Goal: Task Accomplishment & Management: Manage account settings

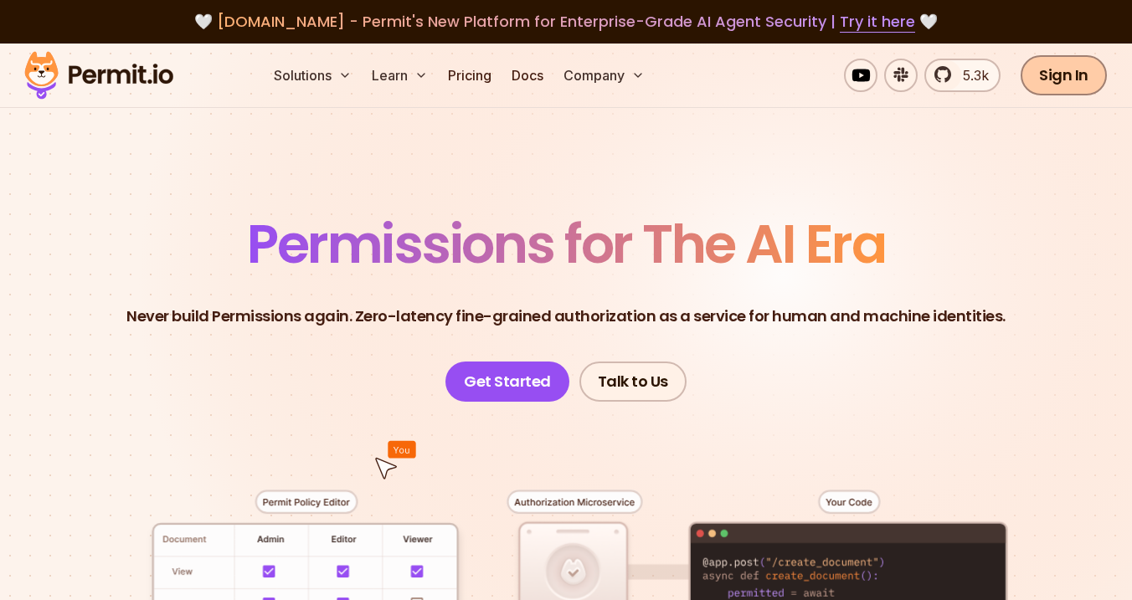
click at [1064, 70] on link "Sign In" at bounding box center [1063, 75] width 86 height 40
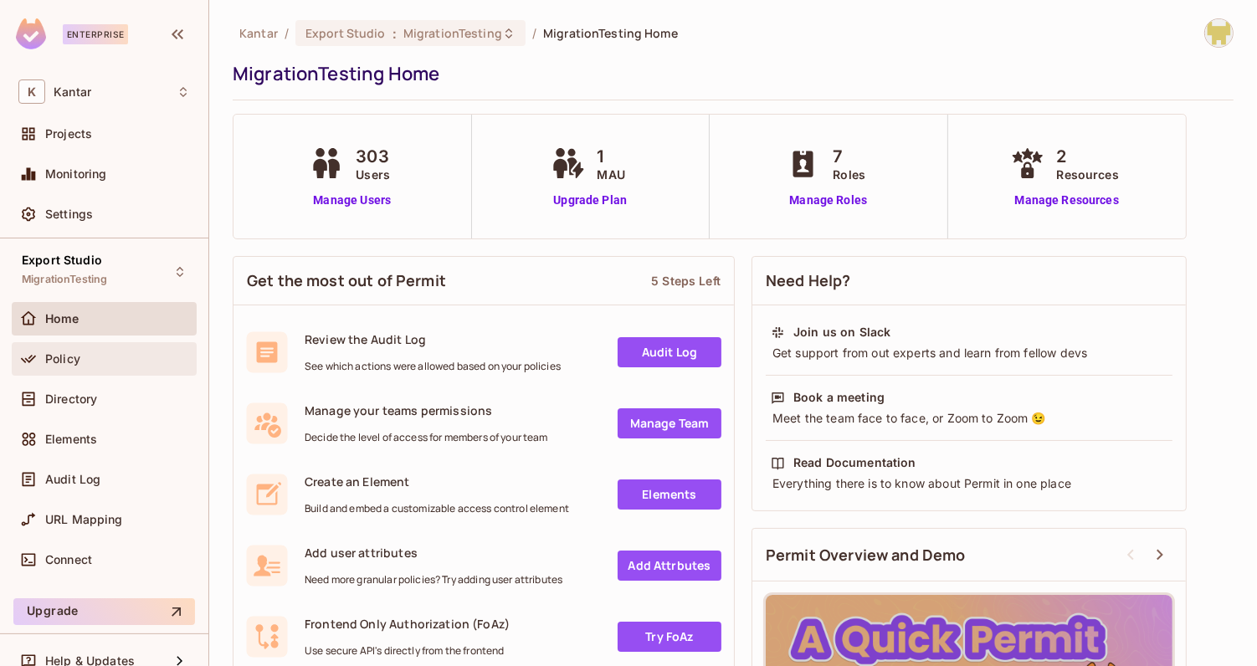
click at [124, 362] on div "Policy" at bounding box center [117, 358] width 145 height 13
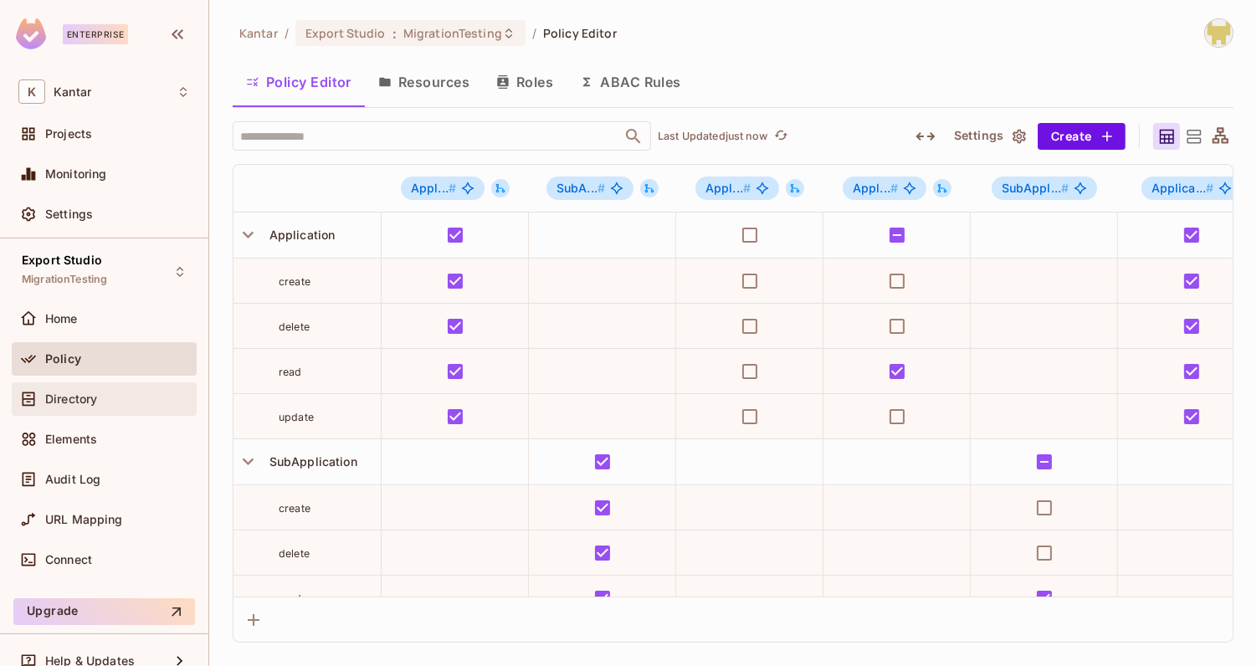
click at [105, 397] on div "Directory" at bounding box center [117, 399] width 145 height 13
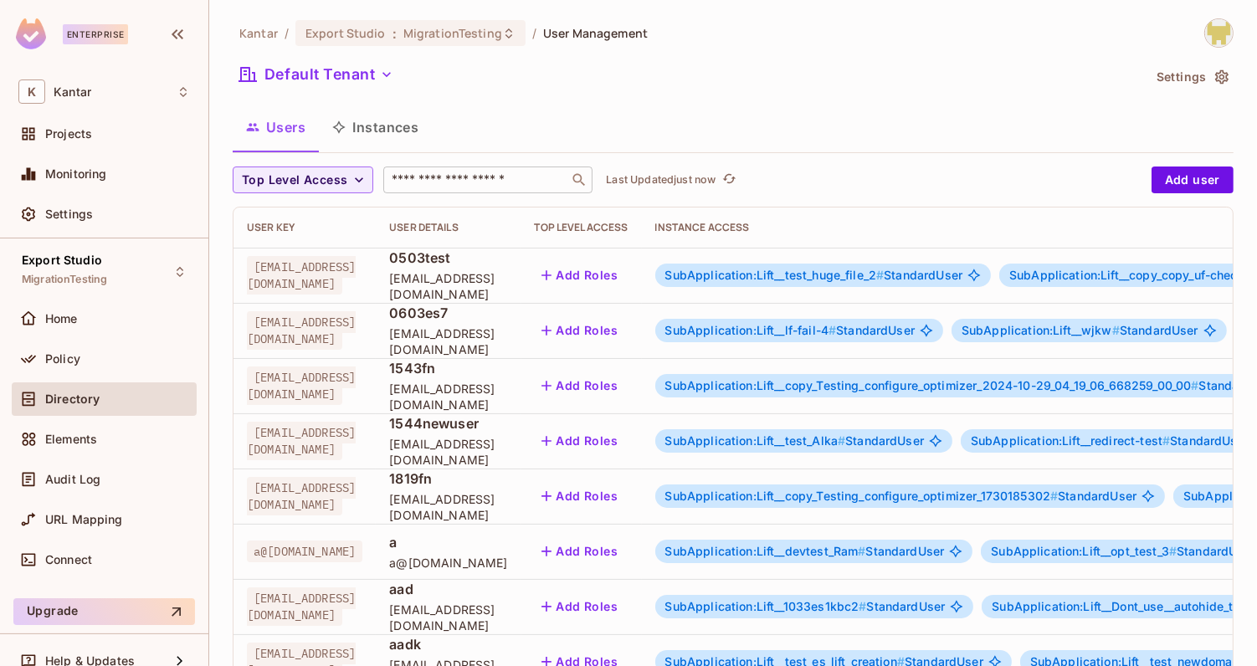
click at [428, 182] on input "text" at bounding box center [476, 180] width 176 height 17
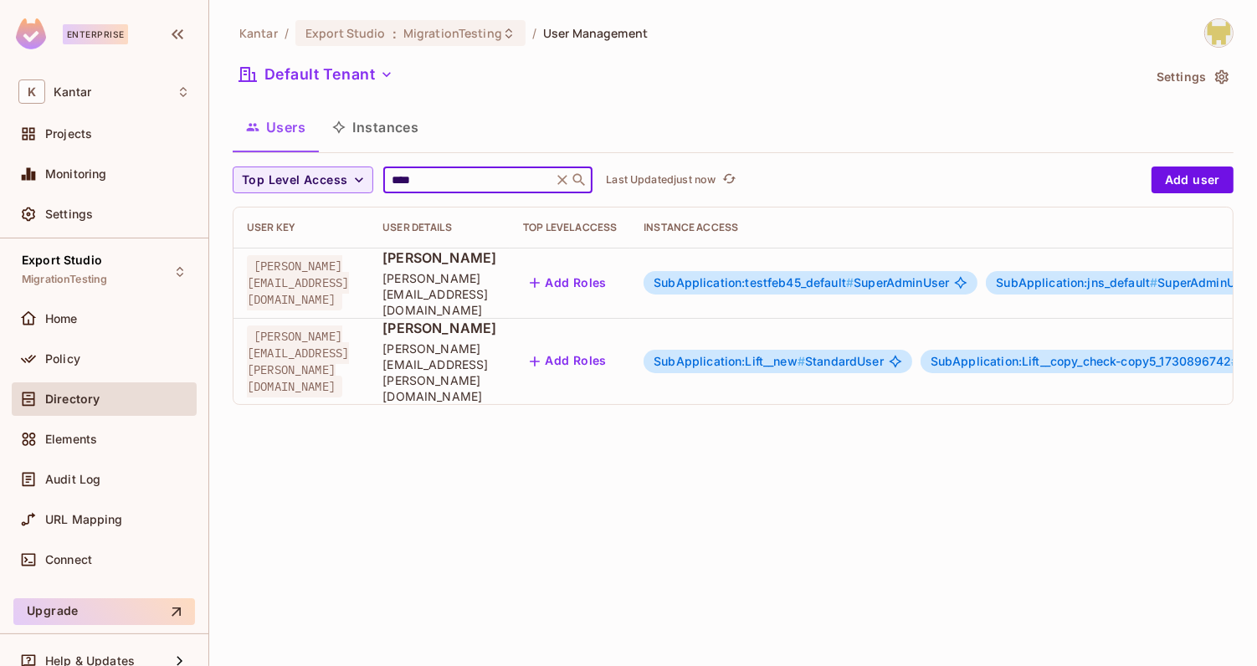
type input "****"
click at [451, 461] on div "Kantar / Export Studio : MigrationTesting / User Management Default Tenant Sett…" at bounding box center [733, 333] width 1048 height 666
click at [820, 277] on span "SubApplication:testfeb45_default #" at bounding box center [754, 282] width 200 height 14
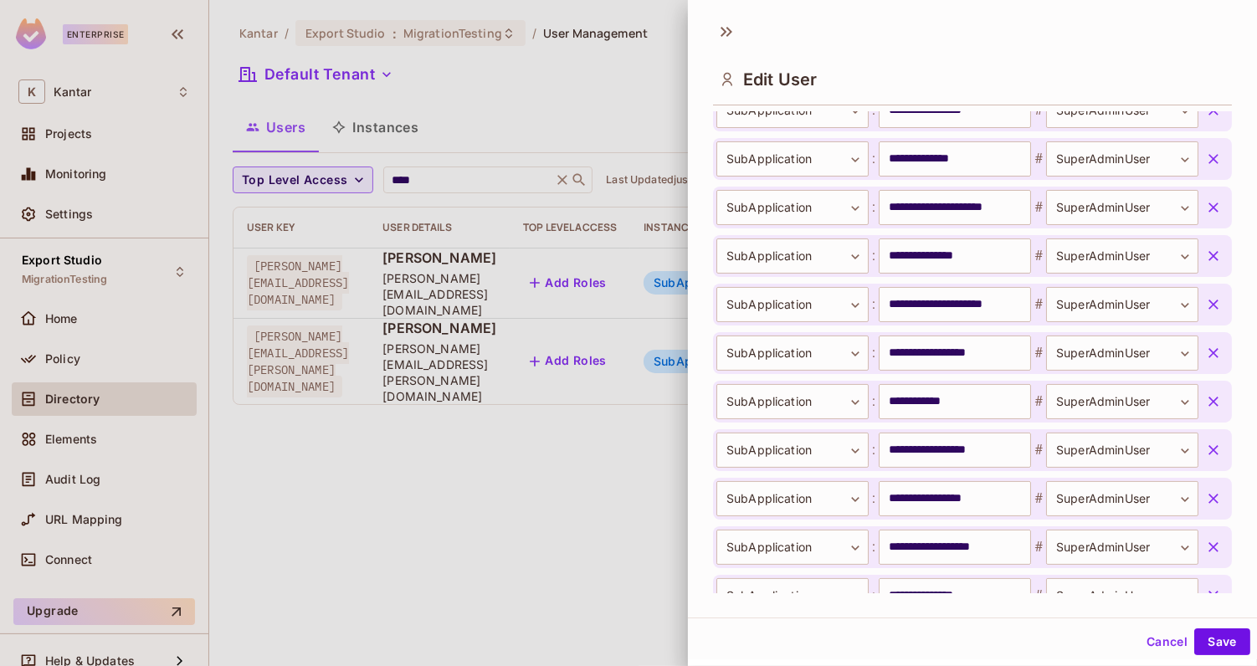
scroll to position [5899, 0]
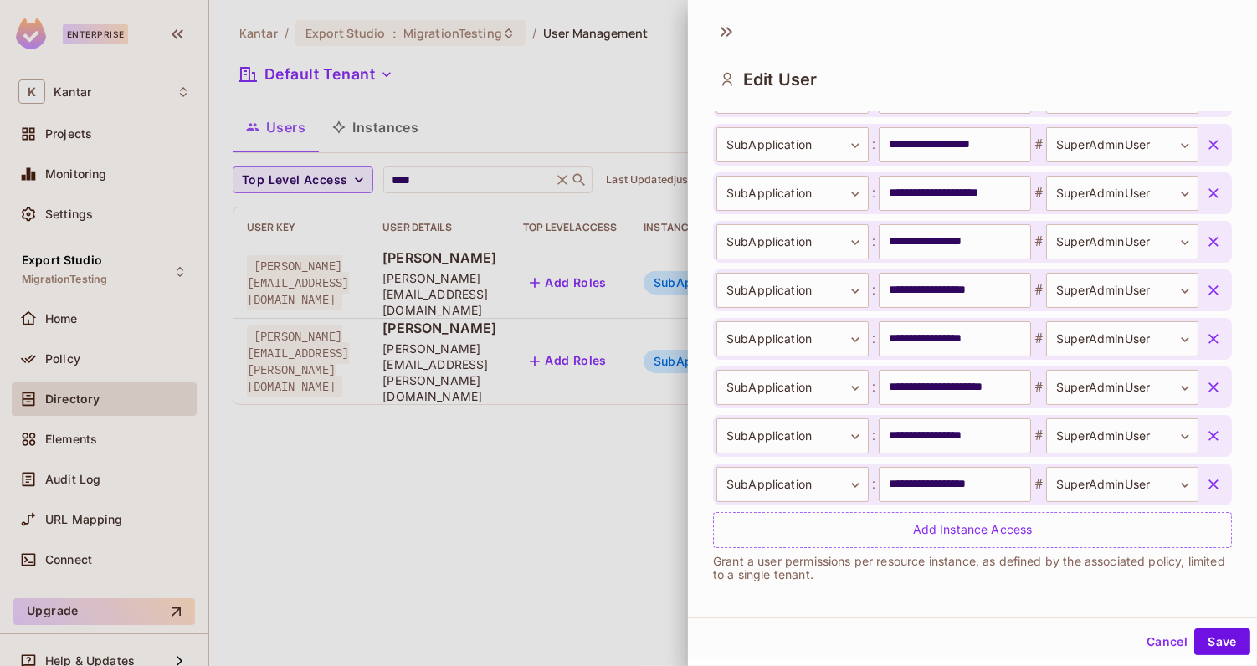
click at [695, 348] on div "**********" at bounding box center [972, 352] width 569 height 482
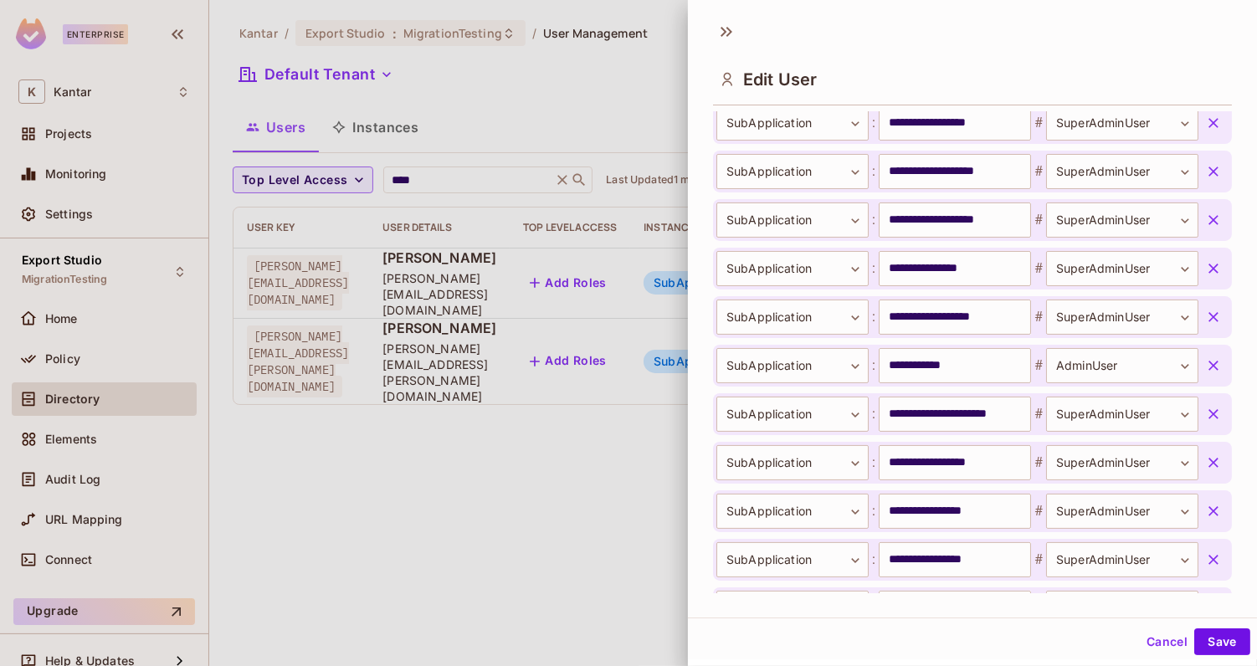
scroll to position [2775, 0]
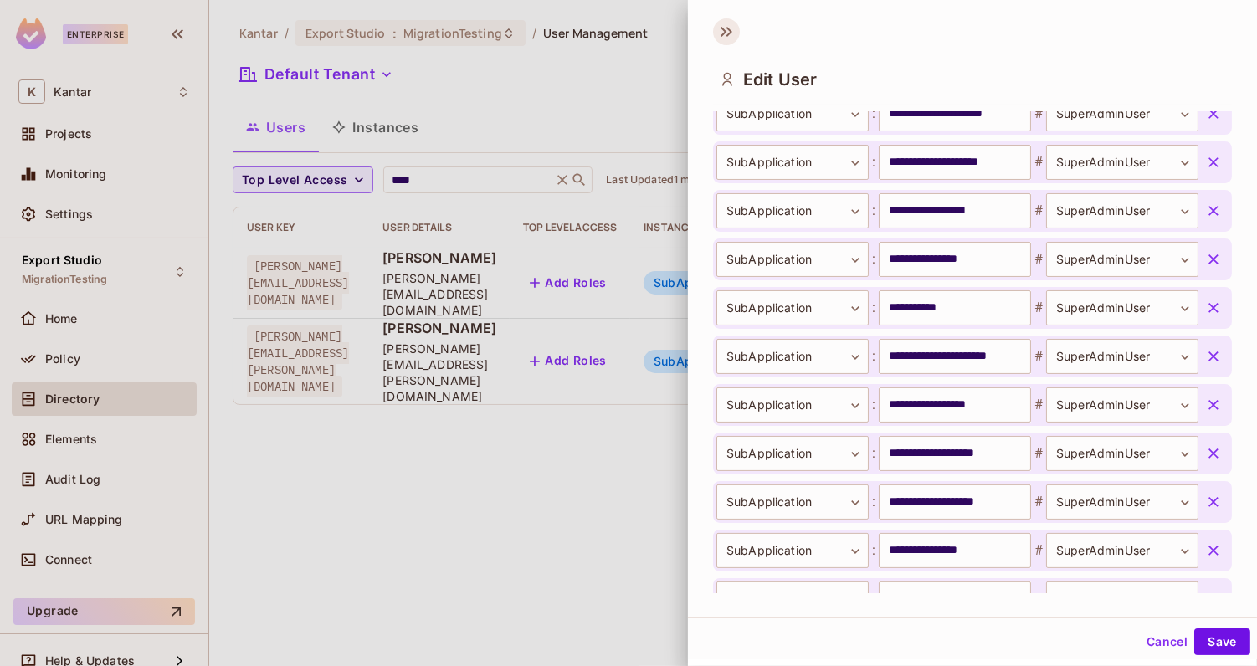
click at [725, 28] on icon at bounding box center [726, 31] width 27 height 27
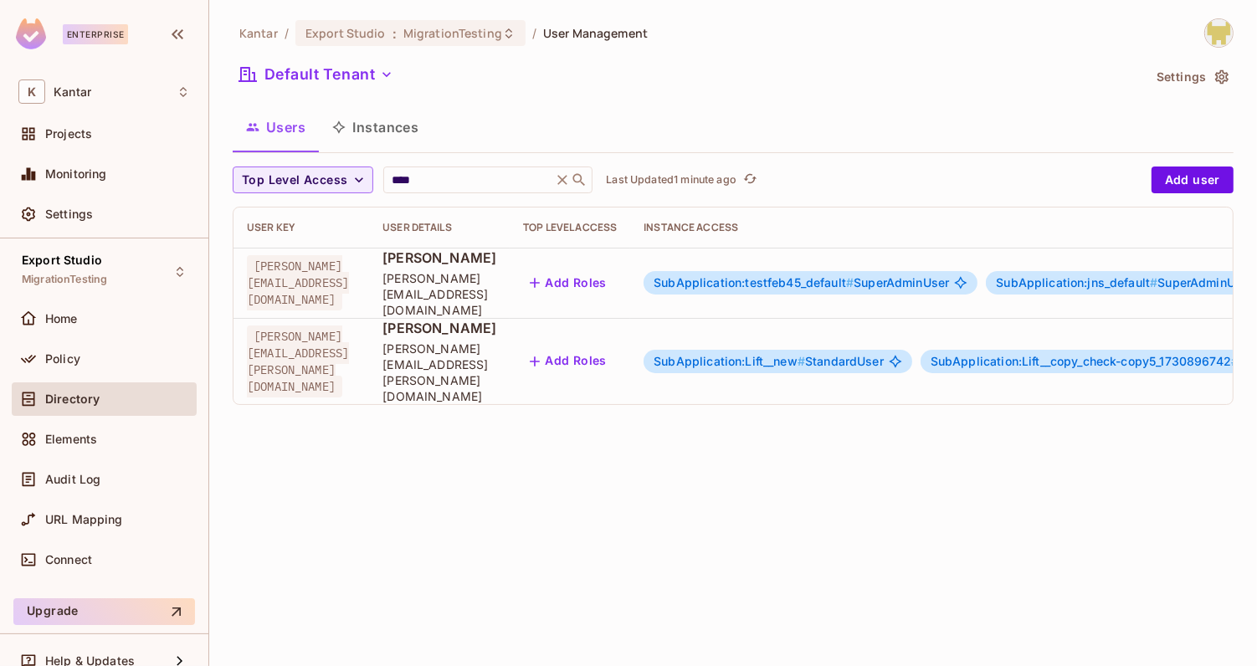
click at [727, 84] on div "Default Tenant" at bounding box center [687, 77] width 909 height 32
click at [752, 547] on div "Kantar / Export Studio : MigrationTesting / User Management Default Tenant Sett…" at bounding box center [733, 333] width 1048 height 666
click at [788, 279] on span "SubApplication:testfeb45_default #" at bounding box center [754, 282] width 200 height 14
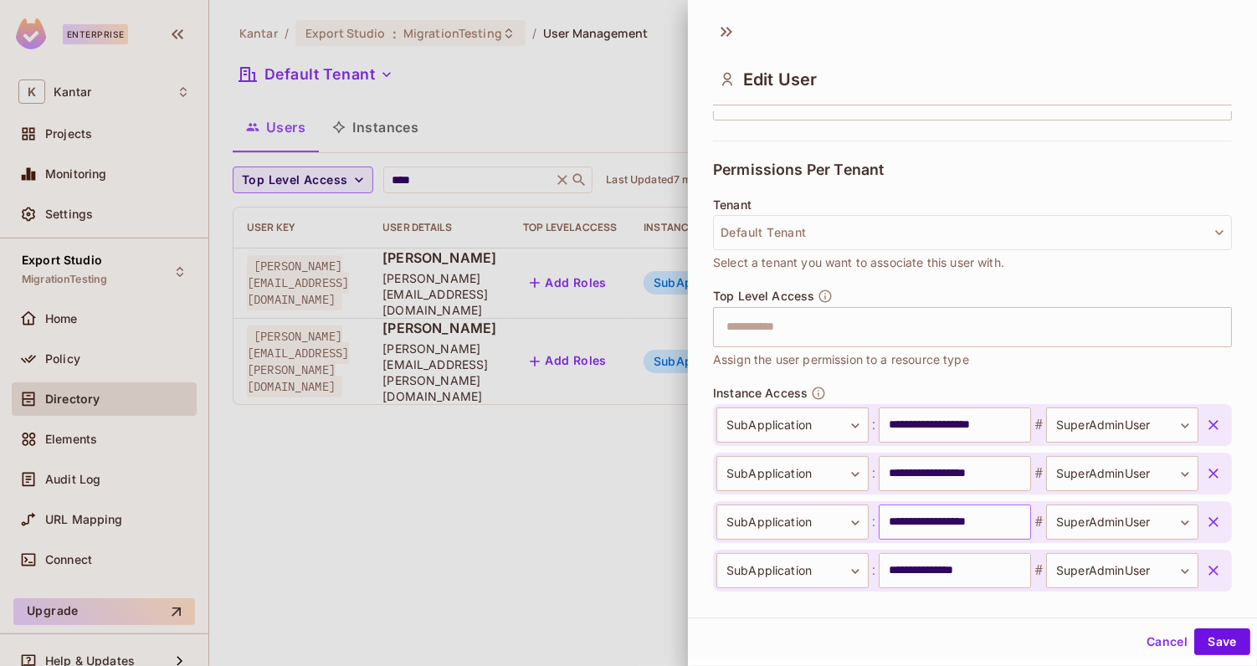
scroll to position [0, 0]
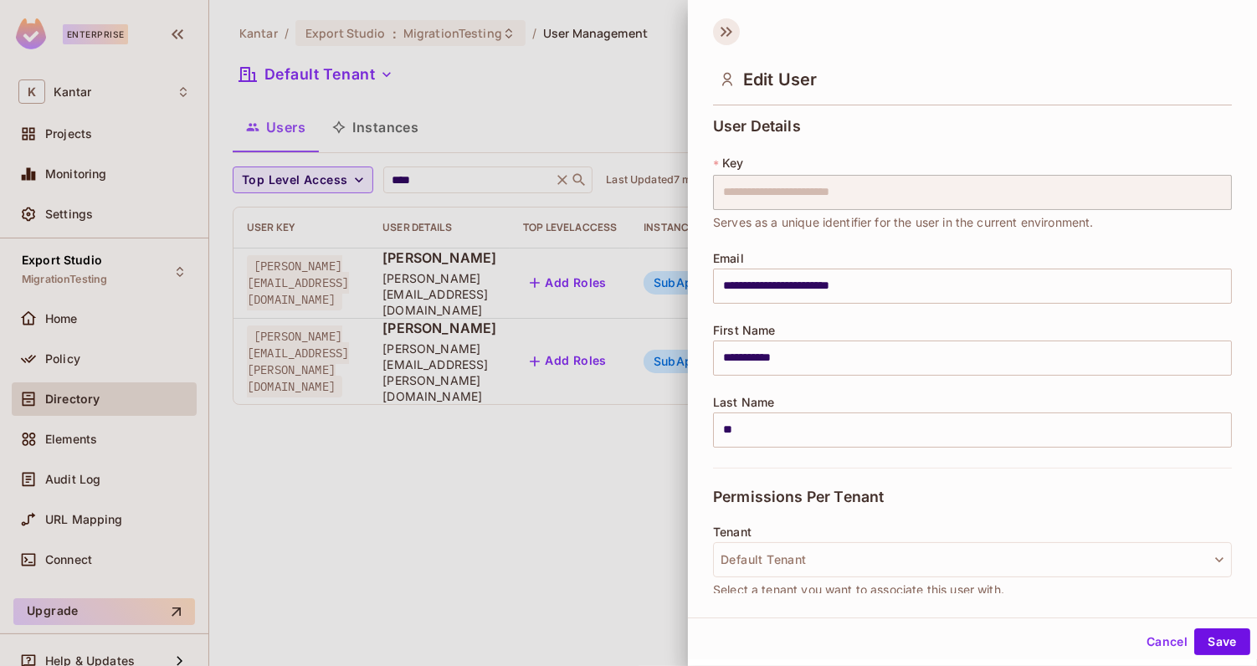
click at [732, 40] on icon at bounding box center [726, 31] width 27 height 27
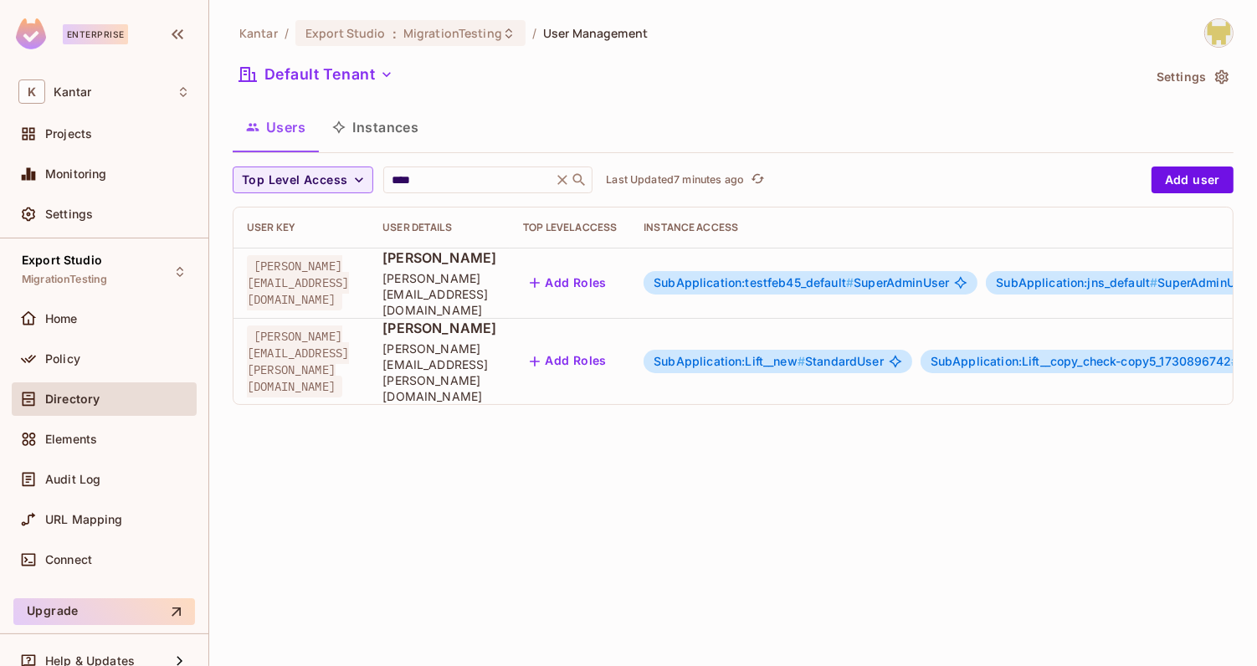
click at [397, 128] on button "Instances" at bounding box center [375, 127] width 113 height 42
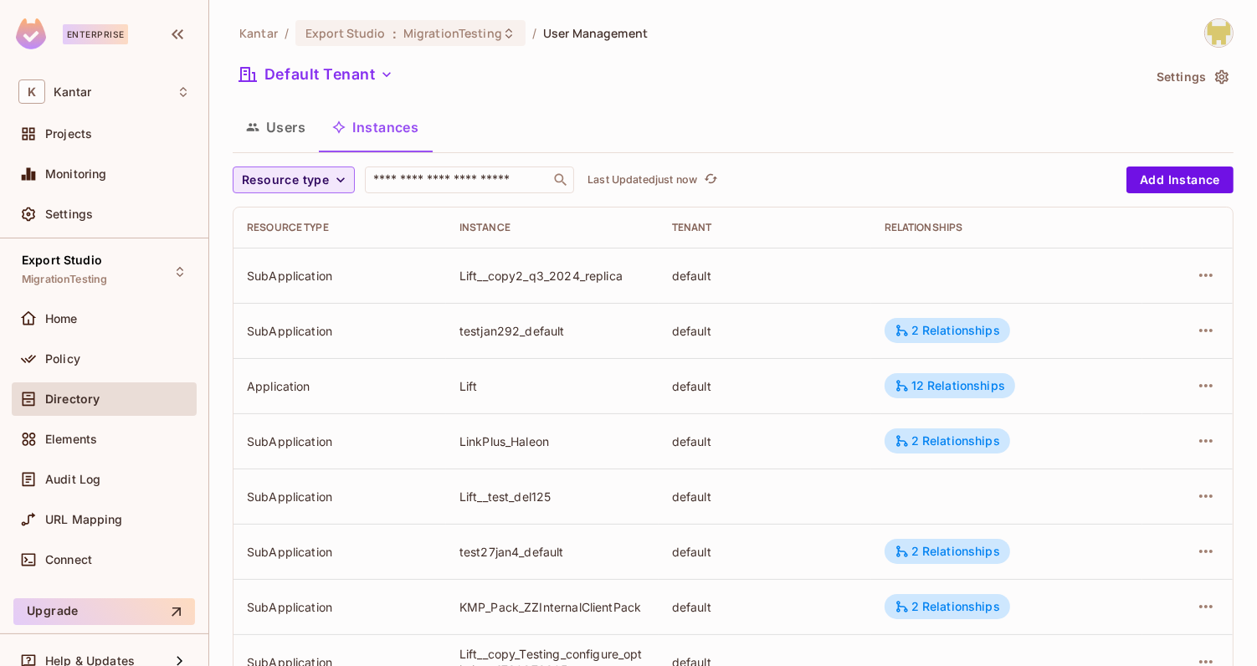
click at [313, 189] on span "Resource type" at bounding box center [285, 180] width 87 height 21
click at [301, 225] on span "Application" at bounding box center [288, 218] width 85 height 16
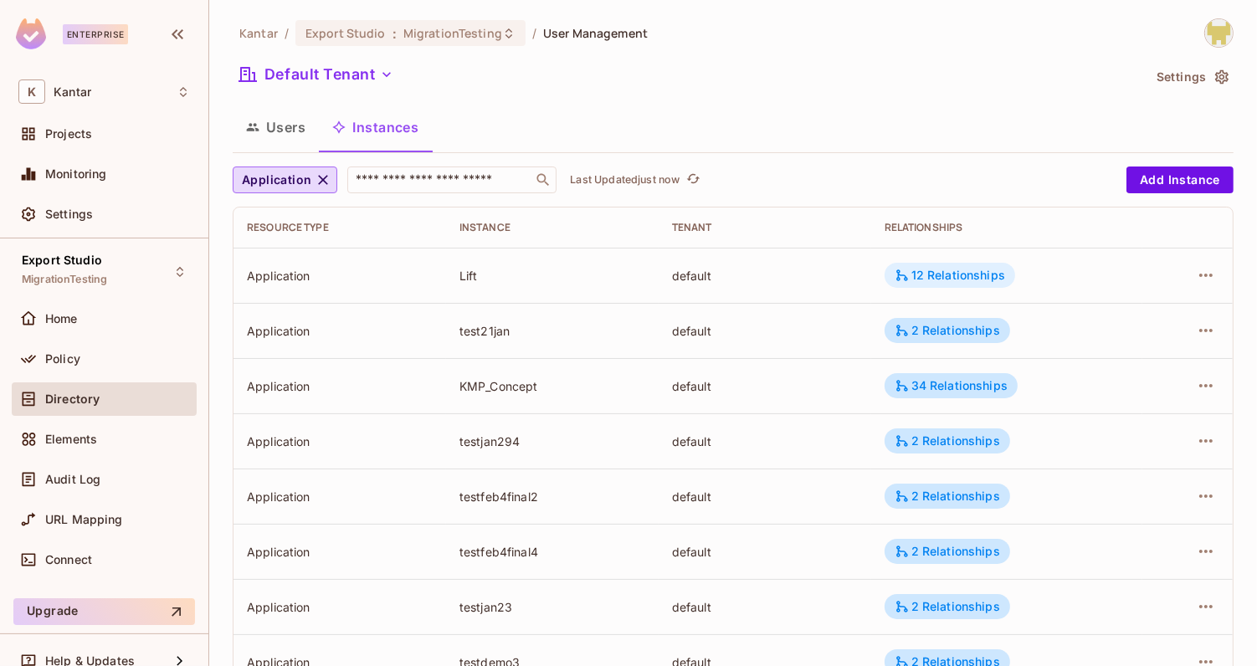
click at [927, 265] on div "12 Relationships" at bounding box center [950, 275] width 131 height 25
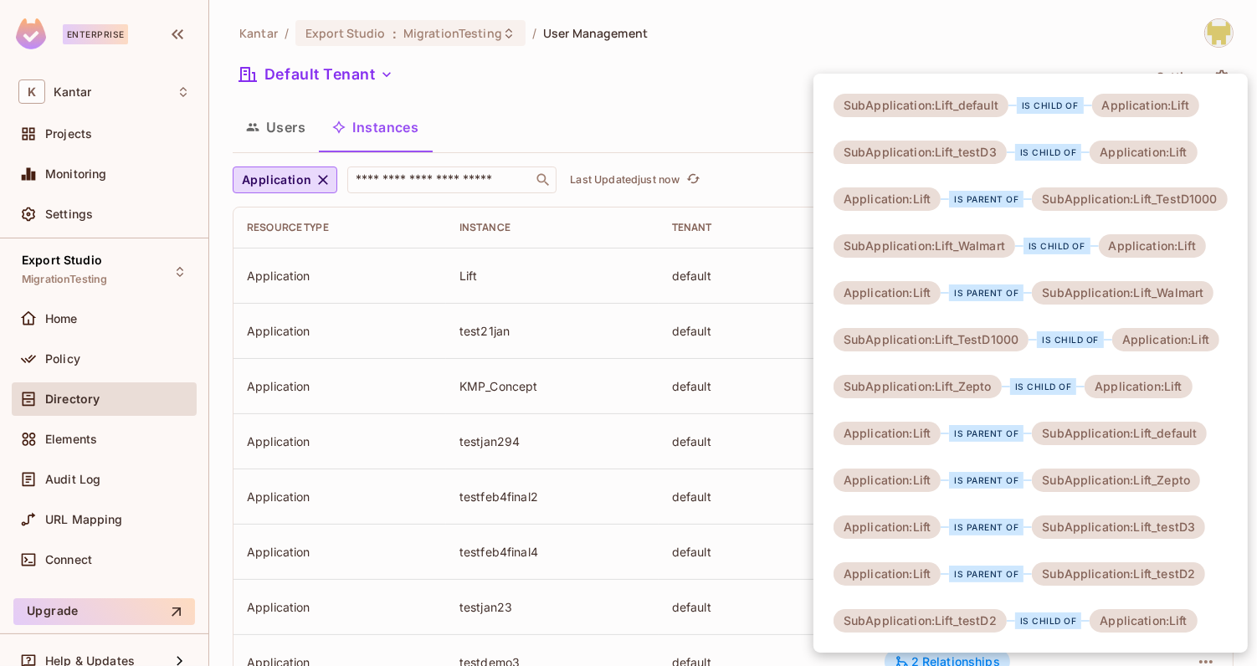
click at [605, 103] on div at bounding box center [628, 333] width 1257 height 666
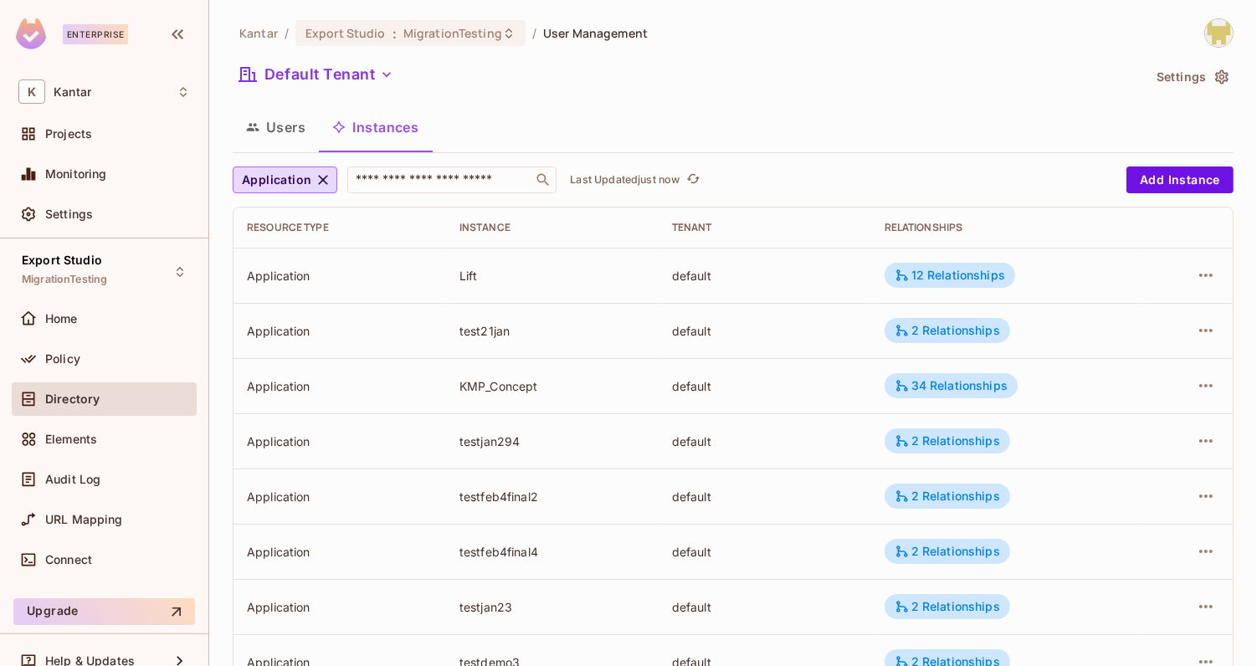
click at [270, 121] on button "Users" at bounding box center [276, 127] width 86 height 42
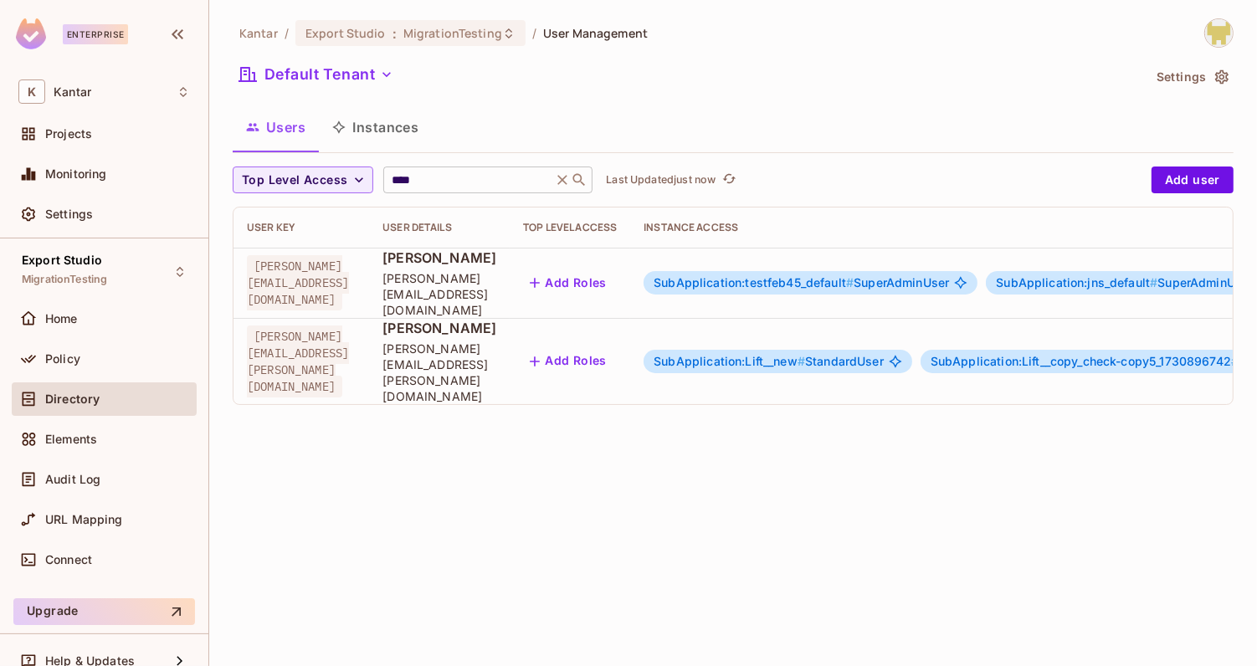
click at [558, 179] on icon at bounding box center [562, 180] width 17 height 17
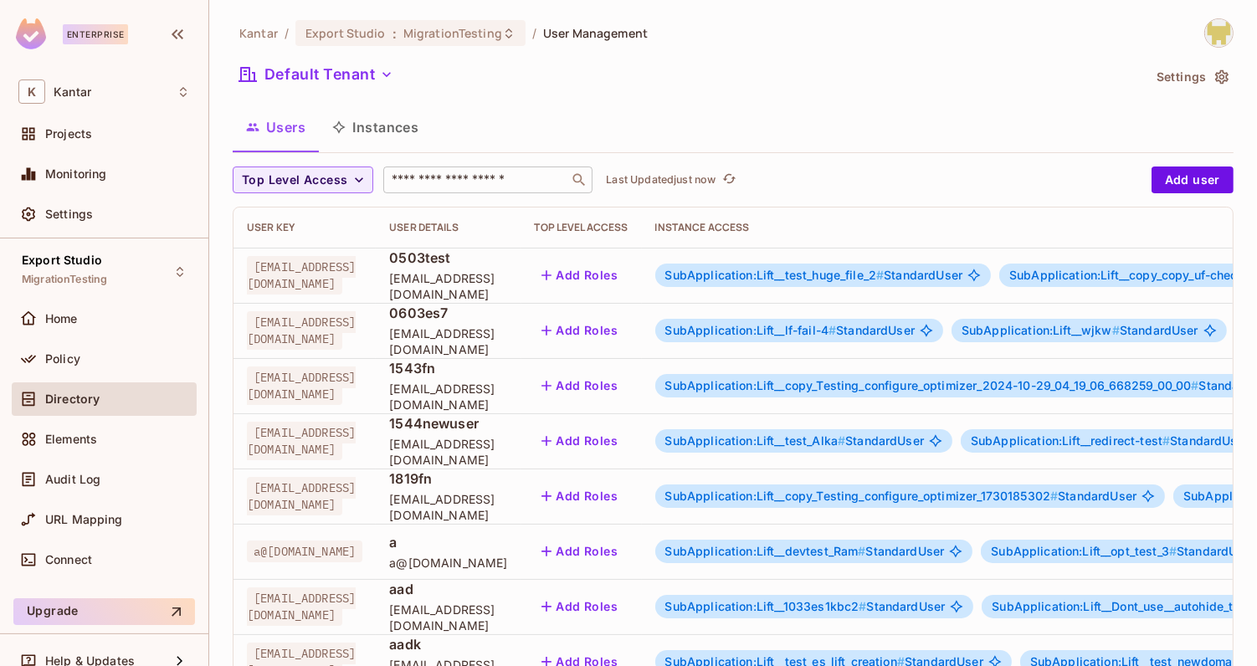
click at [476, 121] on div "Users Instances" at bounding box center [733, 127] width 1001 height 42
click at [109, 375] on div "Policy" at bounding box center [104, 362] width 185 height 40
click at [101, 365] on div "Policy" at bounding box center [104, 359] width 172 height 20
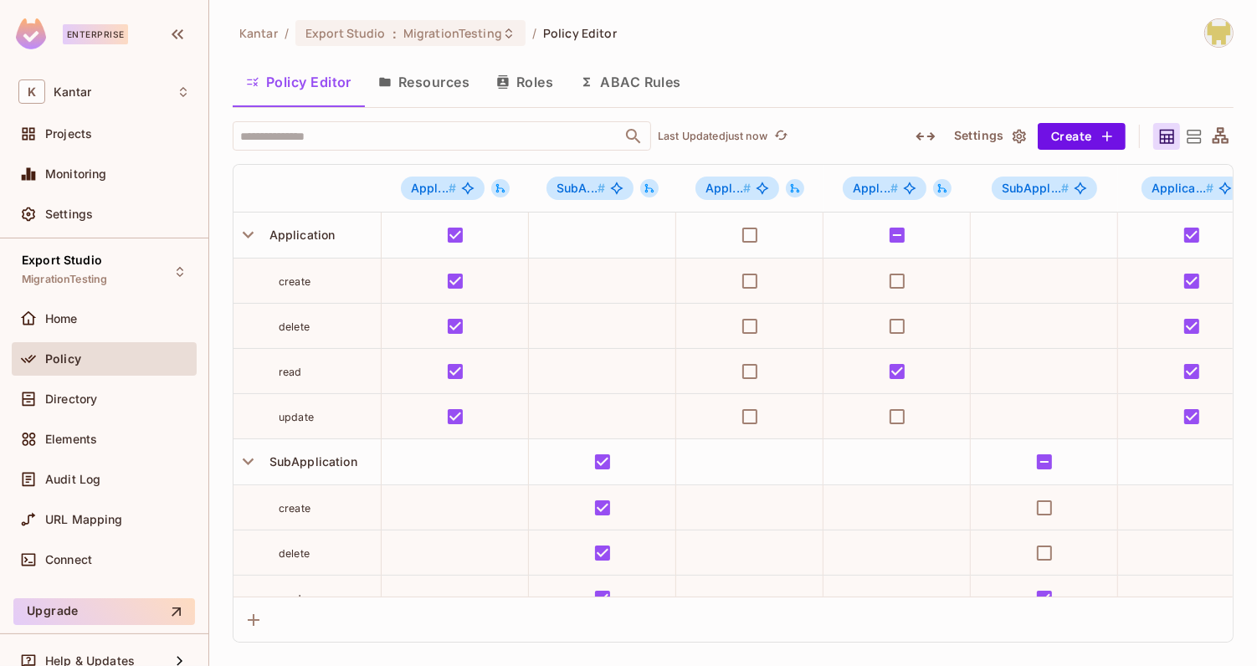
click at [909, 135] on div "Settings Create" at bounding box center [1065, 136] width 336 height 27
click at [918, 136] on icon "button" at bounding box center [925, 136] width 19 height 8
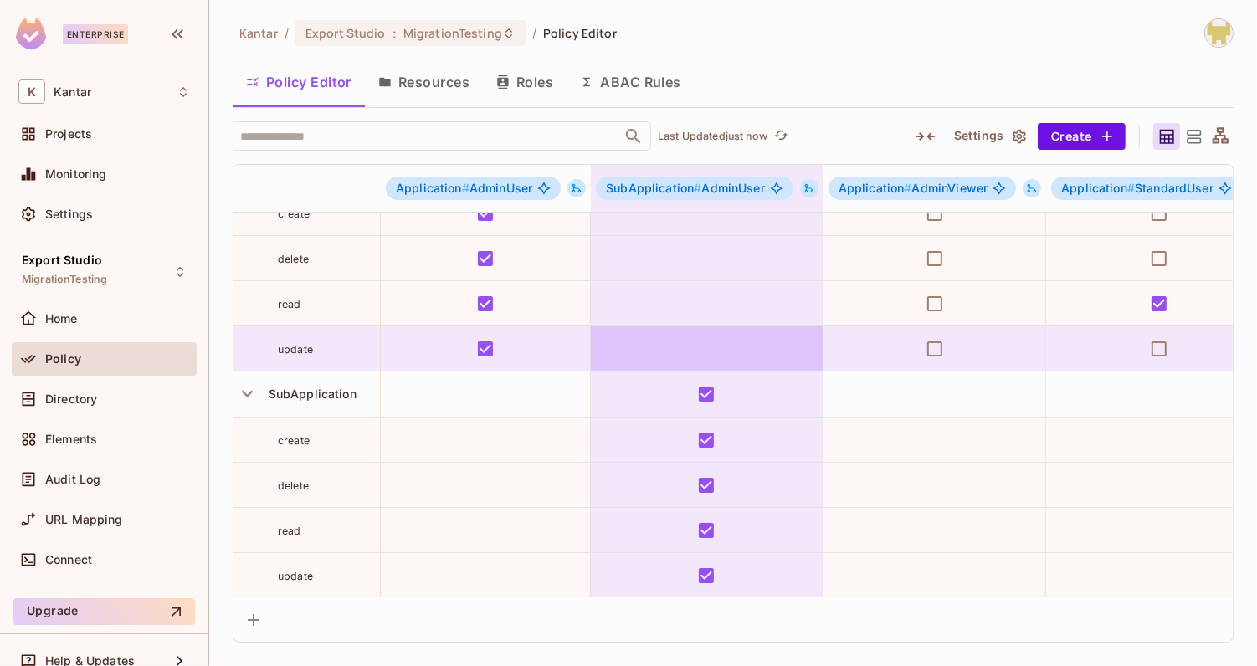
scroll to position [0, 1]
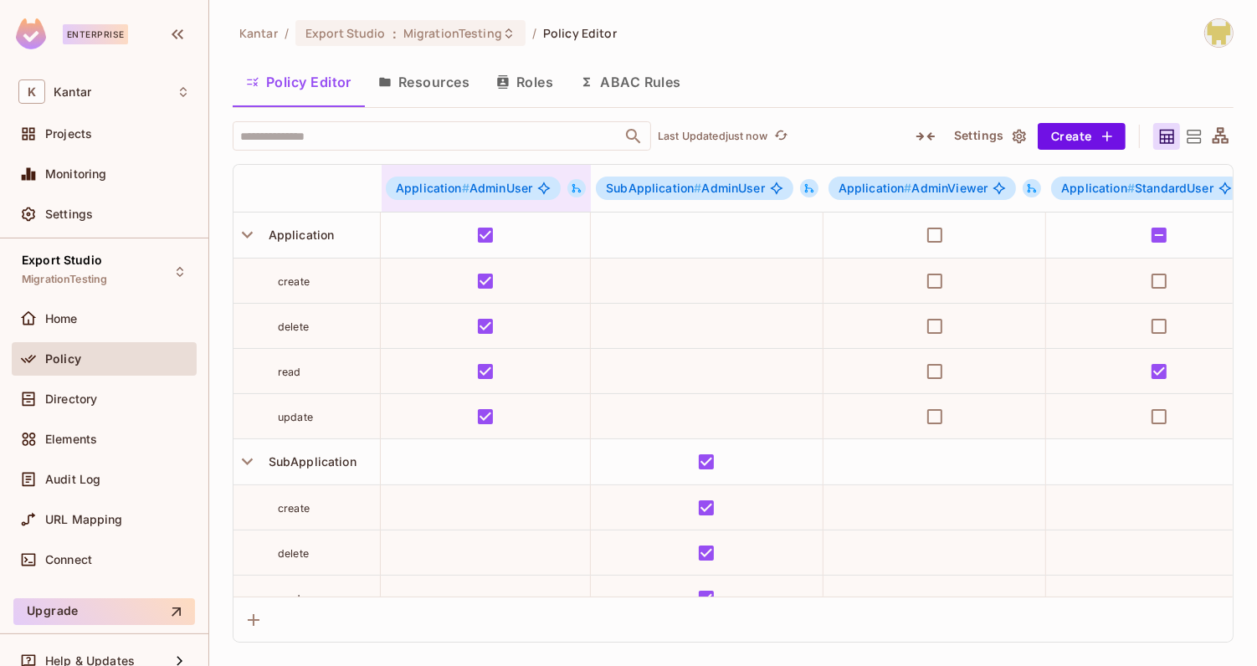
click at [571, 188] on icon at bounding box center [577, 188] width 12 height 12
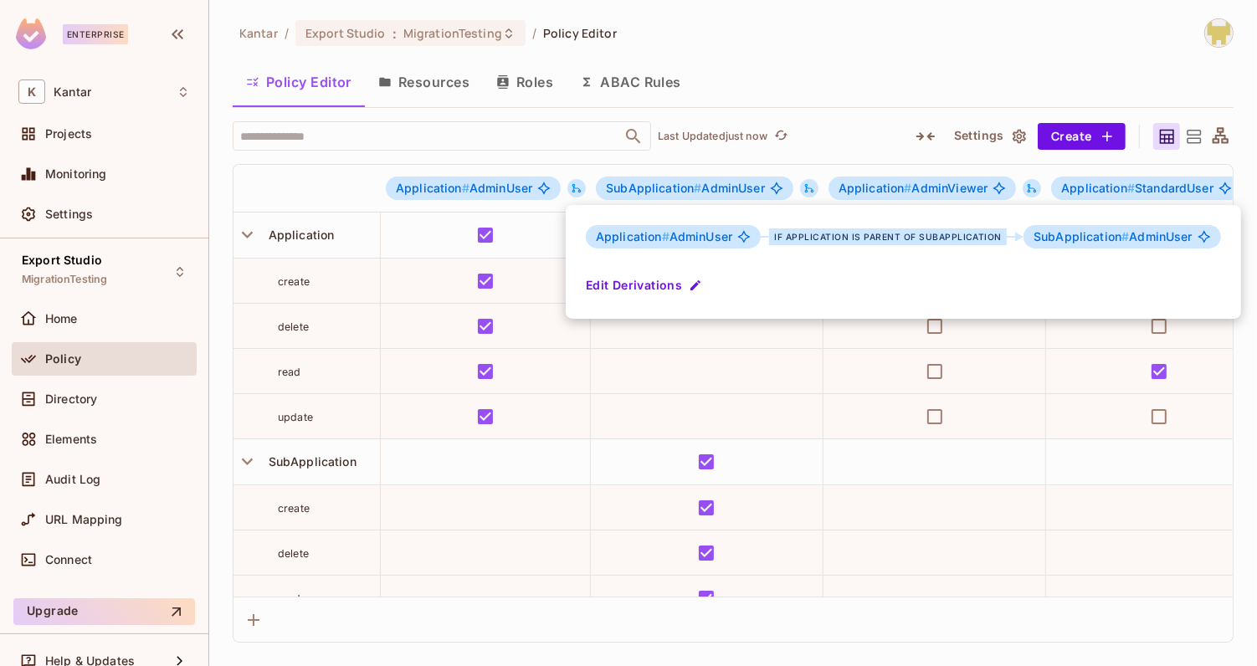
click at [571, 187] on div at bounding box center [628, 333] width 1257 height 666
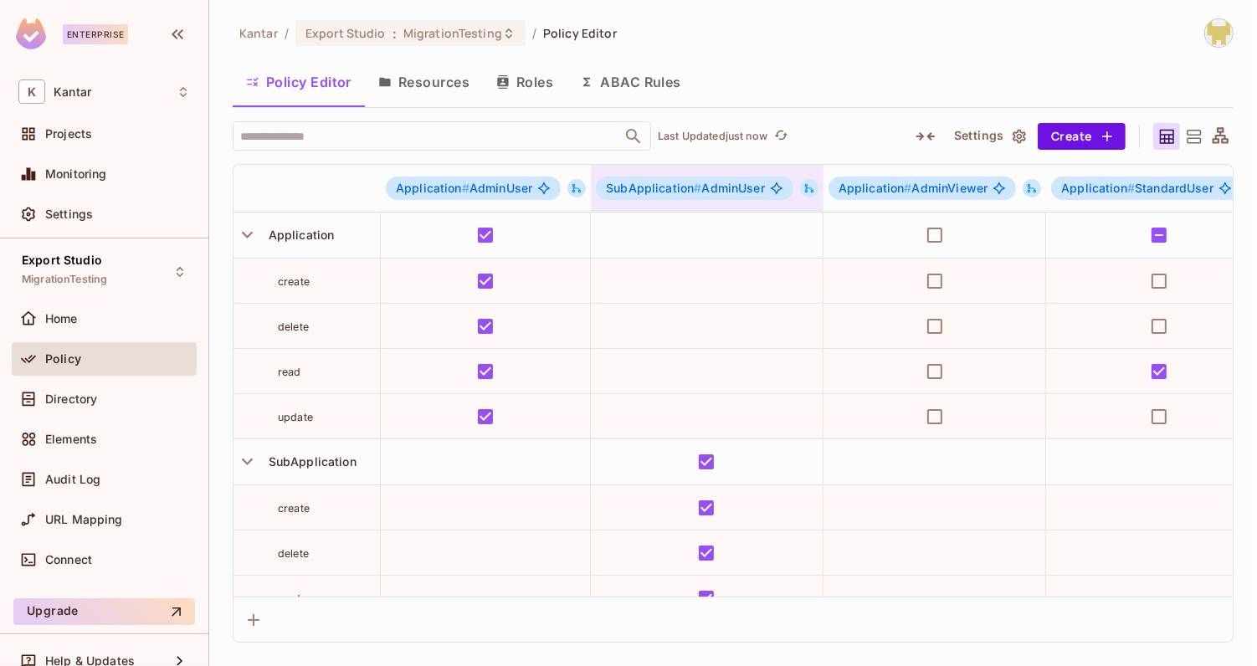
click at [799, 194] on div "SubApplication # AdminUser" at bounding box center [707, 188] width 233 height 23
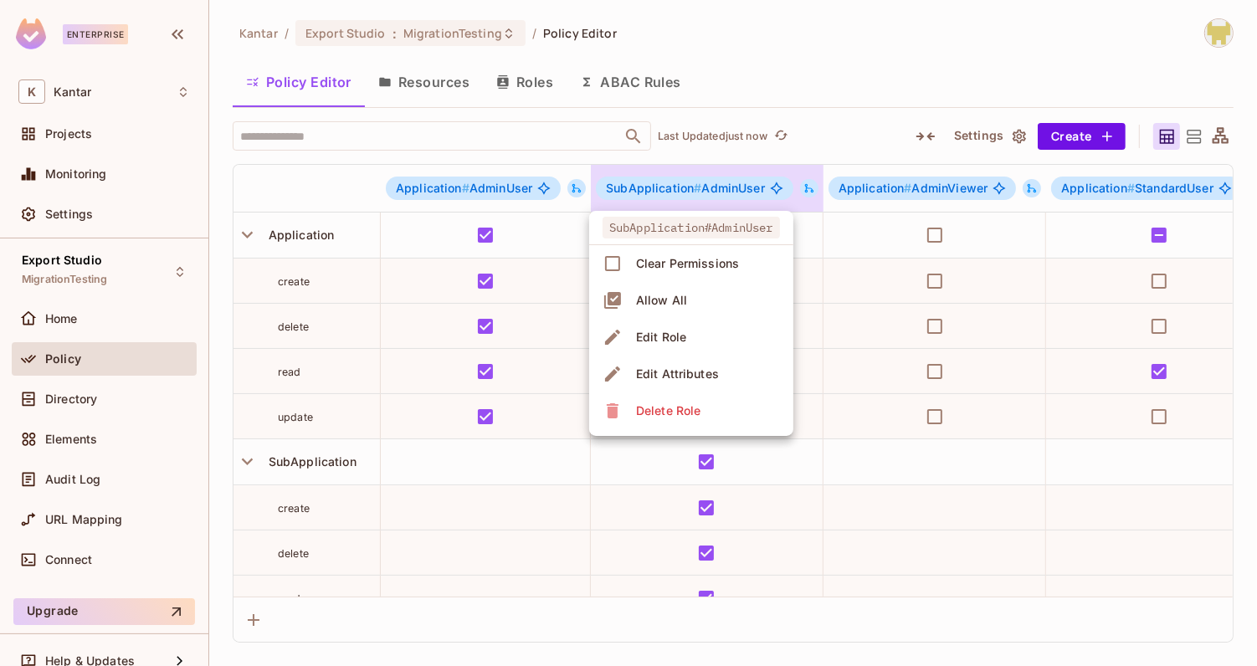
click at [804, 184] on div at bounding box center [628, 333] width 1257 height 666
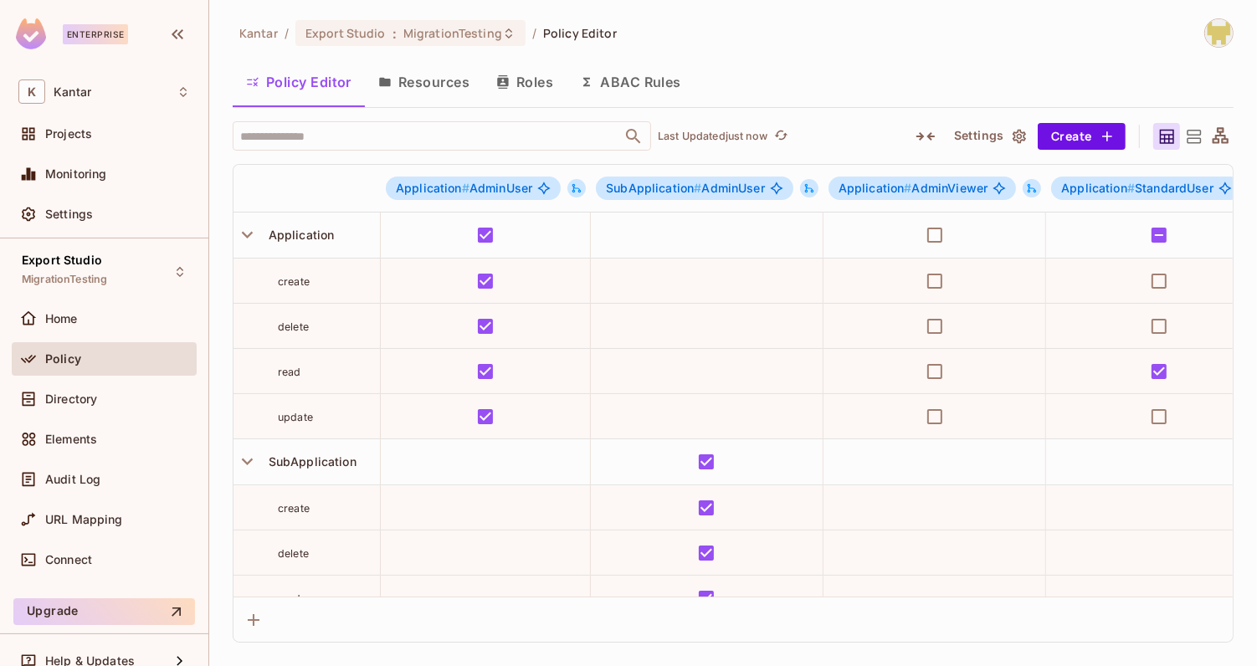
click at [805, 185] on icon at bounding box center [809, 188] width 9 height 9
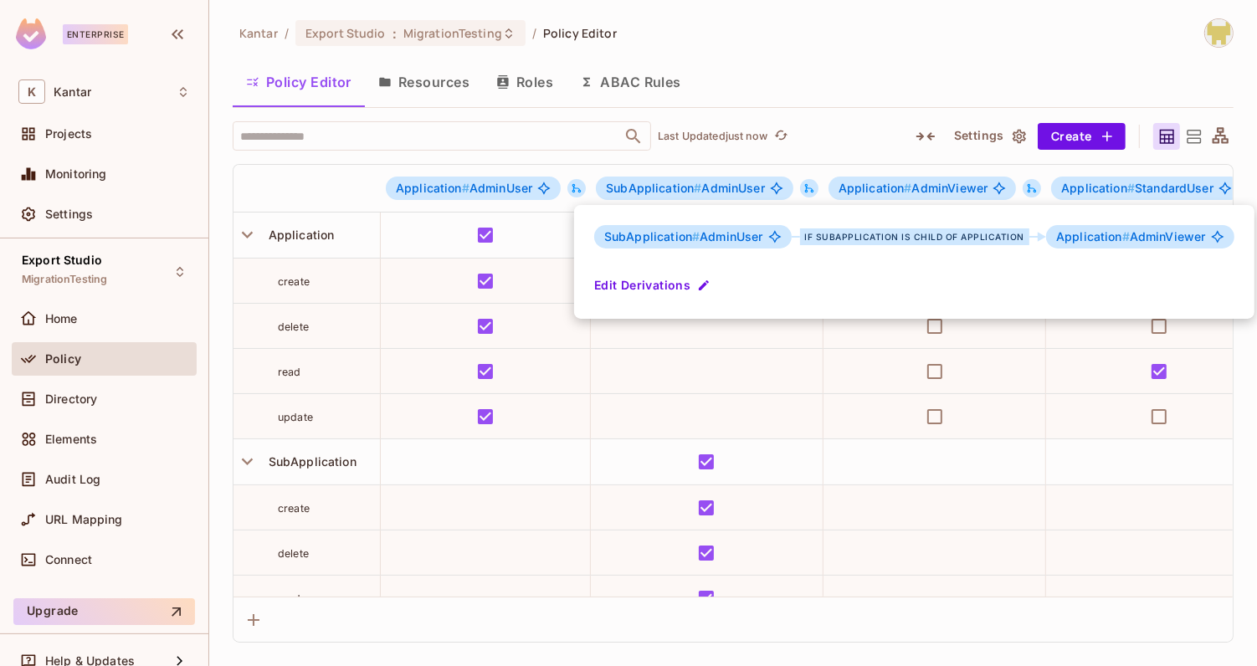
click at [804, 185] on div at bounding box center [628, 333] width 1257 height 666
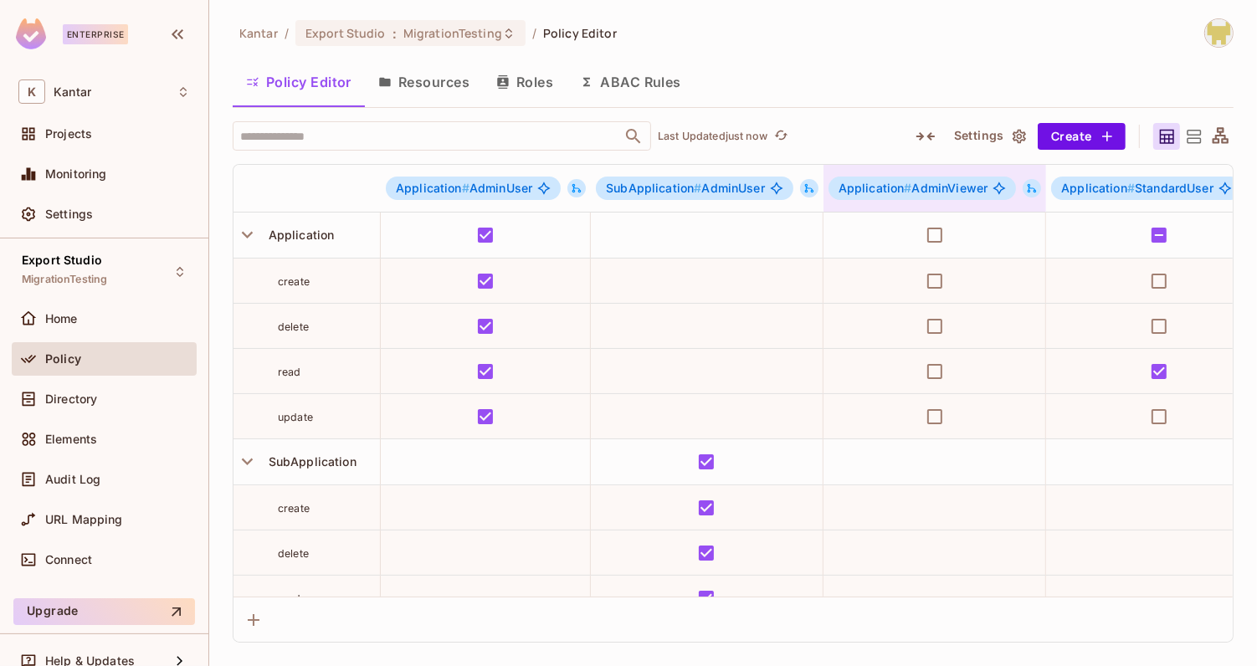
click at [1027, 185] on icon at bounding box center [1032, 188] width 12 height 12
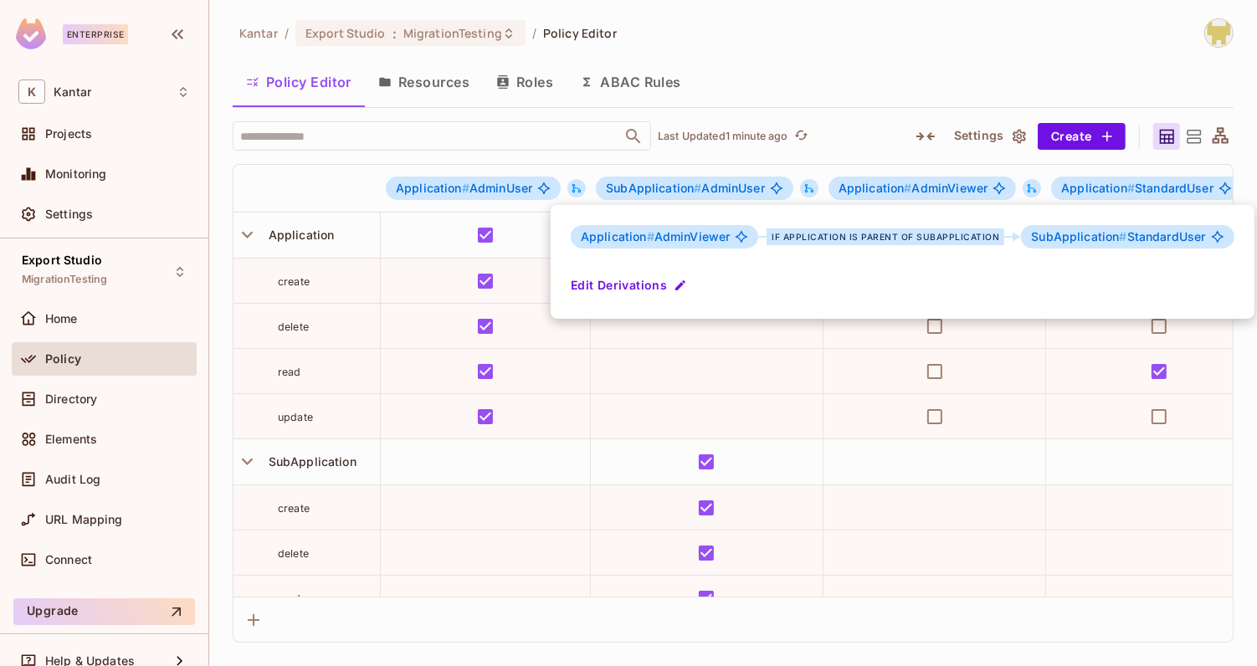
click at [1027, 185] on div at bounding box center [628, 333] width 1257 height 666
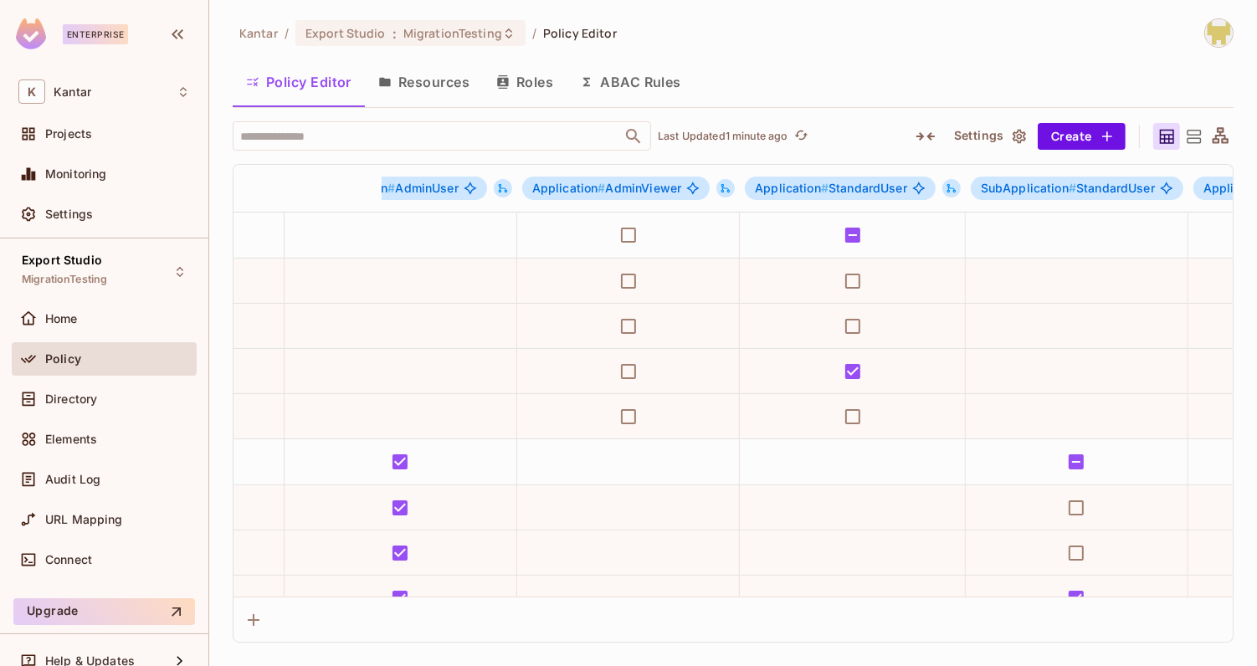
scroll to position [0, 315]
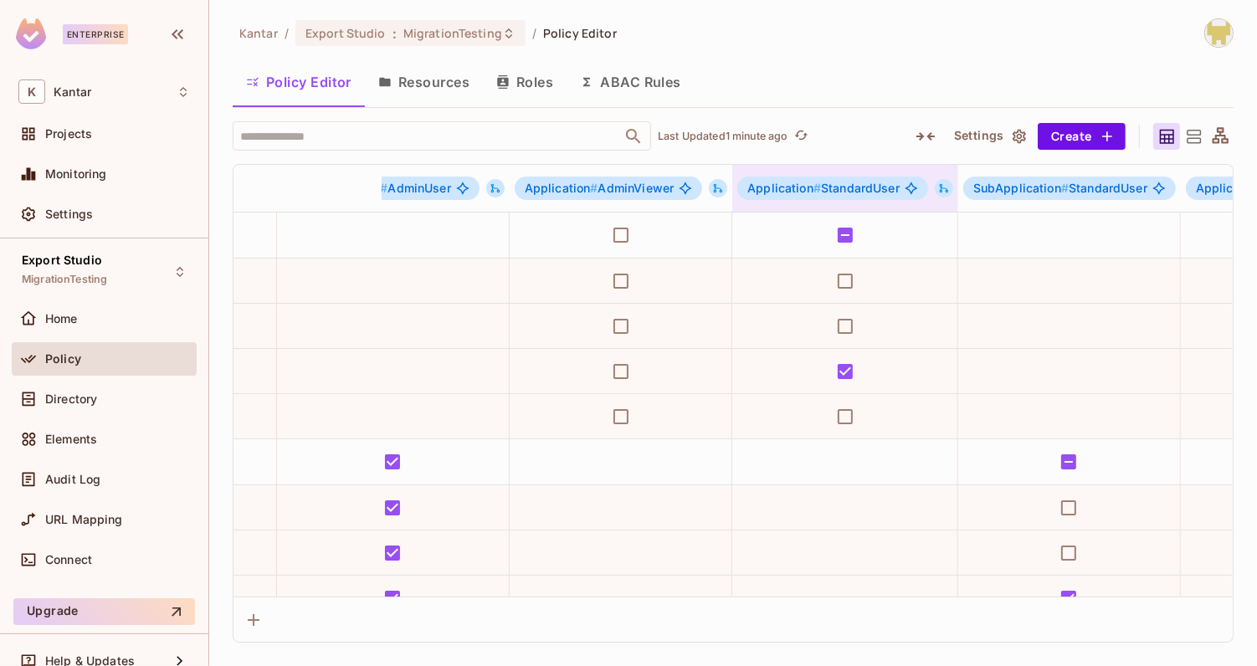
click at [940, 187] on icon at bounding box center [944, 188] width 9 height 9
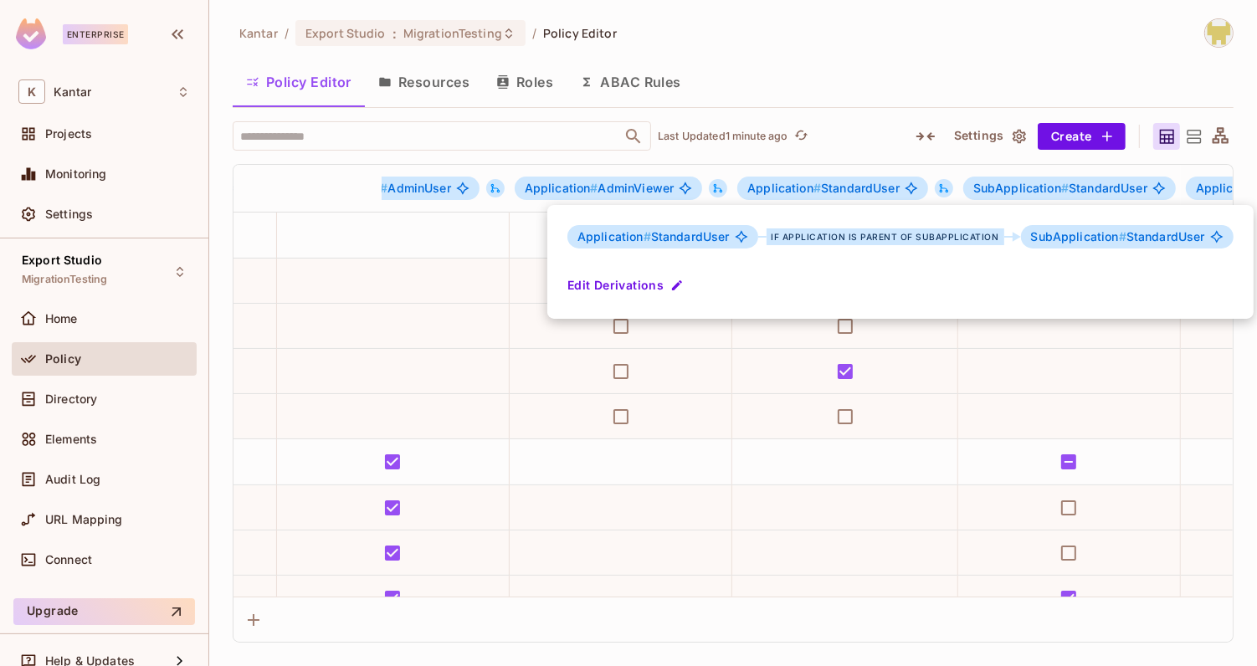
click at [940, 188] on div at bounding box center [628, 333] width 1257 height 666
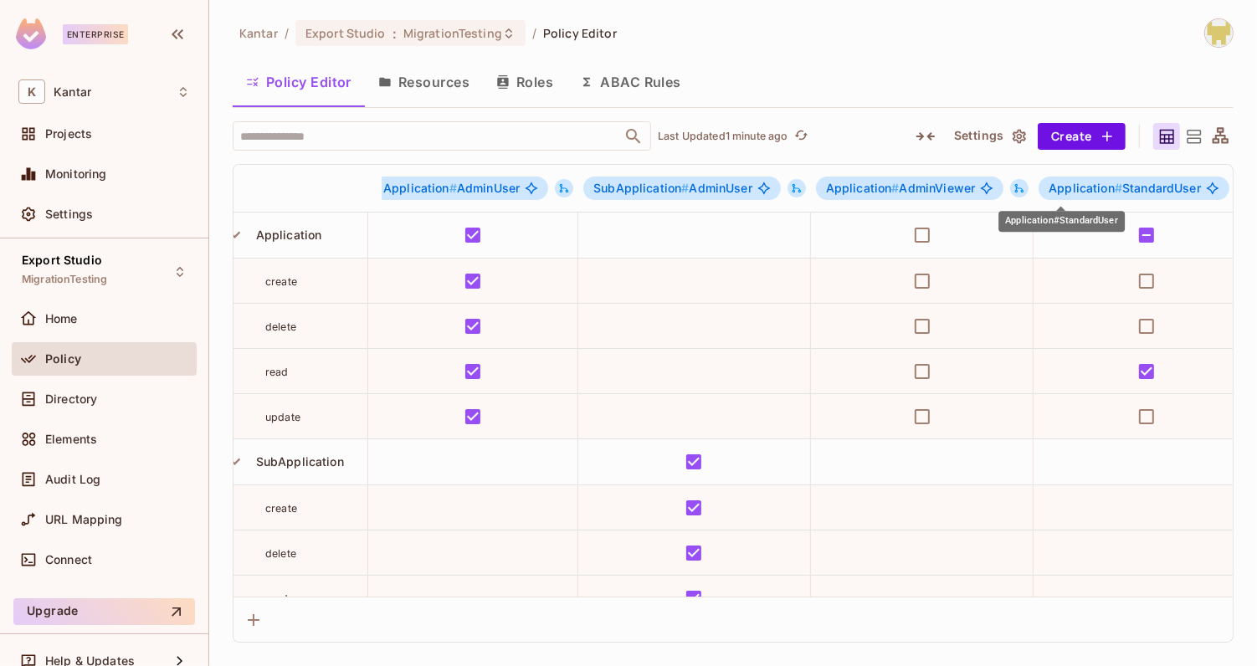
scroll to position [0, 0]
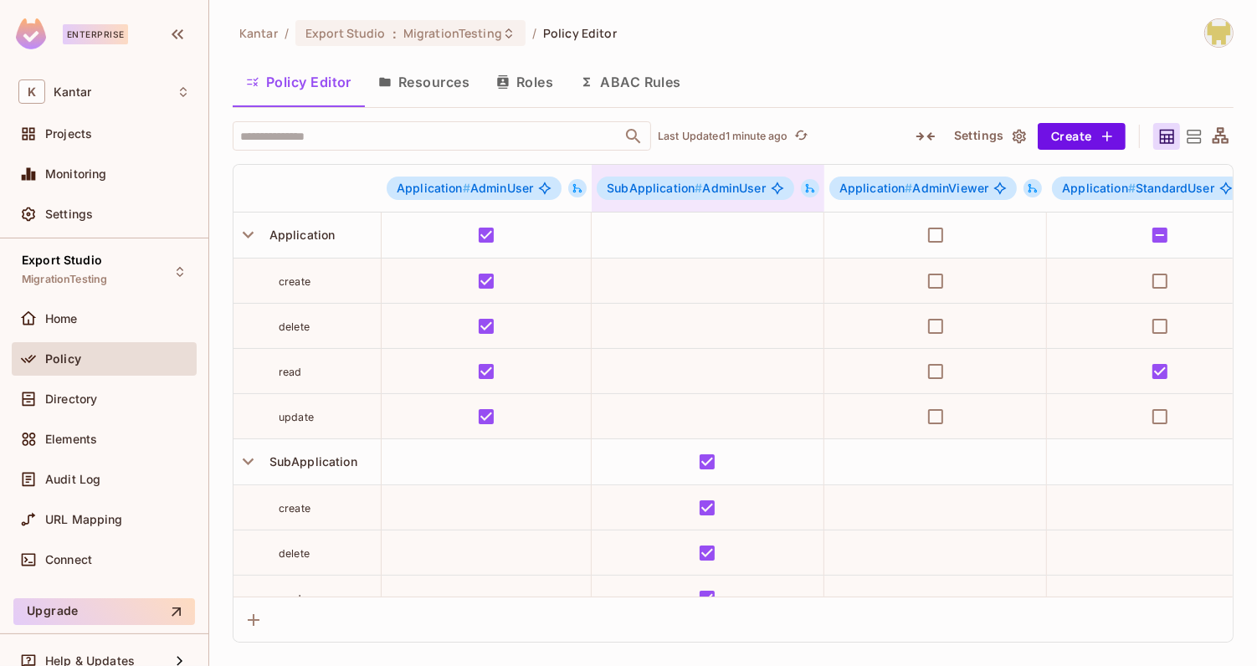
click at [801, 182] on button at bounding box center [810, 188] width 18 height 18
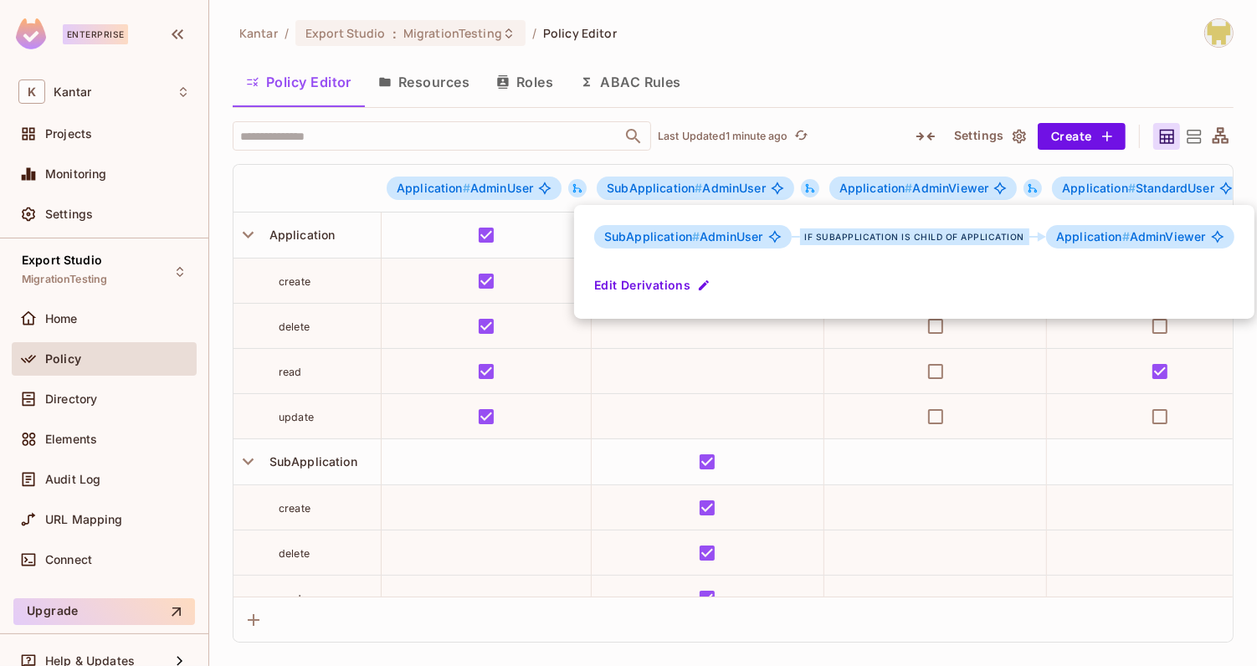
click at [870, 83] on div at bounding box center [628, 333] width 1257 height 666
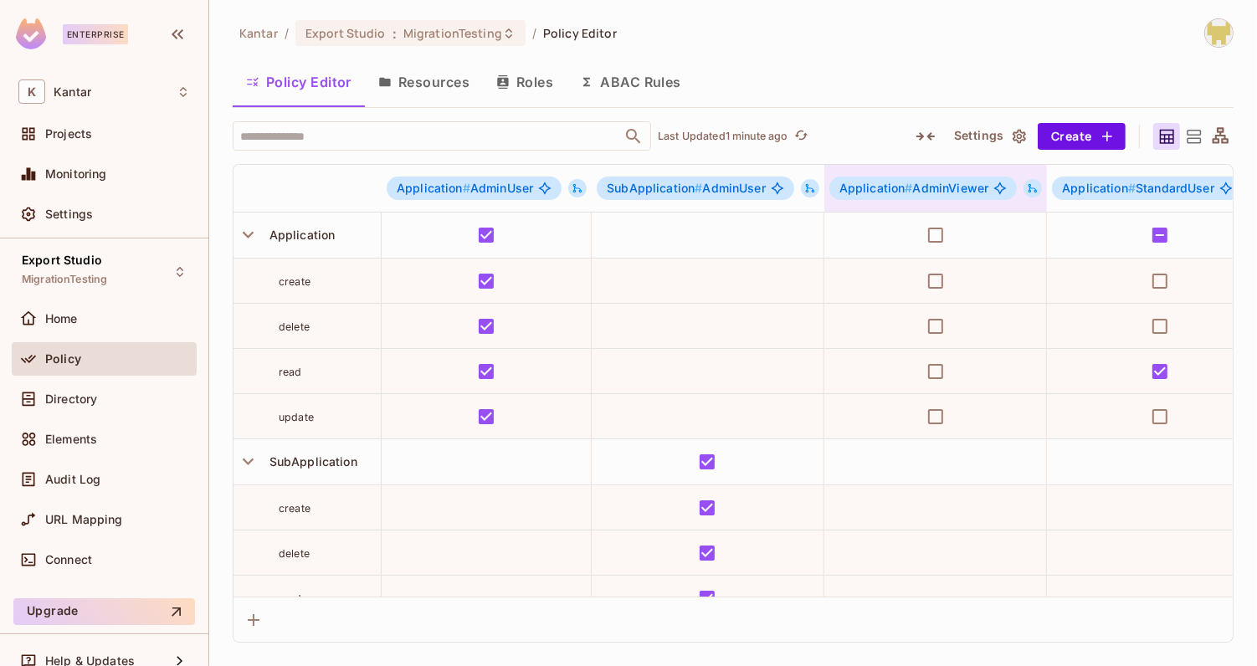
click at [1027, 188] on icon at bounding box center [1033, 188] width 12 height 12
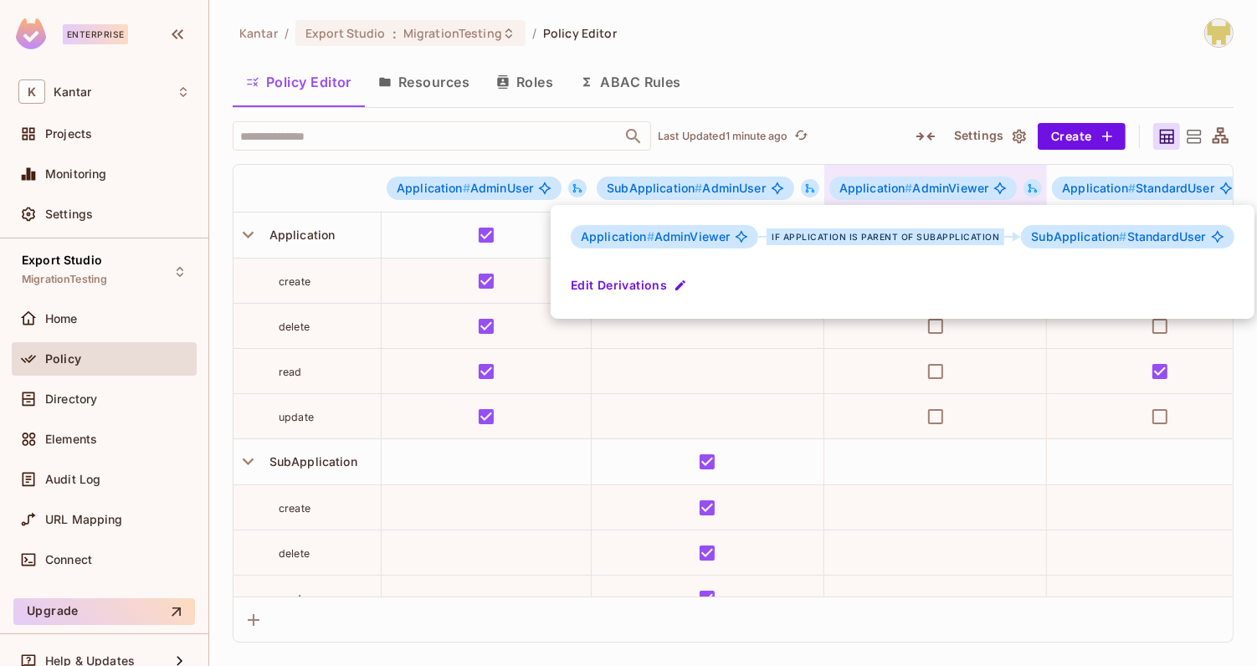
click at [1026, 188] on div at bounding box center [628, 333] width 1257 height 666
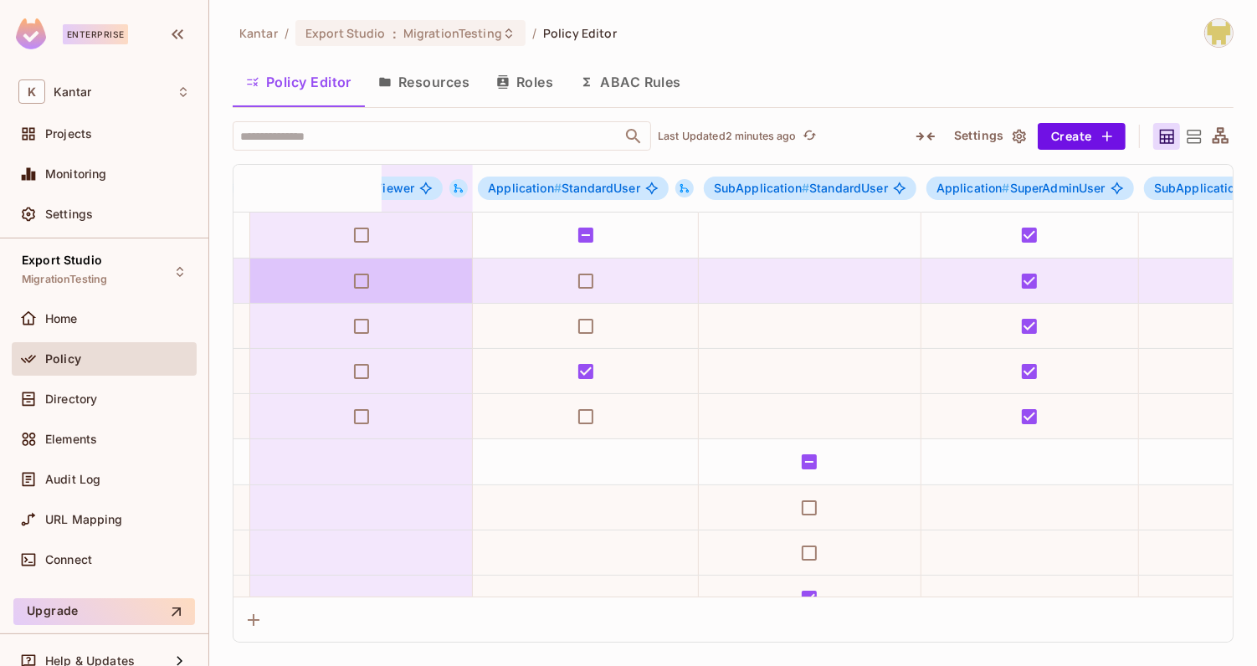
scroll to position [0, 575]
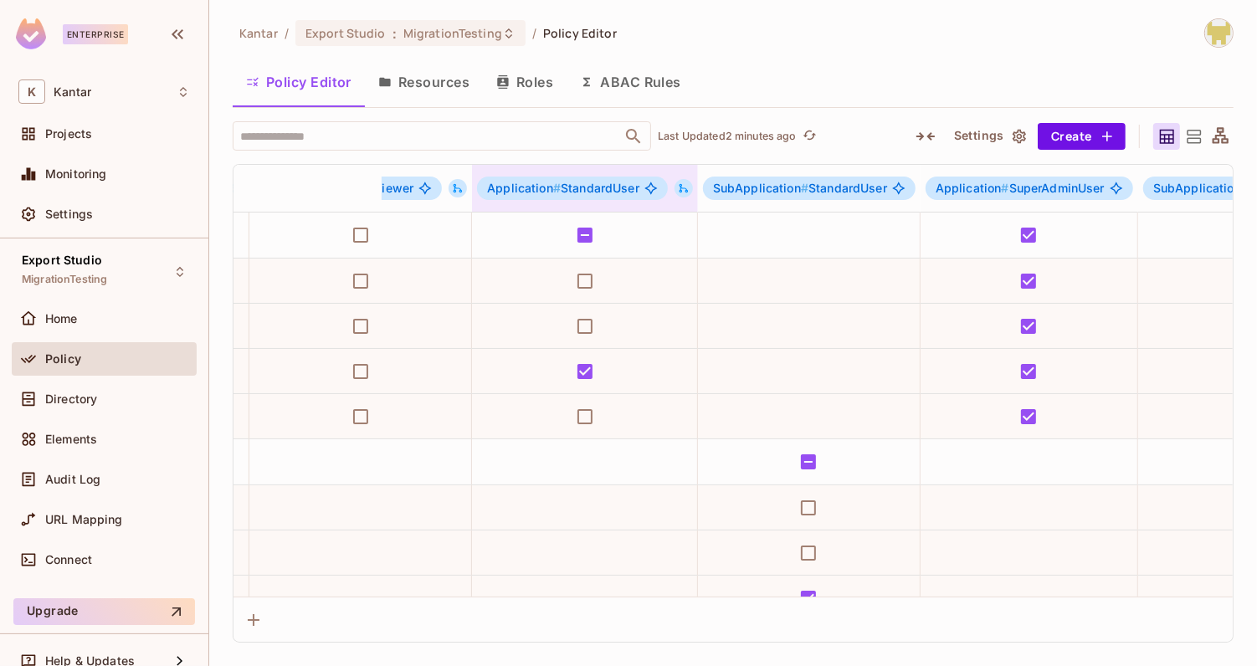
click at [678, 180] on button at bounding box center [684, 188] width 18 height 18
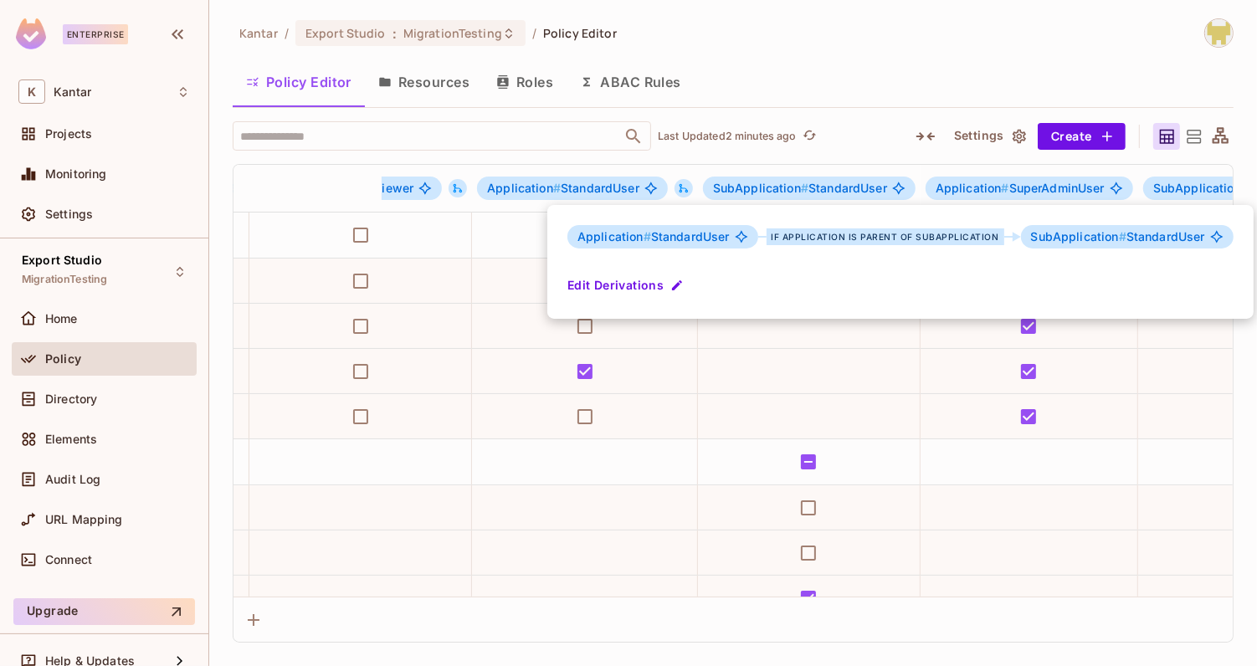
click at [678, 180] on div at bounding box center [628, 333] width 1257 height 666
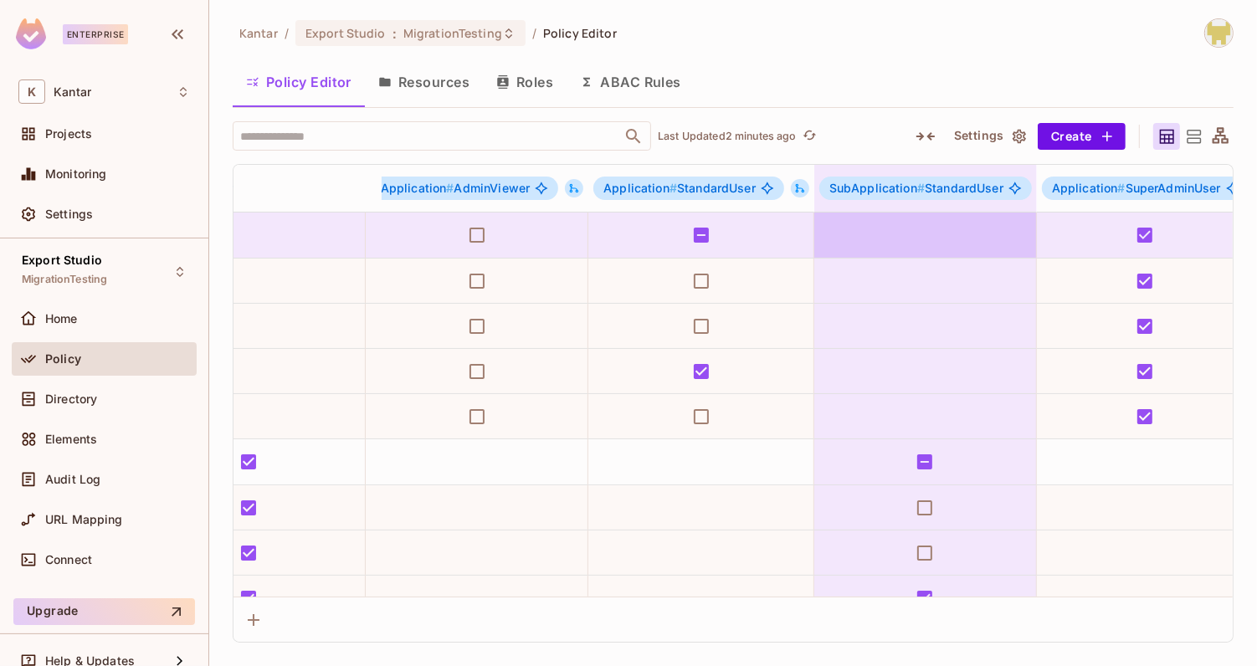
scroll to position [0, 458]
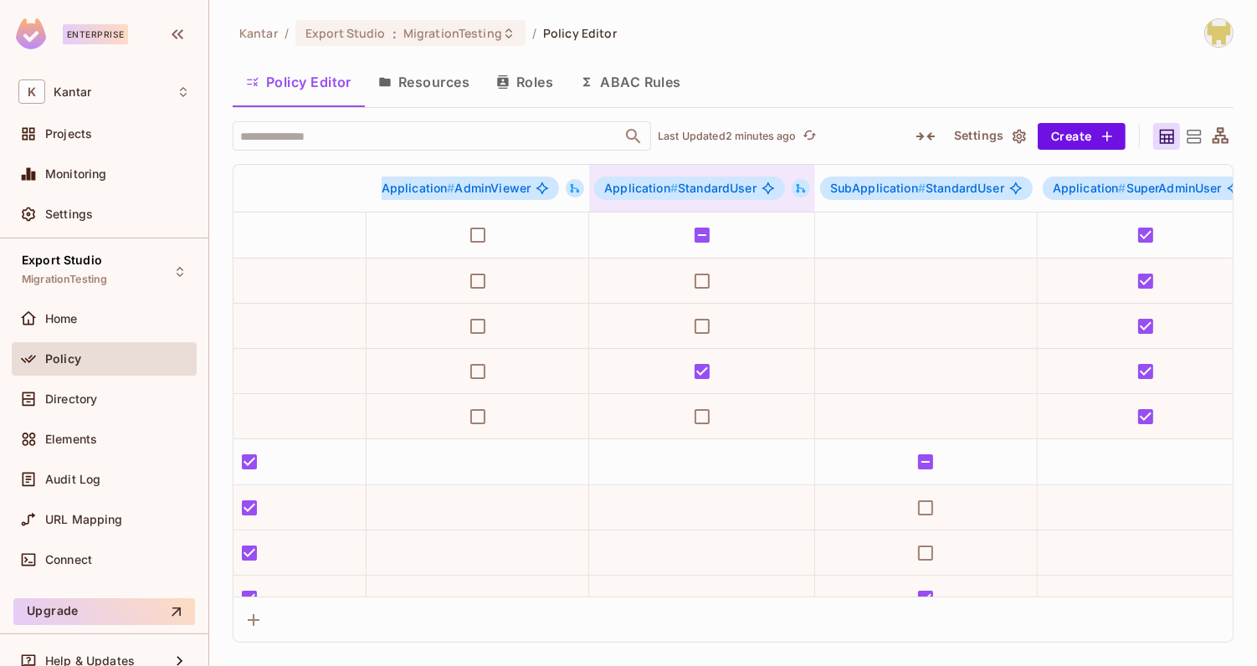
click at [797, 190] on icon at bounding box center [801, 188] width 9 height 9
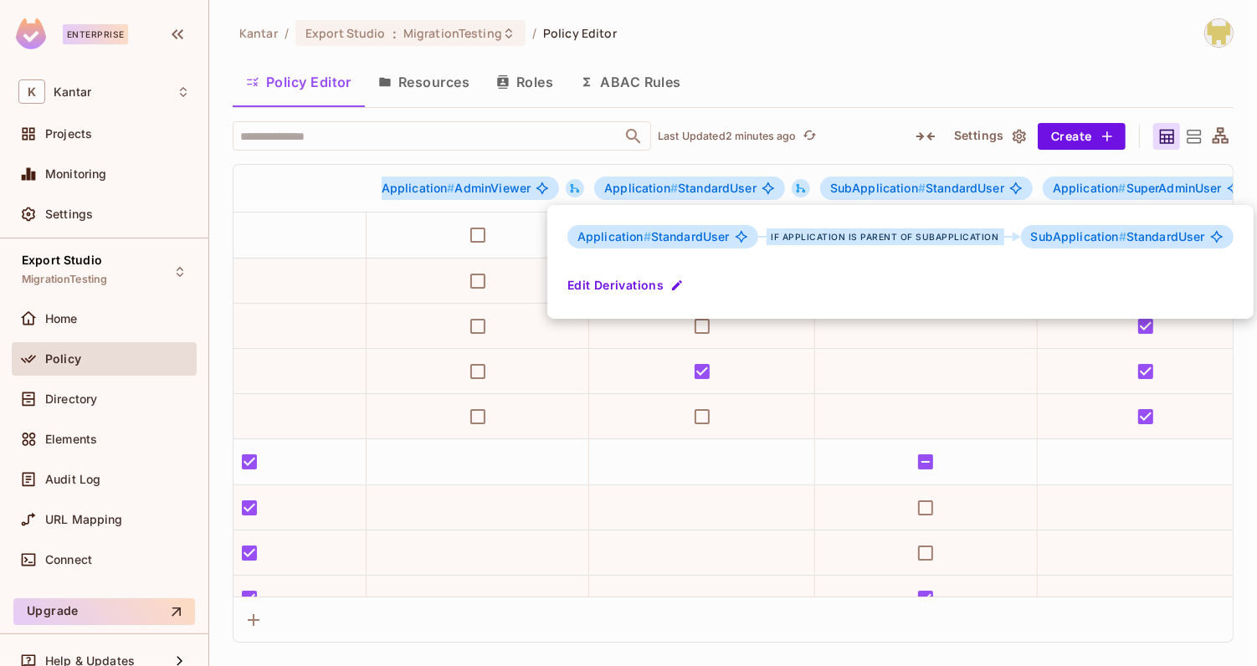
click at [851, 88] on div at bounding box center [628, 333] width 1257 height 666
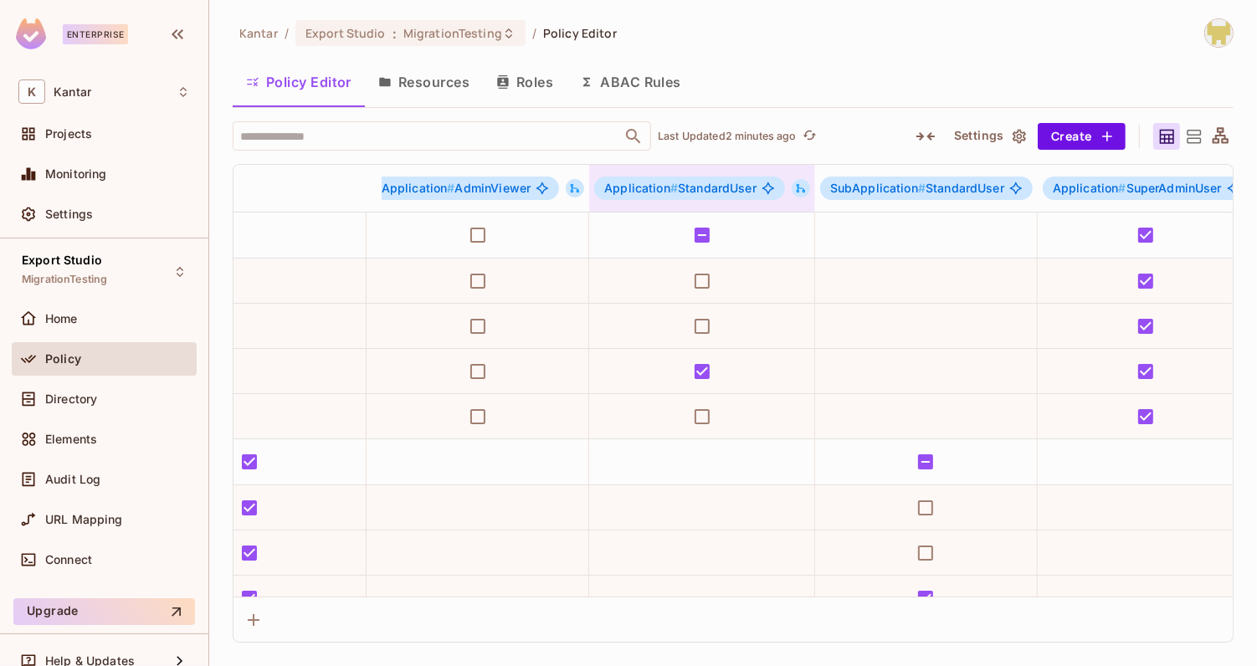
click at [795, 193] on icon at bounding box center [801, 188] width 12 height 12
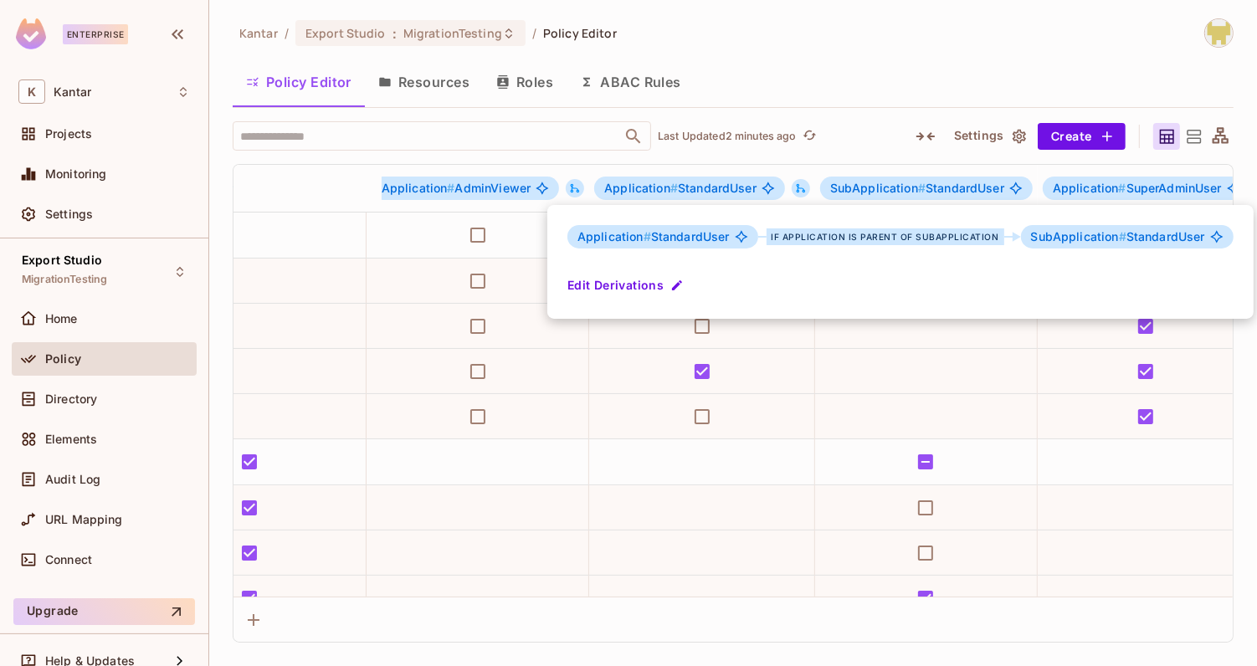
click at [854, 59] on div at bounding box center [628, 333] width 1257 height 666
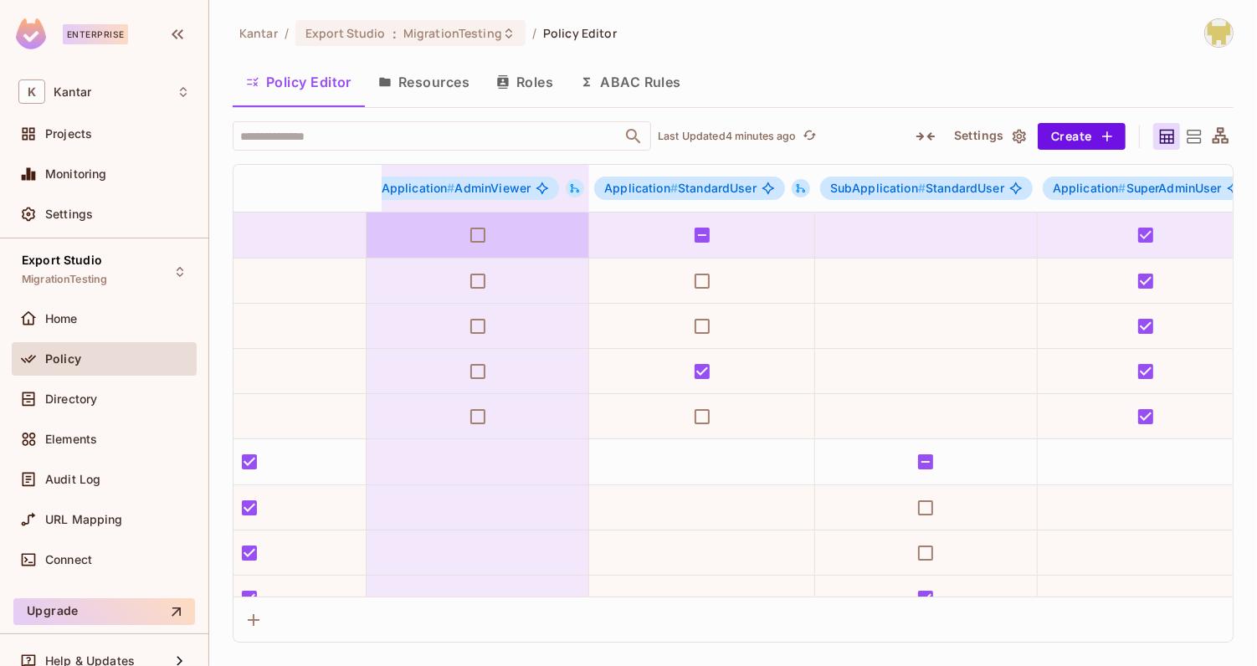
scroll to position [0, 0]
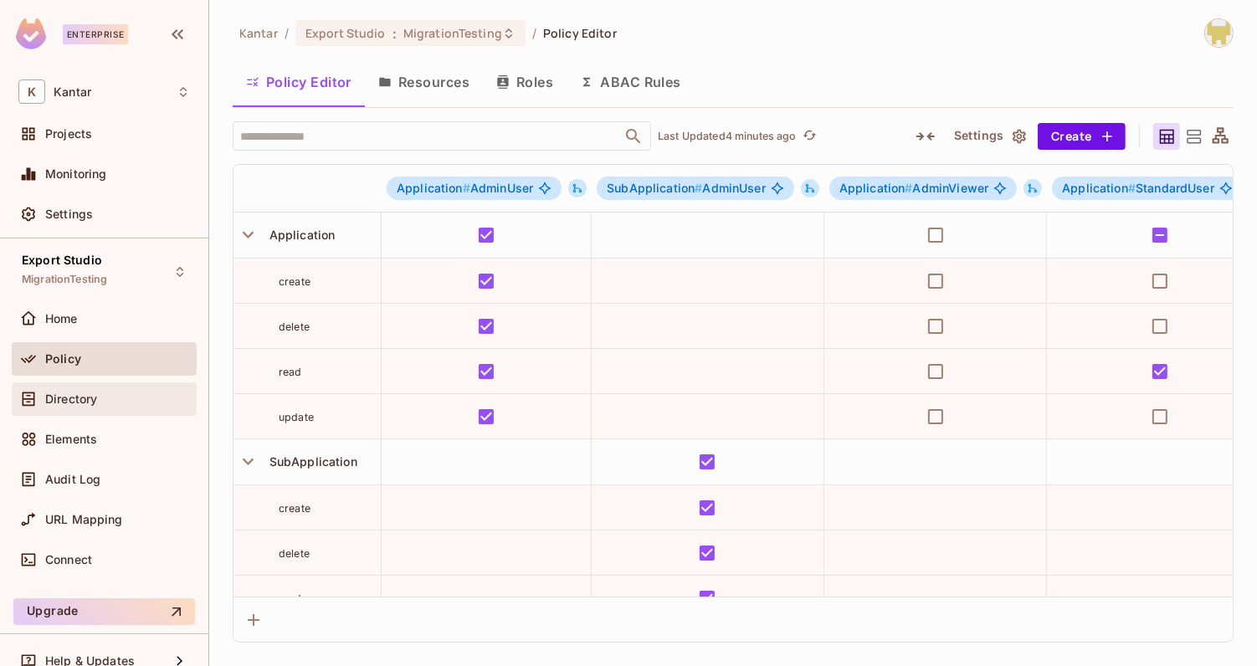
click at [87, 402] on span "Directory" at bounding box center [71, 399] width 52 height 13
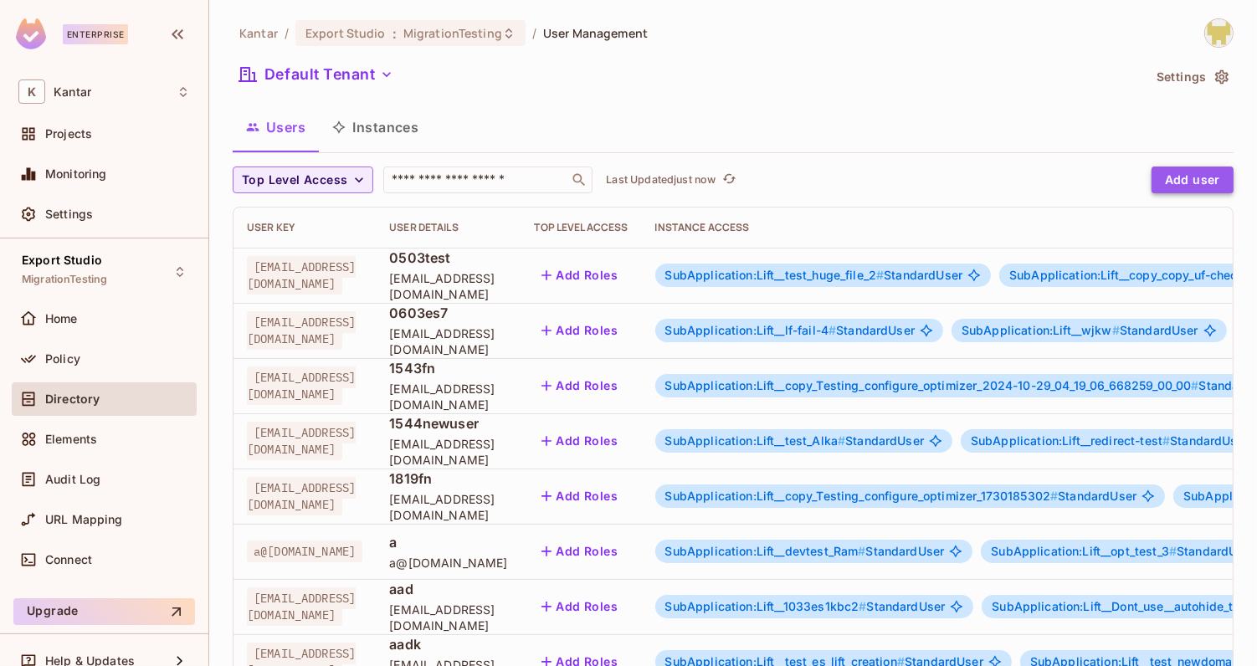
click at [1170, 183] on button "Add user" at bounding box center [1193, 180] width 82 height 27
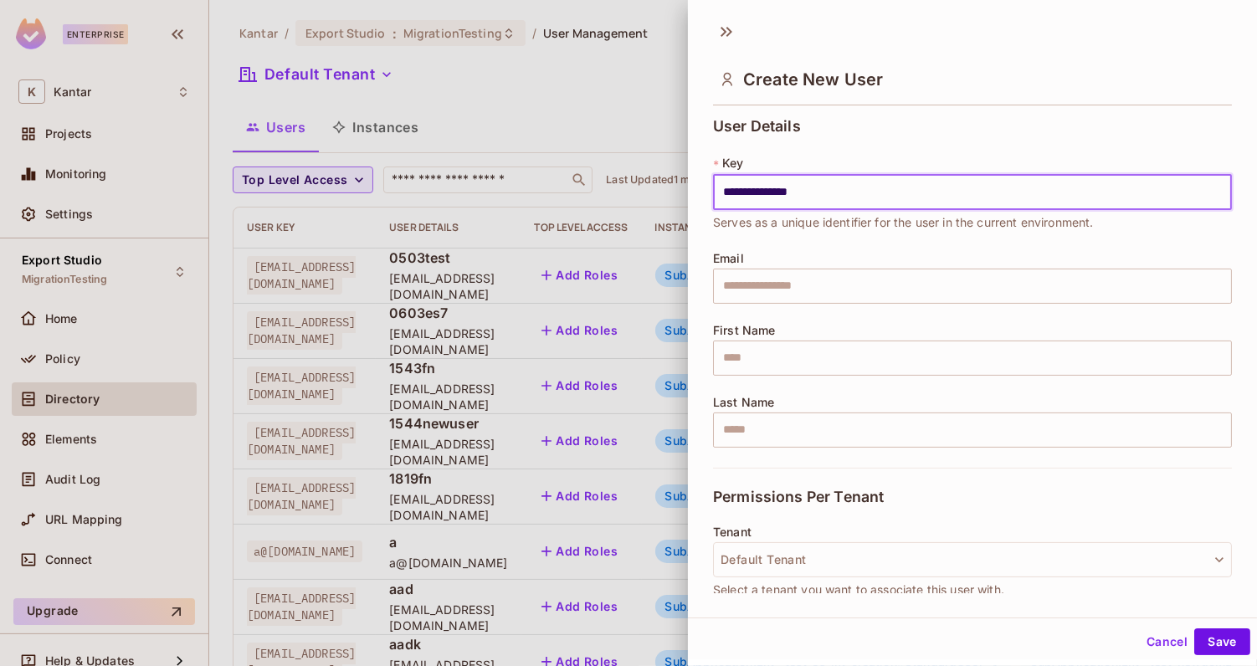
click at [777, 190] on input "**********" at bounding box center [972, 192] width 519 height 35
click at [776, 190] on input "**********" at bounding box center [972, 192] width 519 height 35
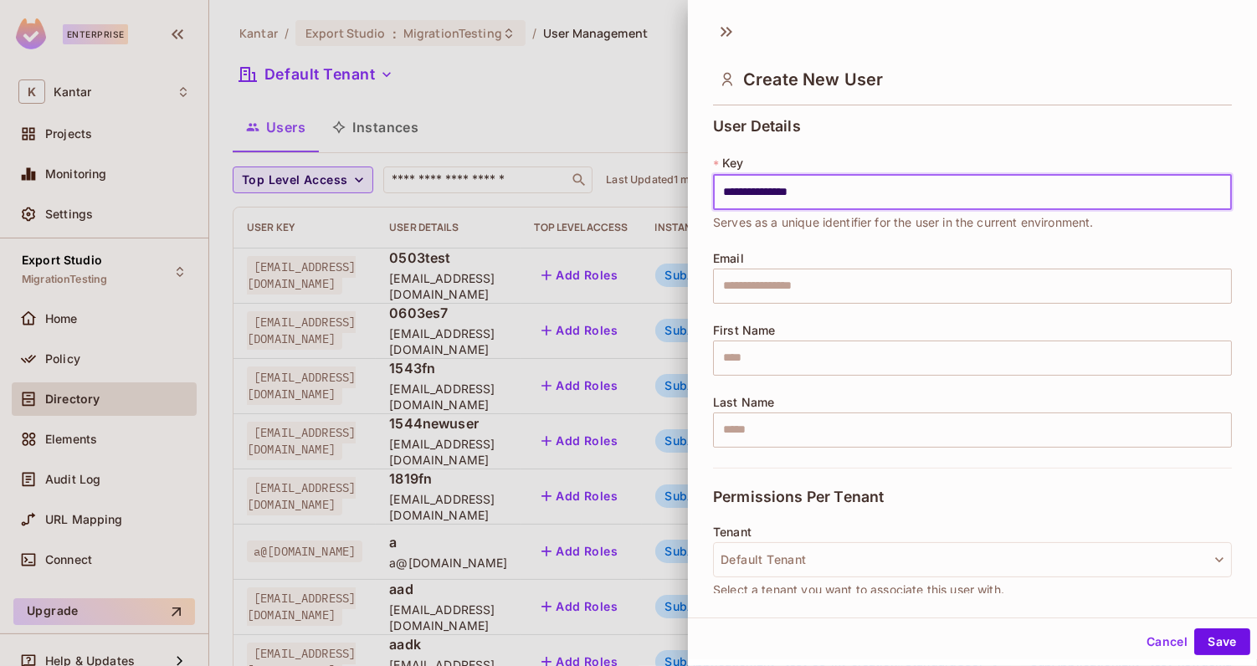
click at [776, 190] on input "**********" at bounding box center [972, 192] width 519 height 35
type input "**********"
click at [827, 316] on div "**********" at bounding box center [972, 293] width 519 height 350
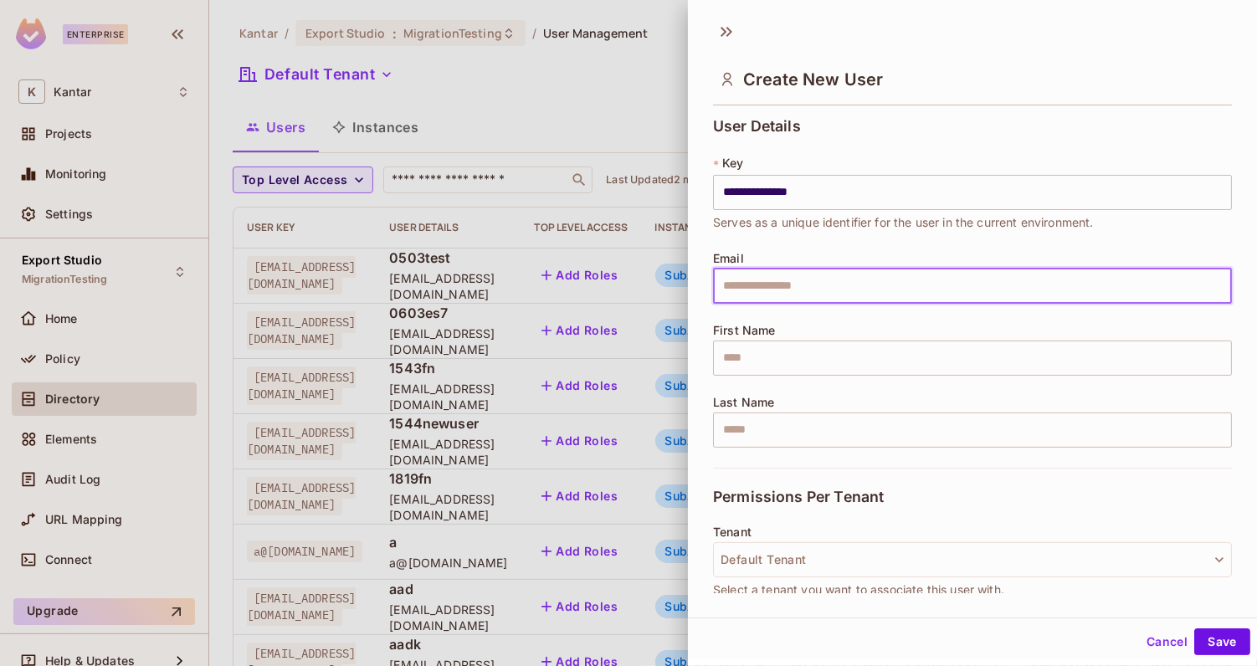
click at [837, 302] on input "text" at bounding box center [972, 286] width 519 height 35
paste input "**********"
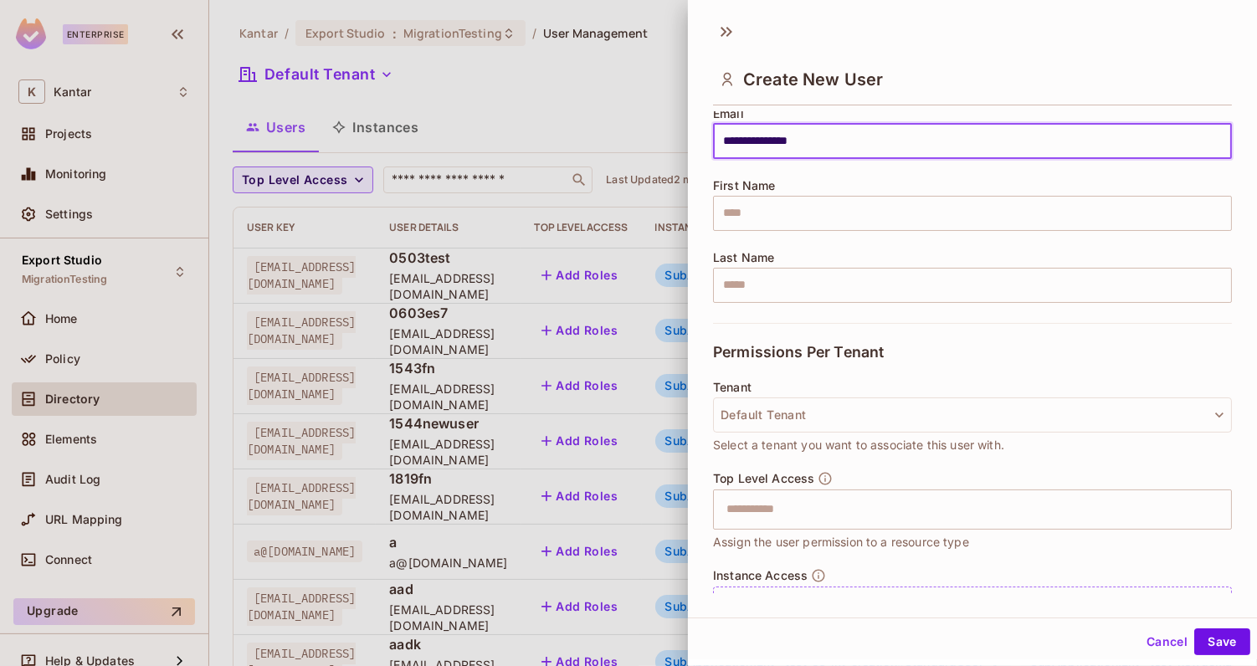
scroll to position [222, 0]
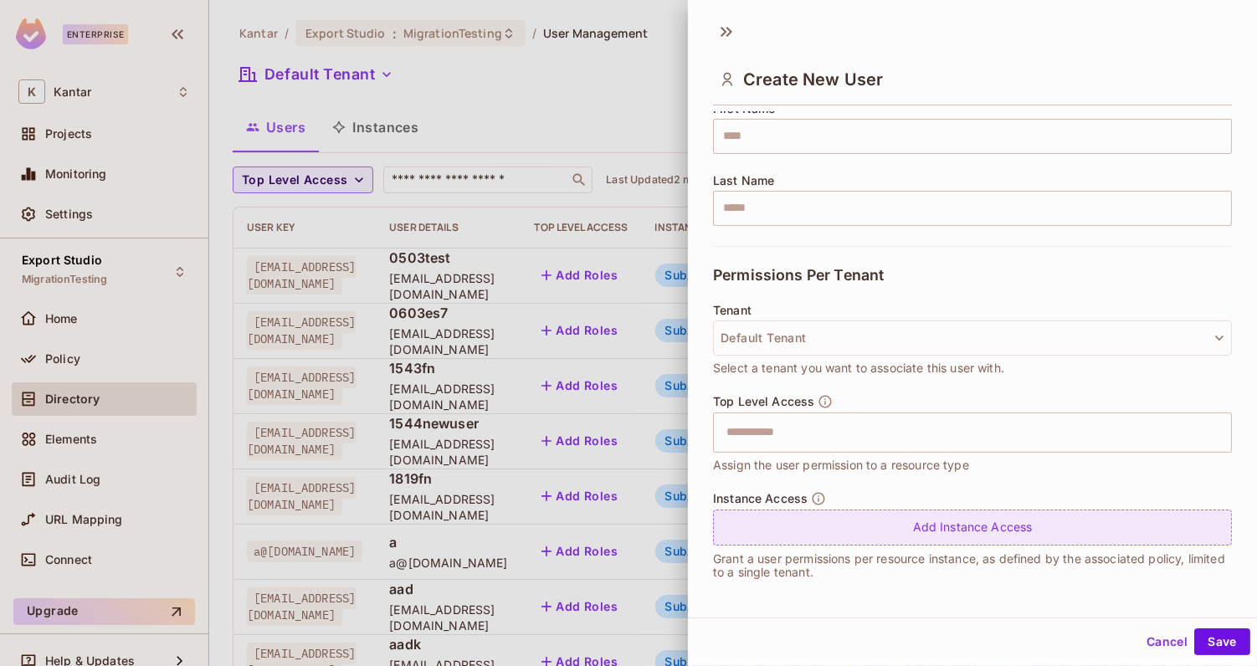
type input "**********"
click at [880, 521] on div "Add Instance Access" at bounding box center [972, 528] width 519 height 36
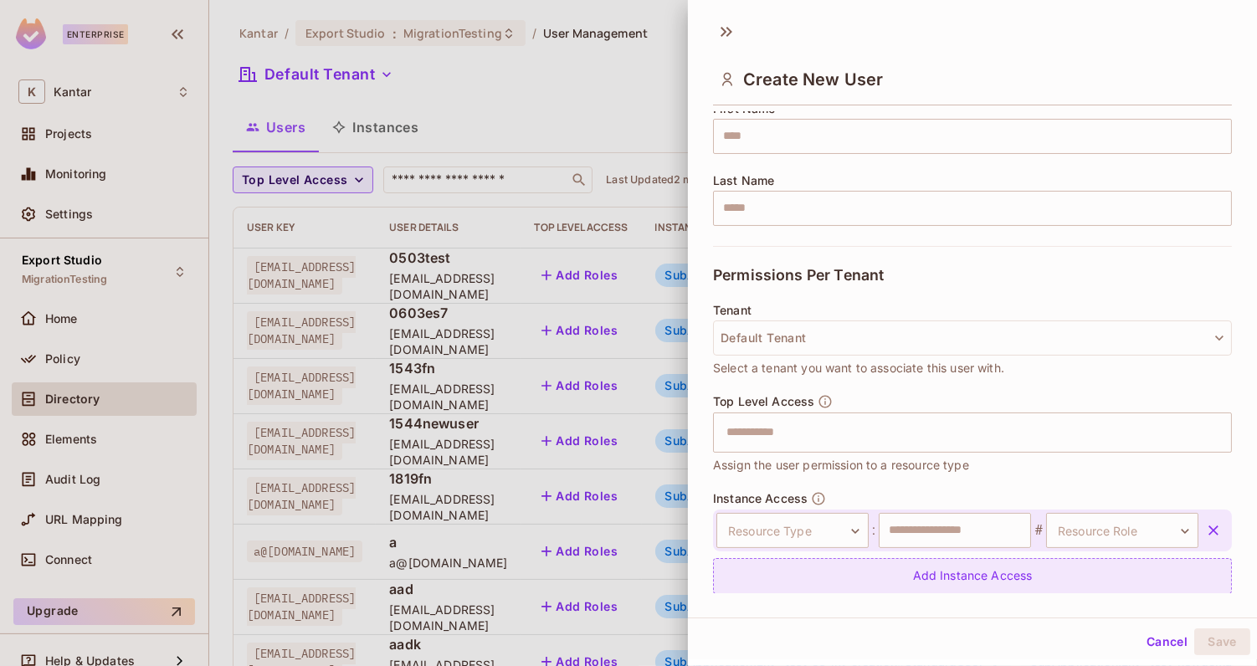
scroll to position [270, 0]
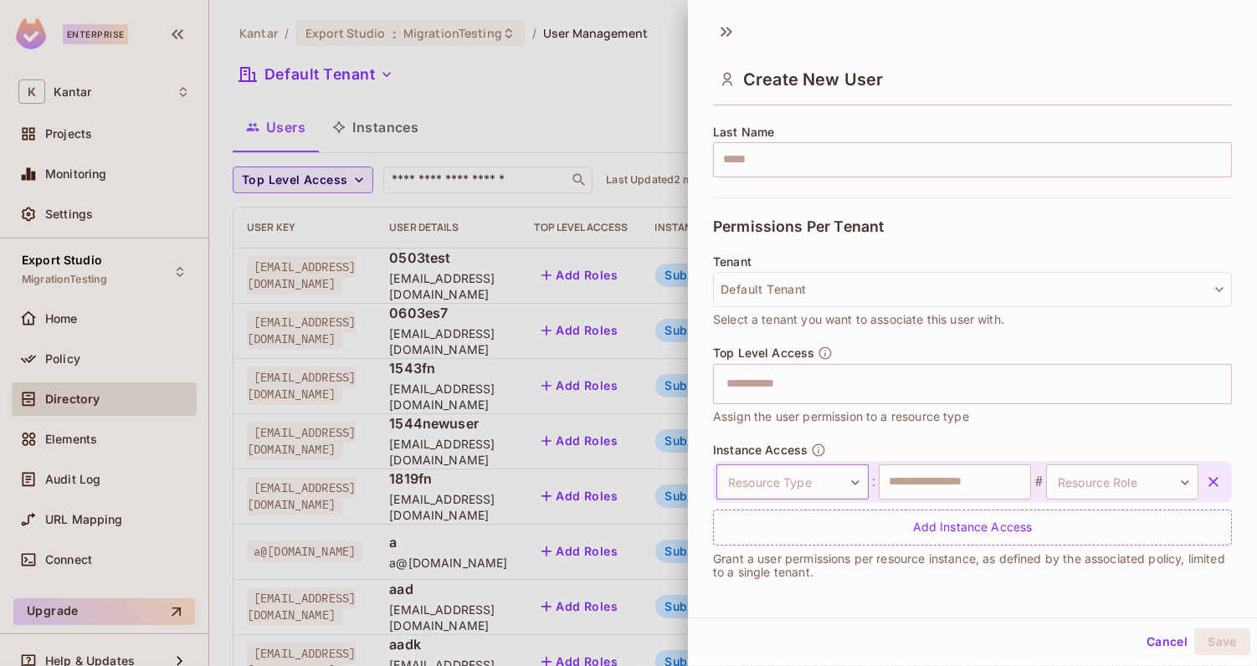
click at [843, 475] on body "Enterprise K Kantar Projects Monitoring Settings Export Studio MigrationTesting…" at bounding box center [628, 333] width 1257 height 666
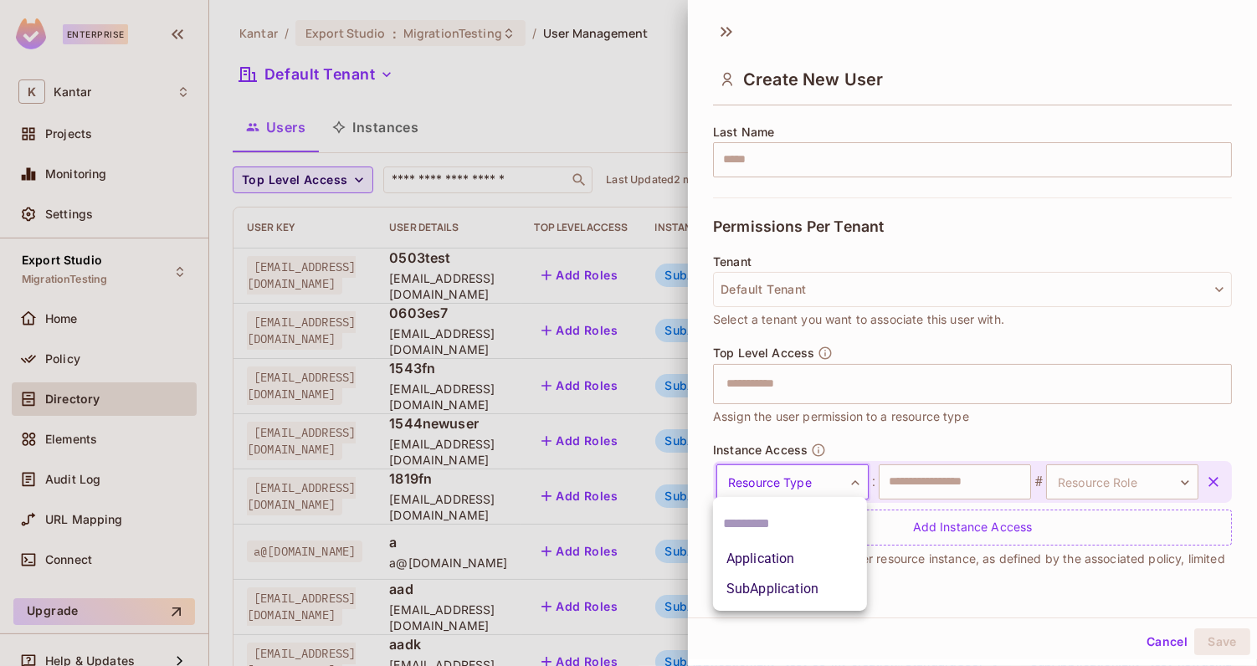
click at [820, 566] on li "Application" at bounding box center [790, 559] width 154 height 30
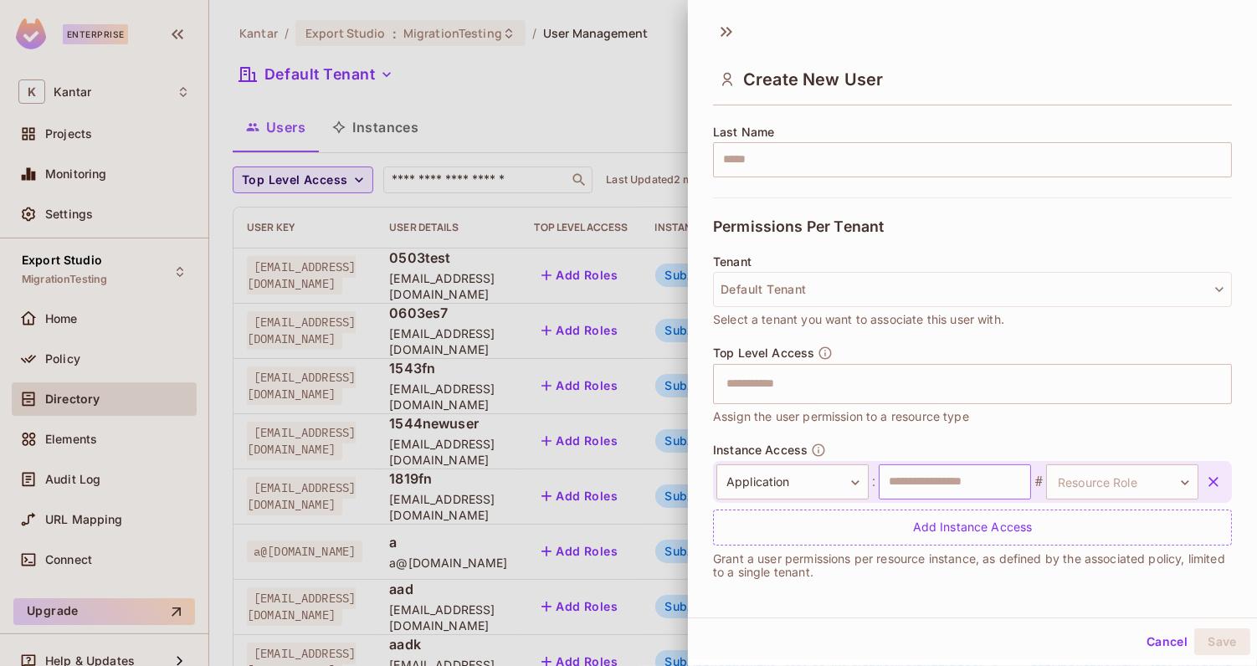
click at [939, 480] on input "text" at bounding box center [955, 482] width 152 height 35
type input "**********"
click at [1115, 482] on body "Enterprise K Kantar Projects Monitoring Settings Export Studio MigrationTesting…" at bounding box center [628, 333] width 1257 height 666
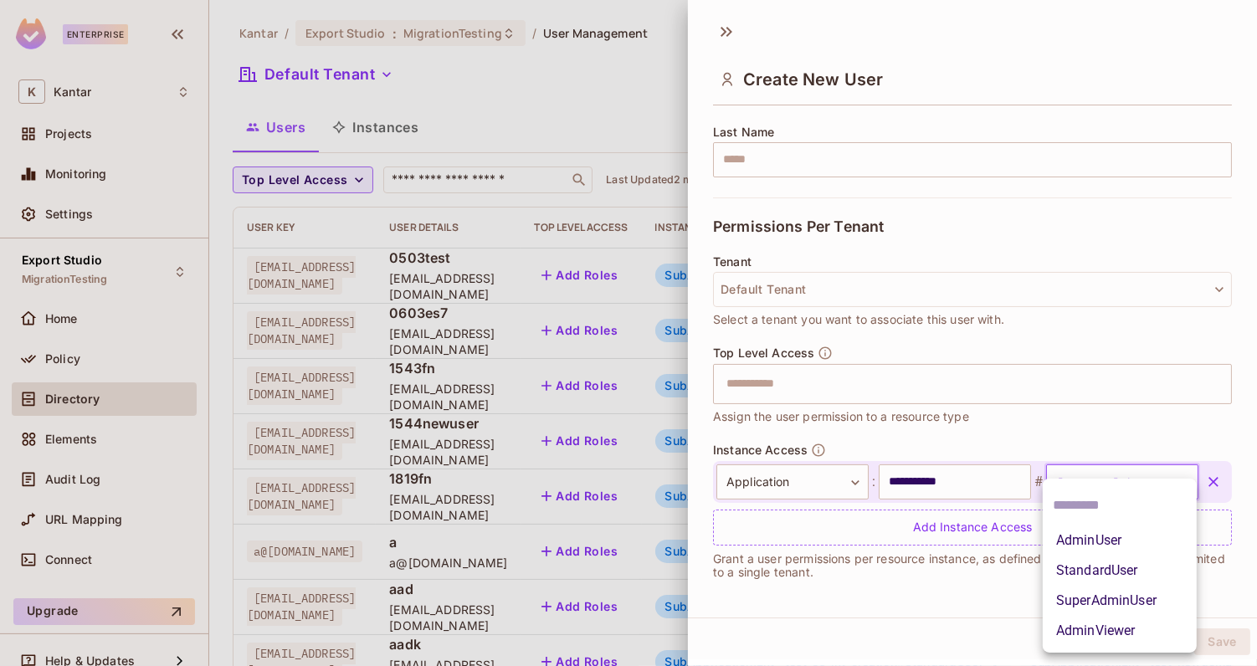
click at [832, 485] on div at bounding box center [628, 333] width 1257 height 666
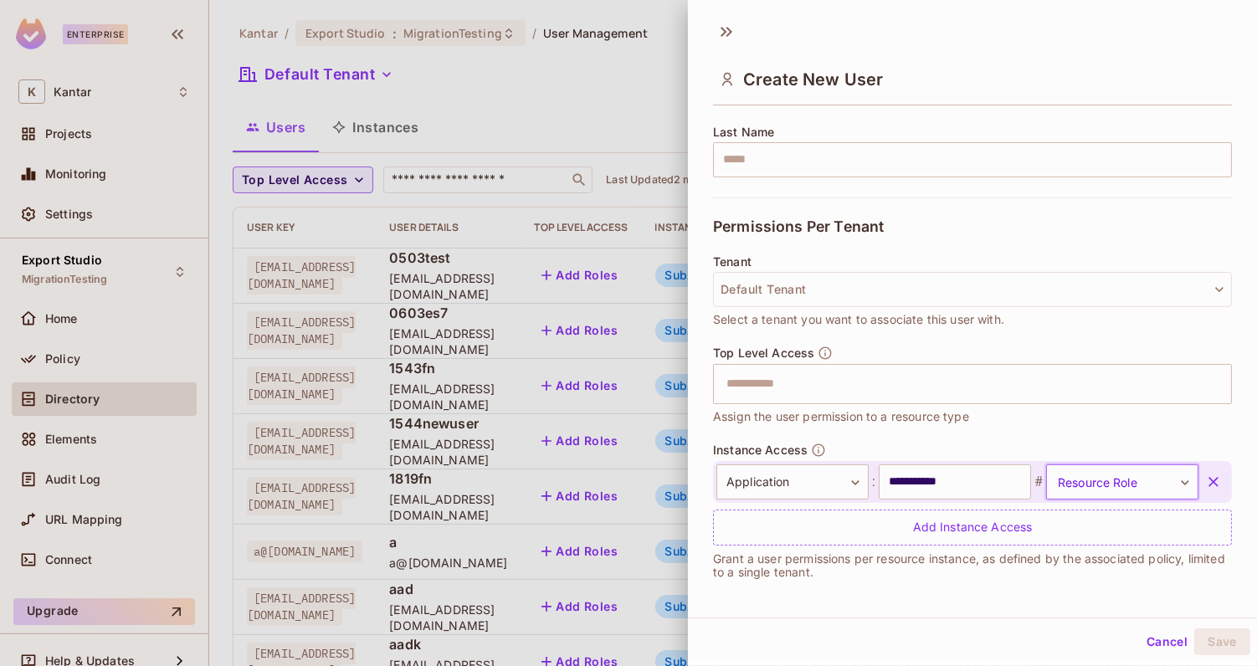
click at [1130, 484] on body "Enterprise K Kantar Projects Monitoring Settings Export Studio MigrationTesting…" at bounding box center [628, 333] width 1257 height 666
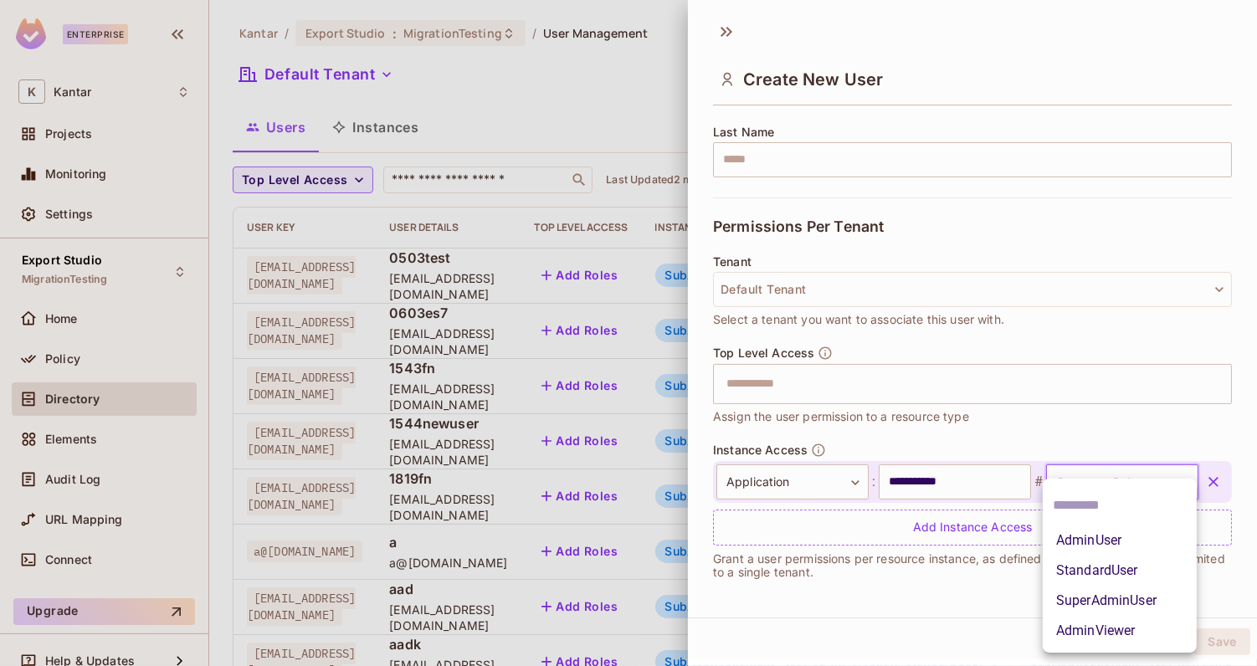
click at [1138, 601] on li "SuperAdminUser" at bounding box center [1120, 601] width 154 height 30
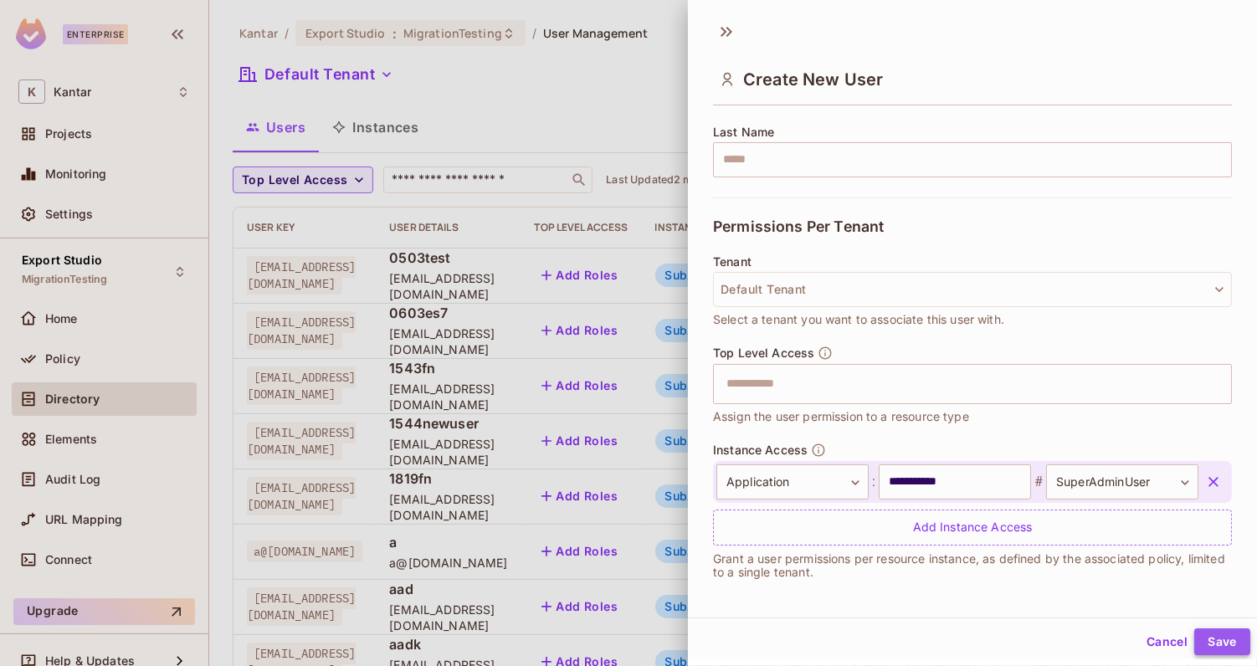
click at [1216, 649] on button "Save" at bounding box center [1222, 642] width 56 height 27
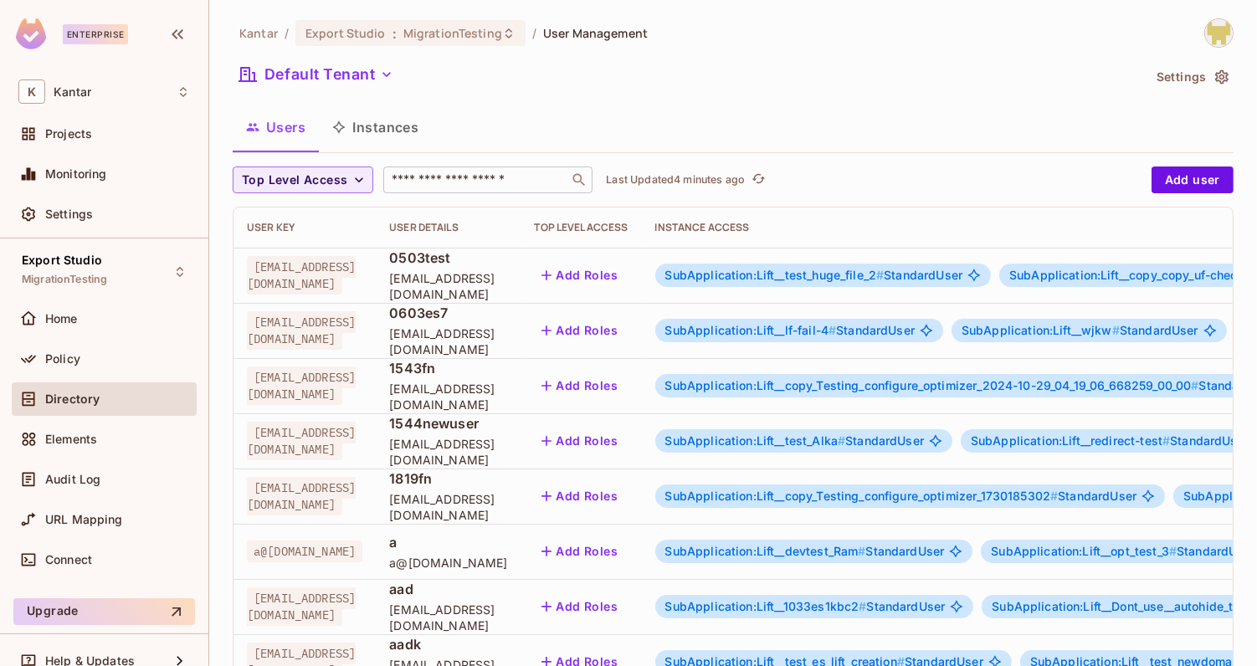
click at [499, 177] on input "text" at bounding box center [476, 180] width 176 height 17
type input "****"
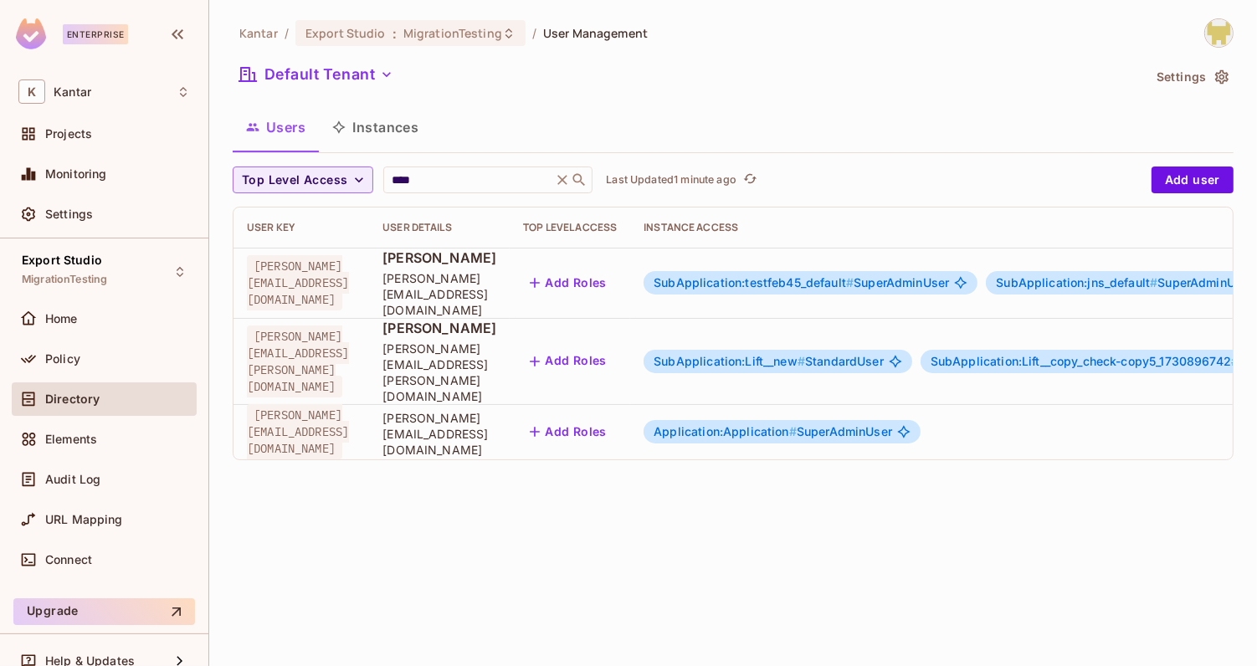
click at [476, 466] on div "Kantar / Export Studio : MigrationTesting / User Management Default Tenant Sett…" at bounding box center [733, 333] width 1048 height 666
click at [82, 369] on div "Policy" at bounding box center [104, 358] width 185 height 33
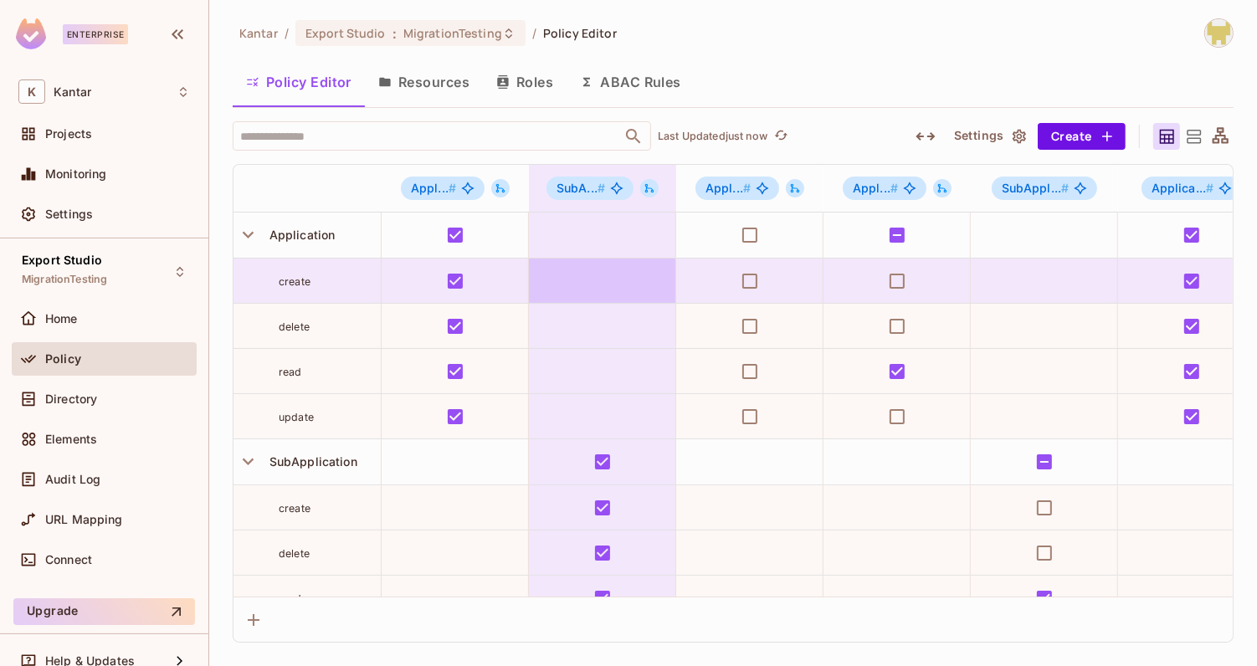
scroll to position [0, 366]
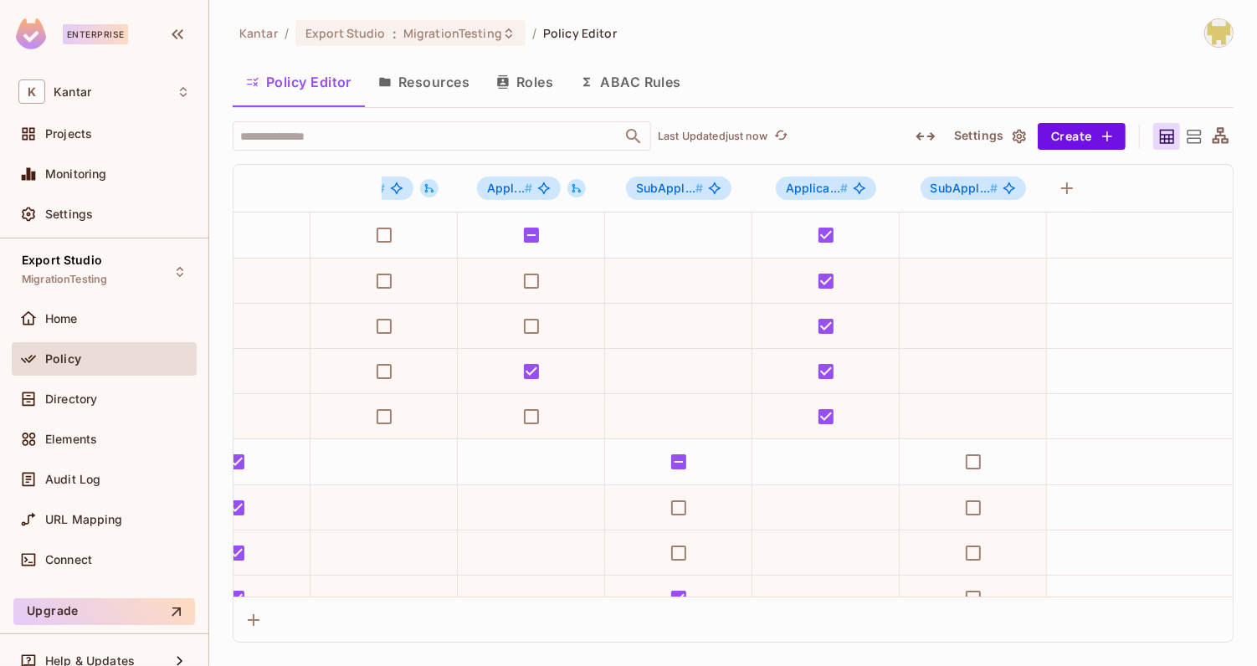
click at [922, 136] on icon "button" at bounding box center [925, 136] width 19 height 8
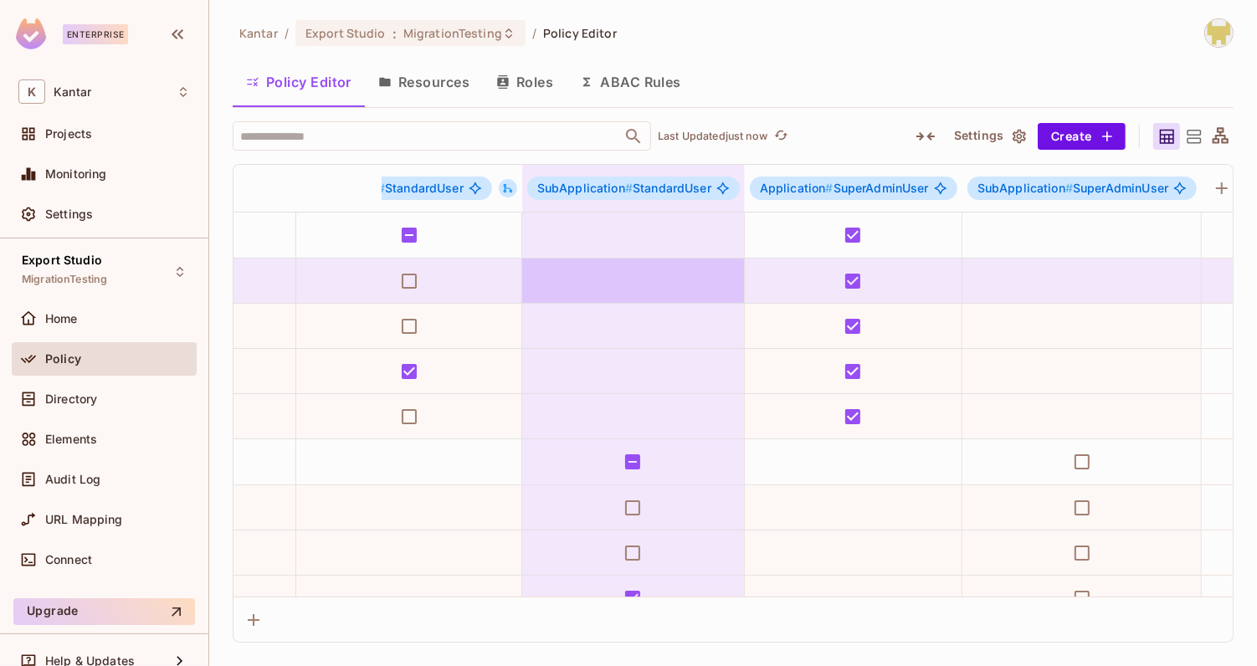
scroll to position [0, 761]
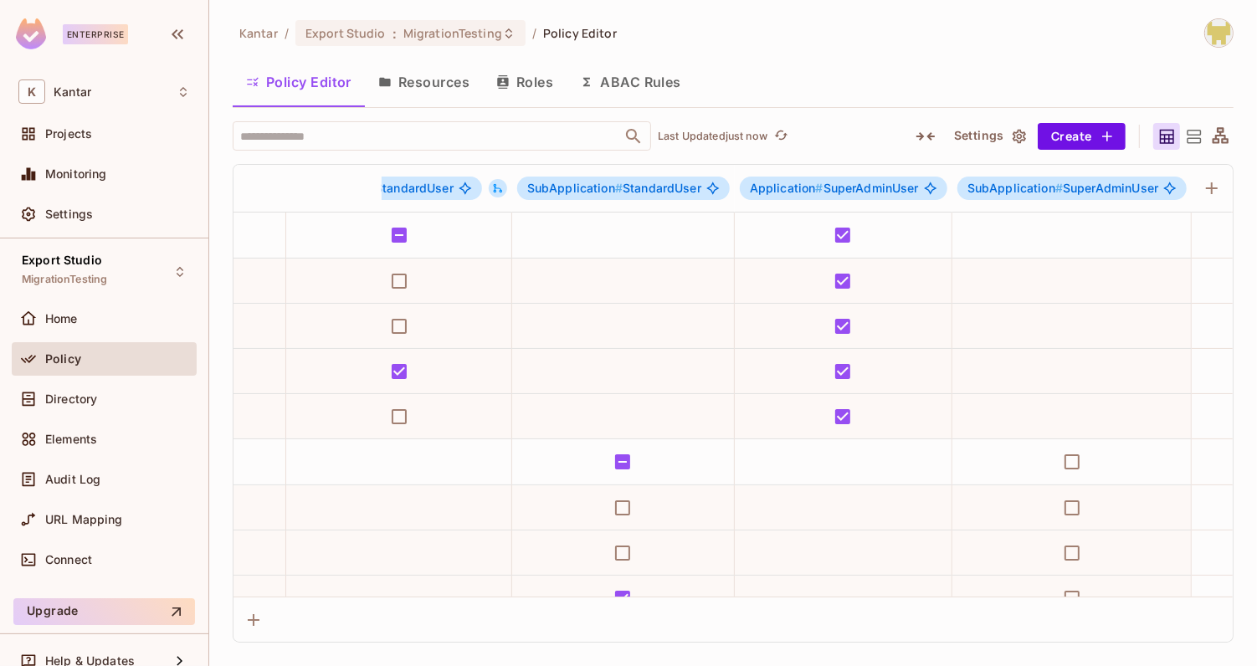
click at [511, 85] on button "Roles" at bounding box center [525, 82] width 84 height 42
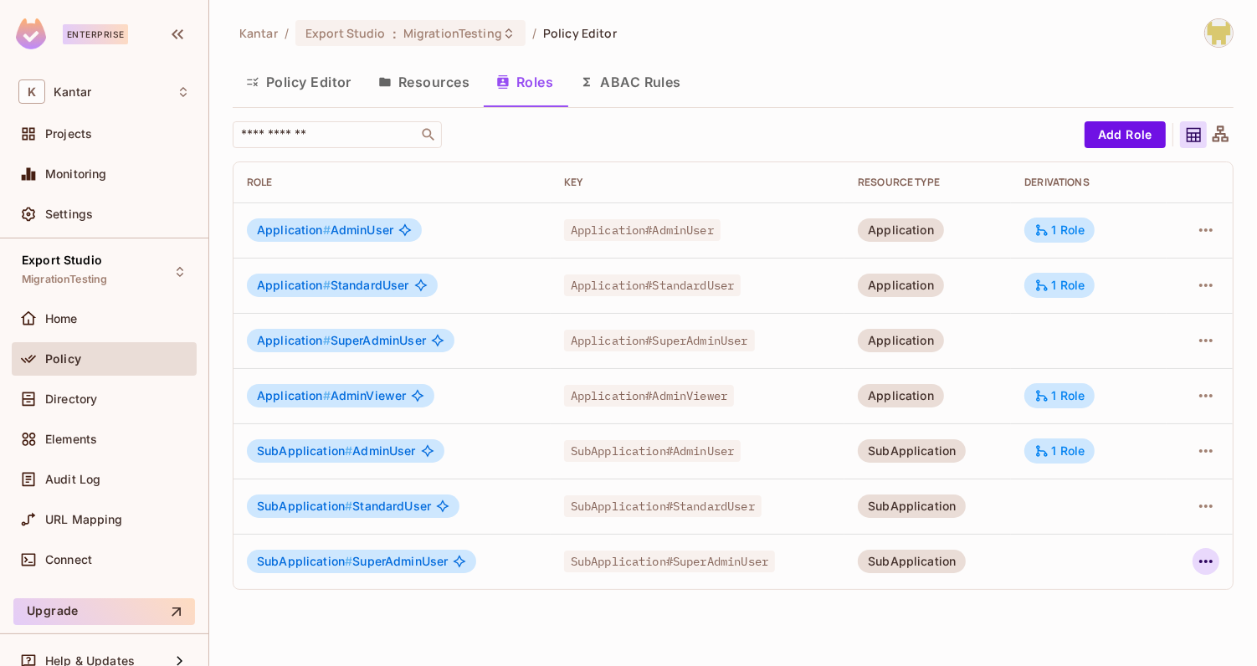
click at [1207, 555] on icon "button" at bounding box center [1206, 562] width 20 height 20
click at [1008, 552] on div at bounding box center [628, 333] width 1257 height 666
click at [1211, 339] on icon "button" at bounding box center [1205, 340] width 13 height 3
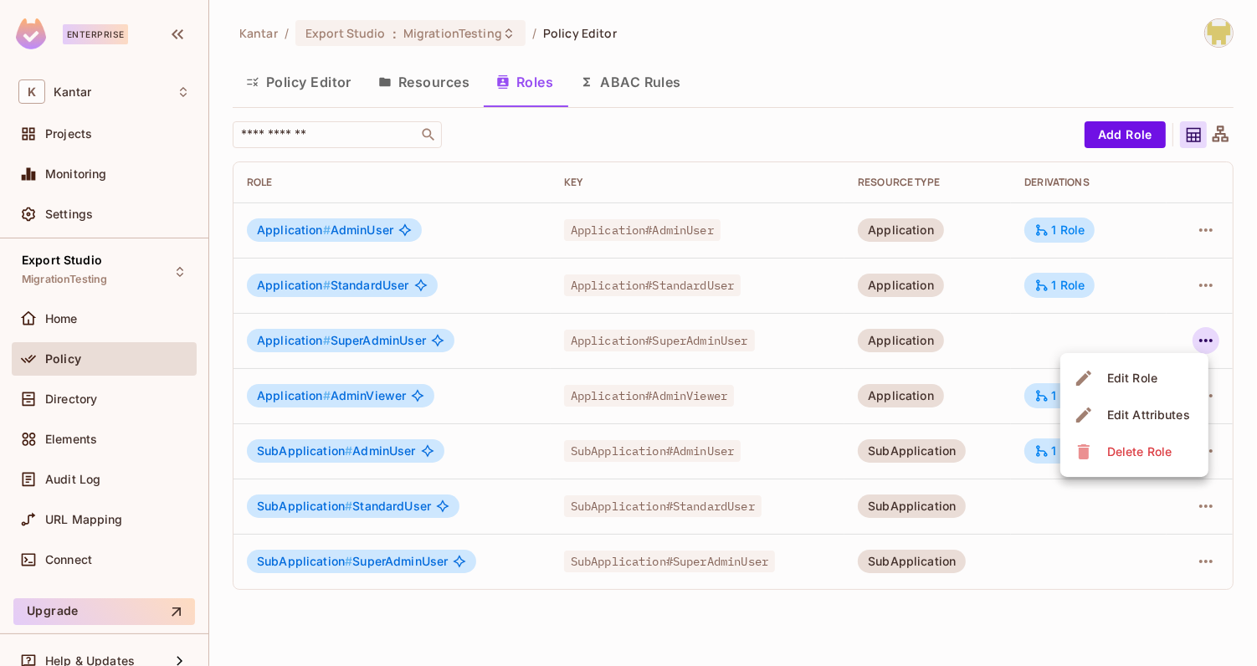
click at [1179, 372] on li "Edit Role" at bounding box center [1135, 378] width 148 height 37
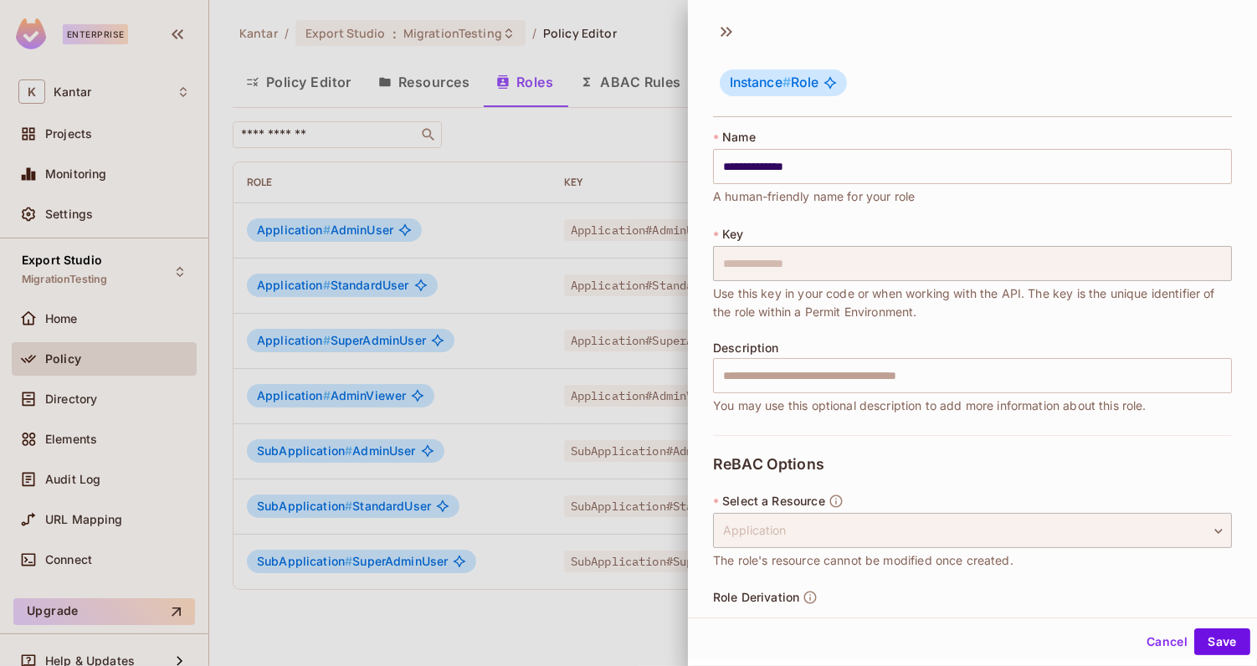
scroll to position [59, 0]
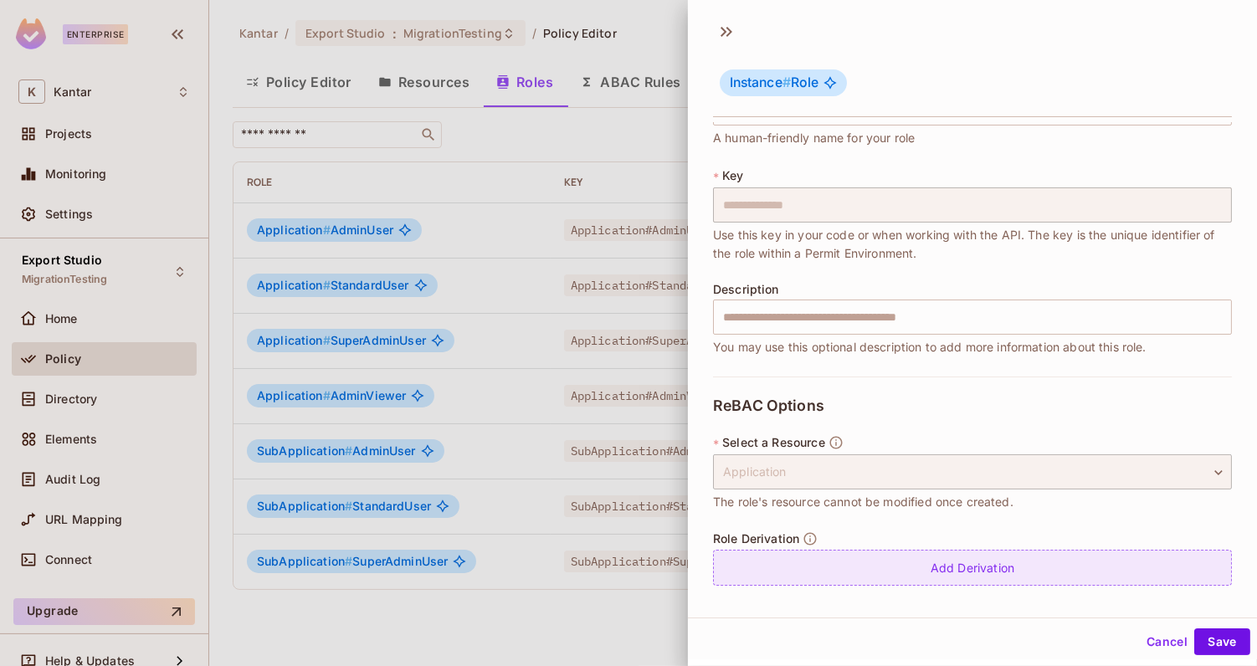
click at [953, 559] on div "Add Derivation" at bounding box center [972, 568] width 519 height 36
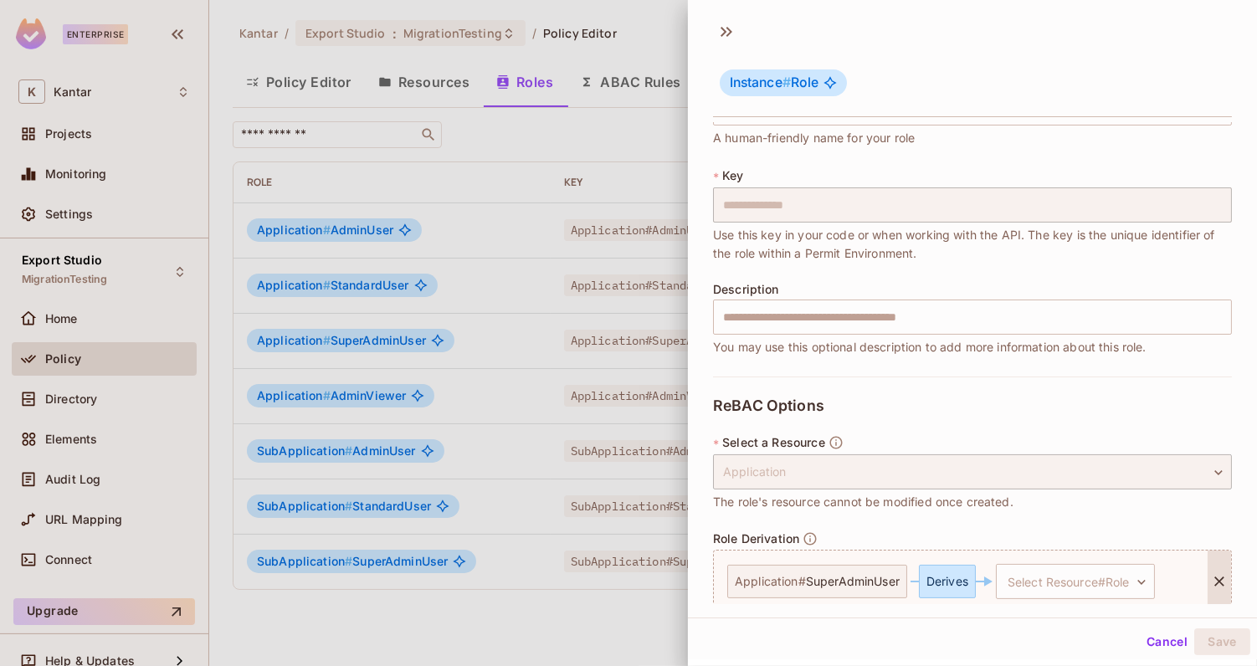
scroll to position [128, 0]
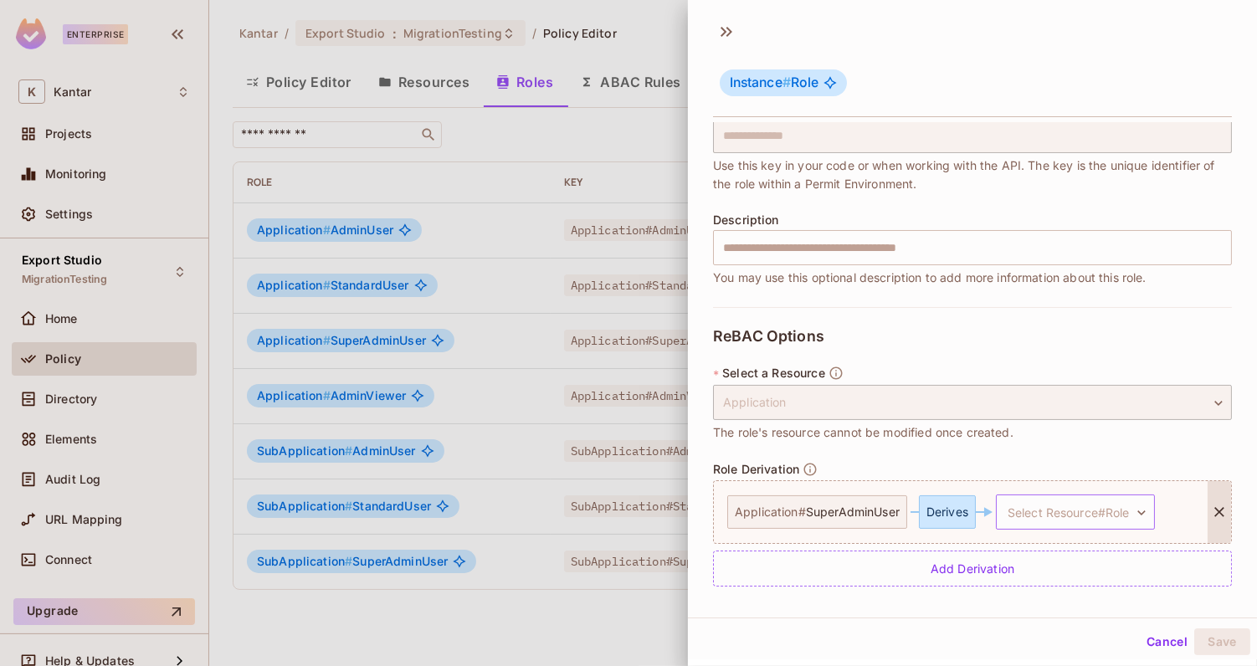
click at [1030, 513] on body "**********" at bounding box center [628, 333] width 1257 height 666
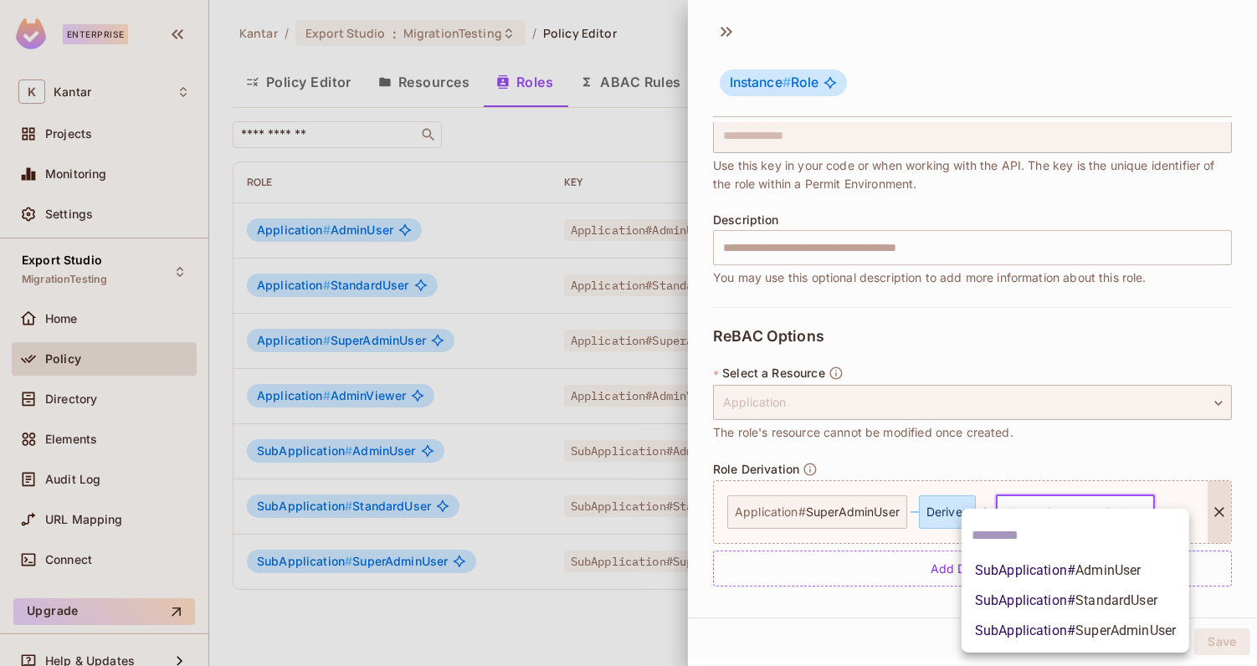
click at [1038, 630] on span "SubApplication # SuperAdminUser" at bounding box center [1075, 631] width 201 height 20
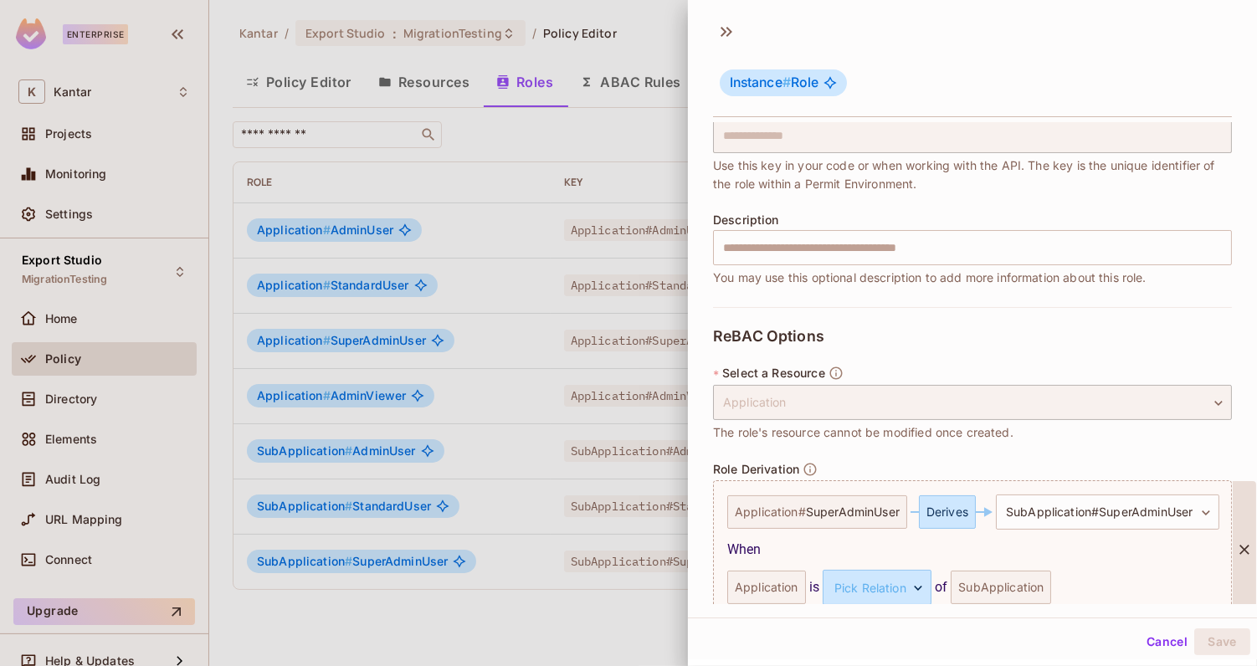
scroll to position [203, 0]
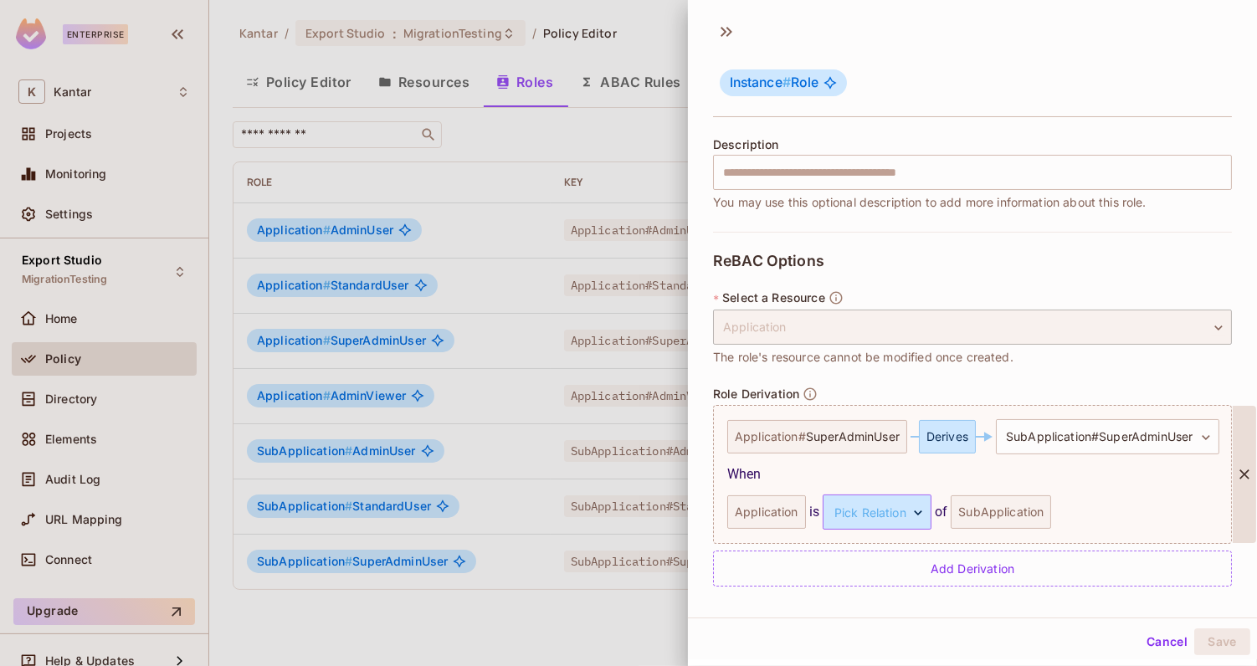
click at [880, 515] on body "**********" at bounding box center [628, 333] width 1257 height 666
click at [852, 594] on li "parent" at bounding box center [874, 590] width 154 height 30
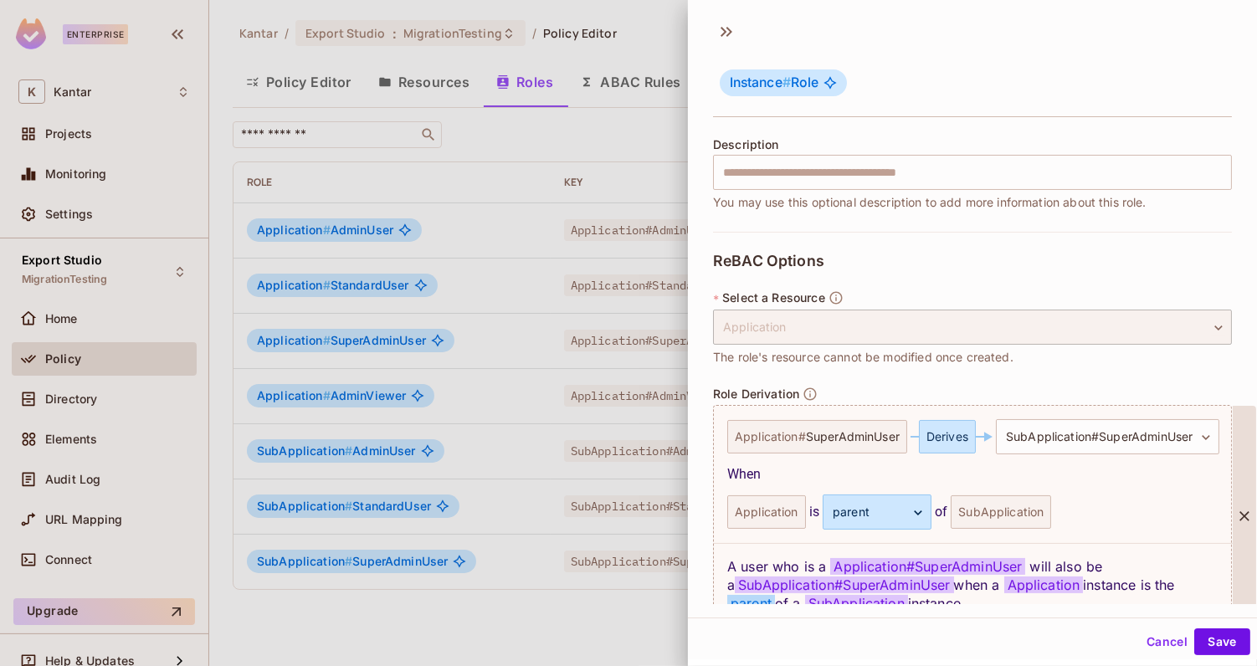
scroll to position [286, 0]
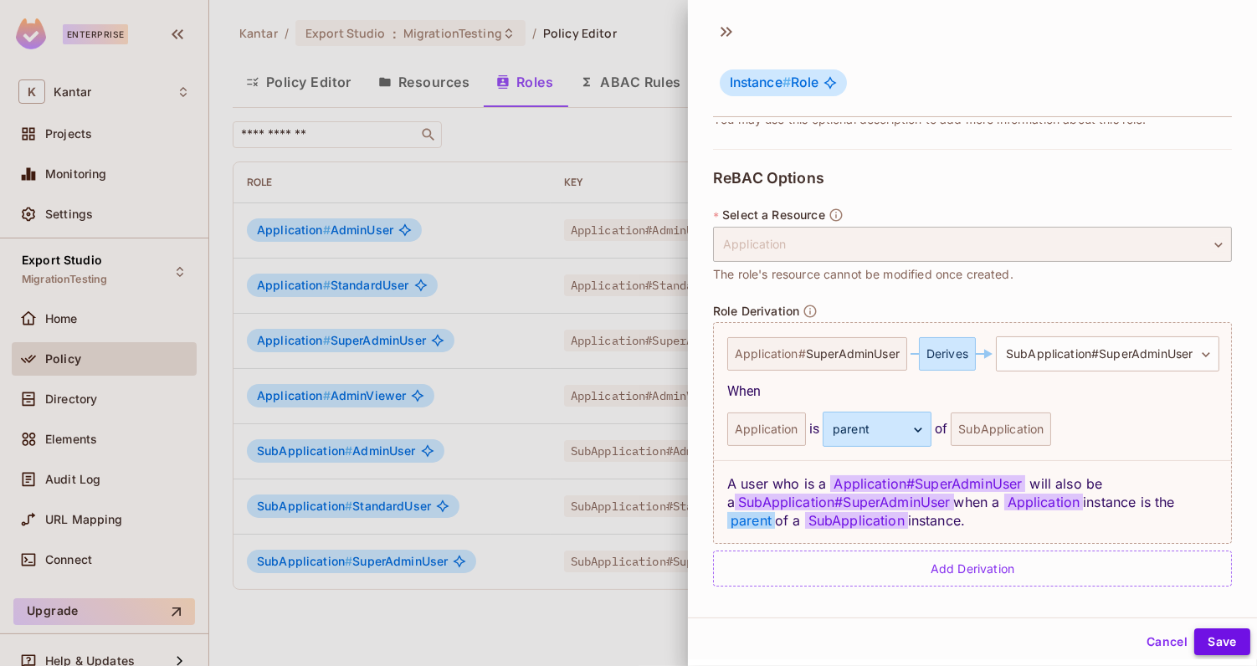
click at [1208, 633] on button "Save" at bounding box center [1222, 642] width 56 height 27
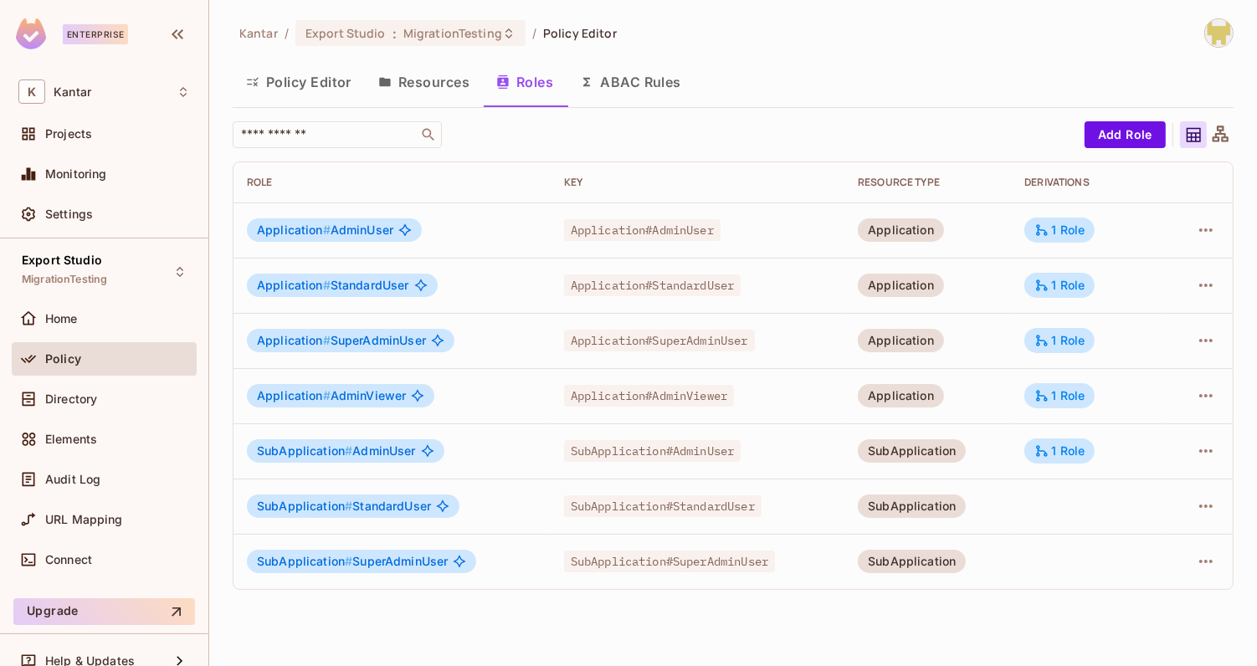
click at [787, 43] on div "Kantar / Export Studio : MigrationTesting / Policy Editor" at bounding box center [733, 32] width 1001 height 29
click at [822, 347] on td "Application#SuperAdminUser" at bounding box center [698, 340] width 295 height 55
click at [1073, 333] on div "1 Role" at bounding box center [1060, 340] width 50 height 15
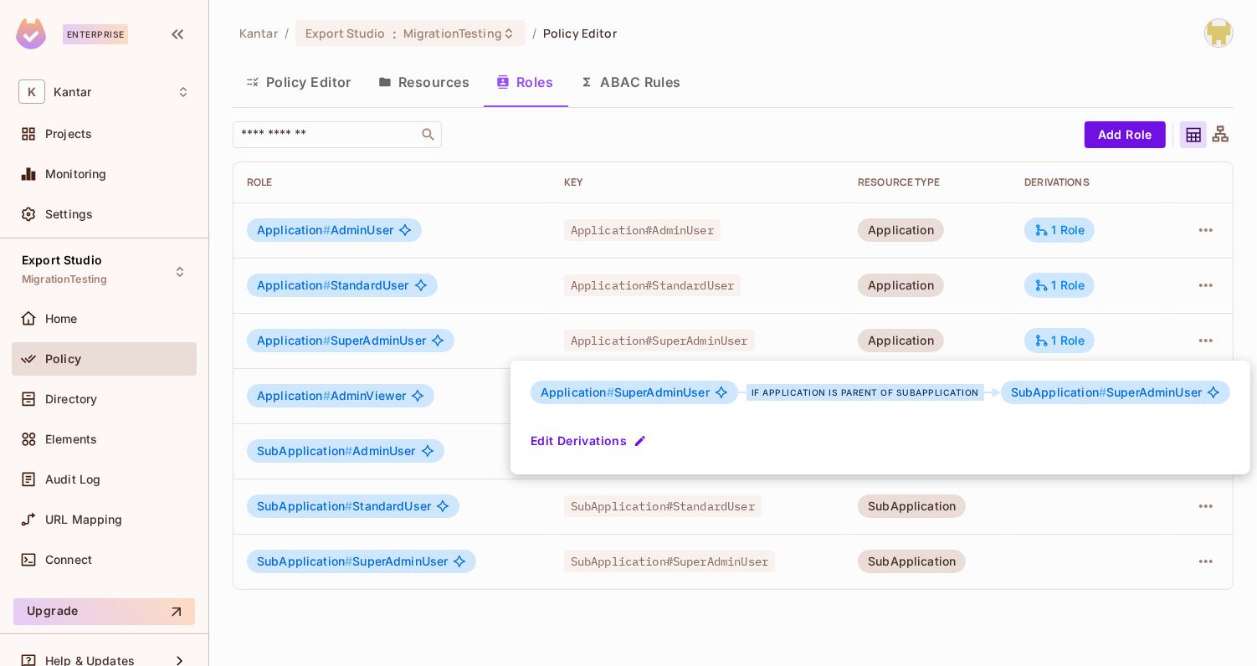
click at [1080, 388] on span "SubApplication #" at bounding box center [1058, 392] width 95 height 14
click at [592, 444] on button "Edit Derivations" at bounding box center [591, 441] width 120 height 27
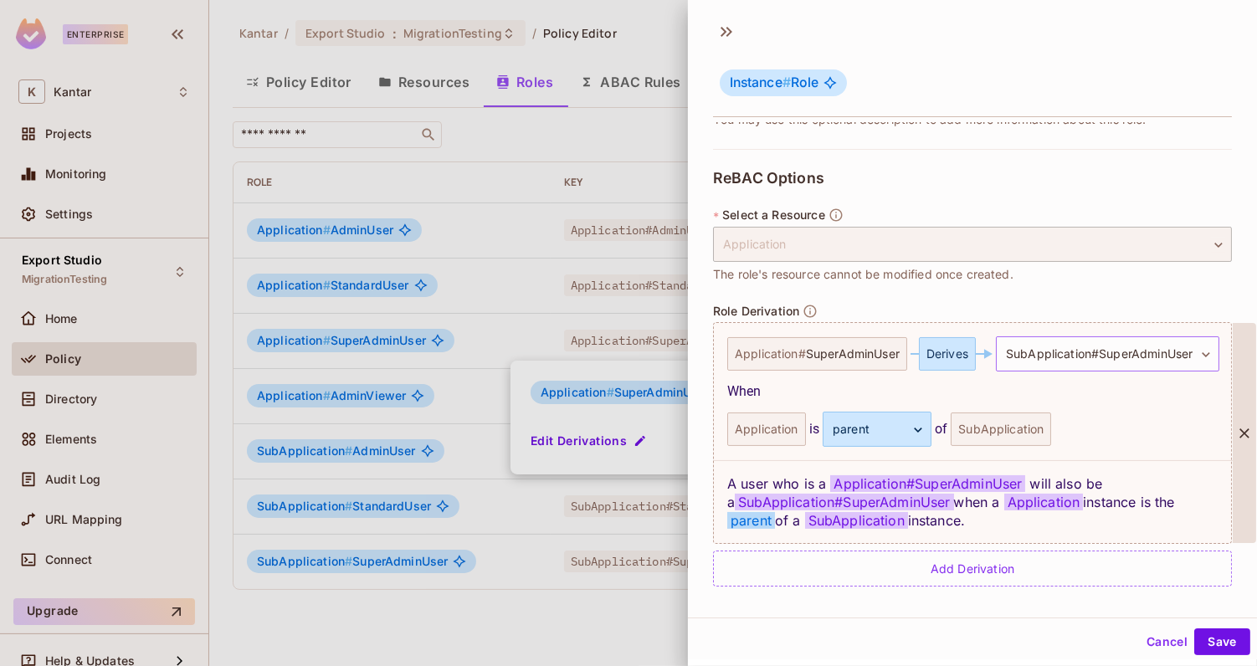
click at [1086, 352] on body "**********" at bounding box center [628, 333] width 1257 height 666
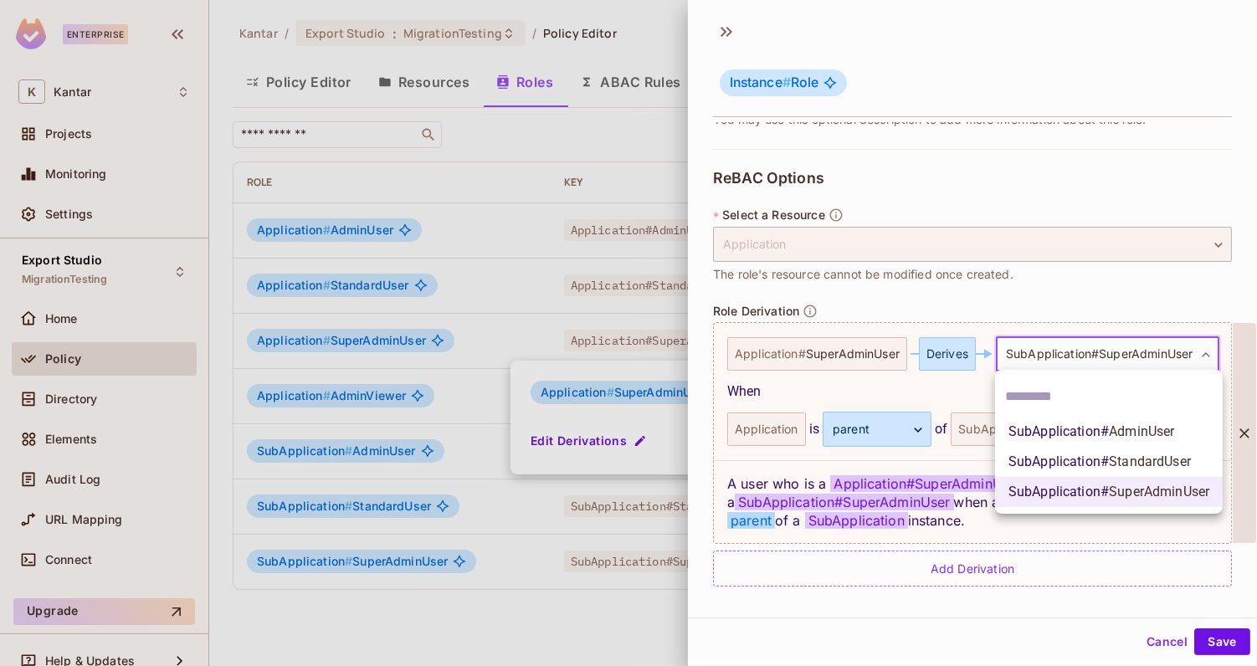
click at [1083, 523] on div at bounding box center [628, 333] width 1257 height 666
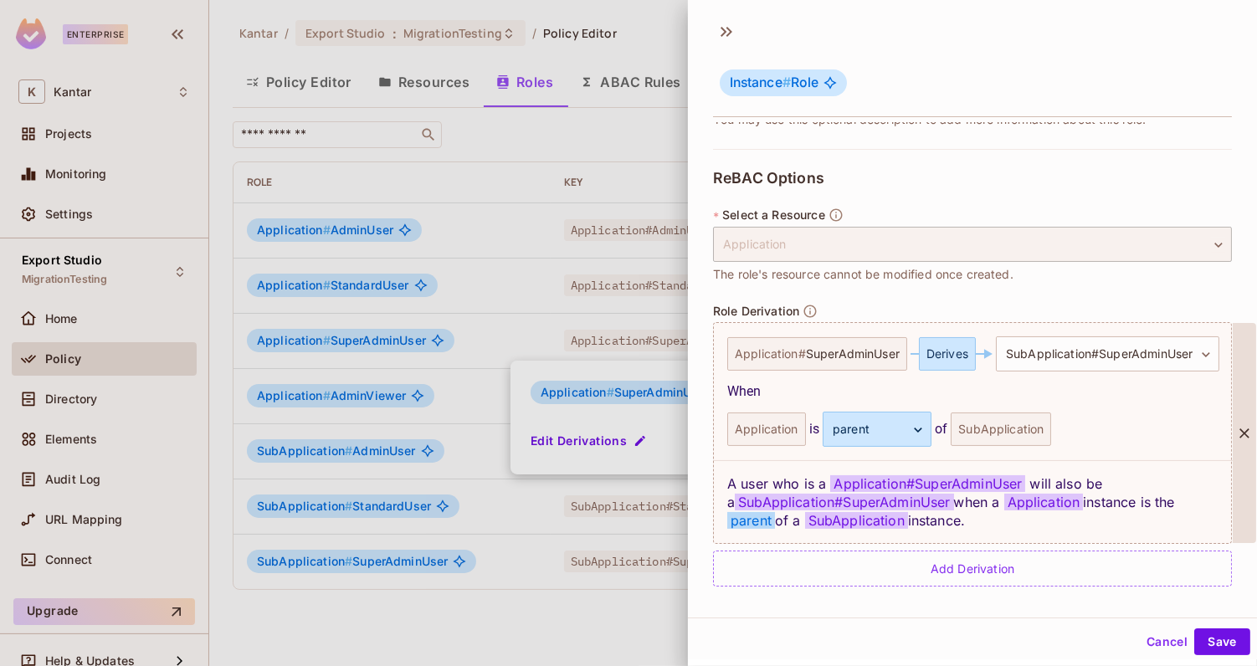
click at [936, 398] on div "When" at bounding box center [973, 392] width 492 height 20
click at [1248, 429] on icon at bounding box center [1244, 433] width 17 height 17
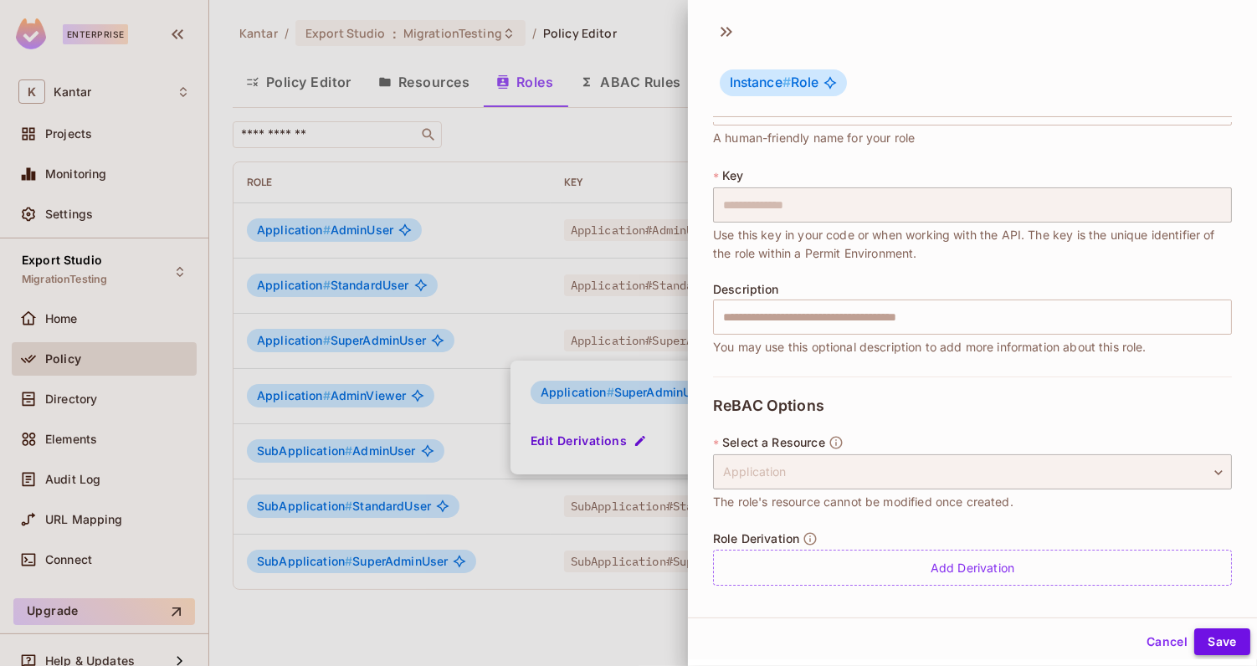
click at [1203, 630] on button "Save" at bounding box center [1222, 642] width 56 height 27
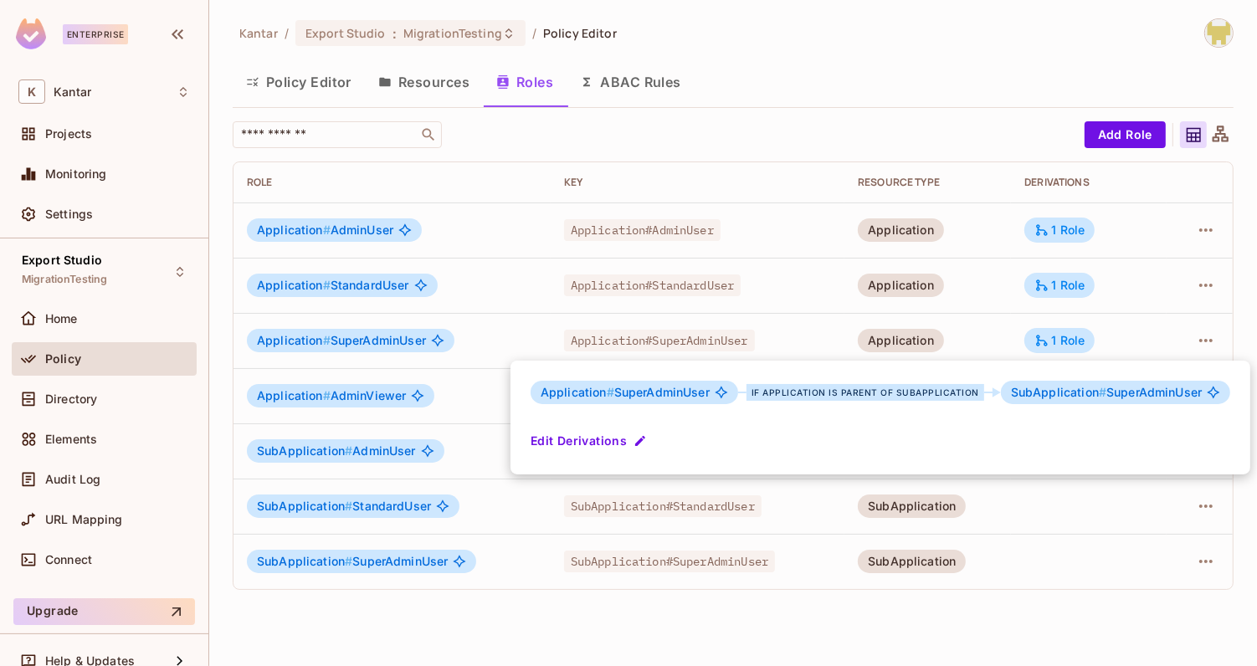
click at [745, 177] on div at bounding box center [628, 333] width 1257 height 666
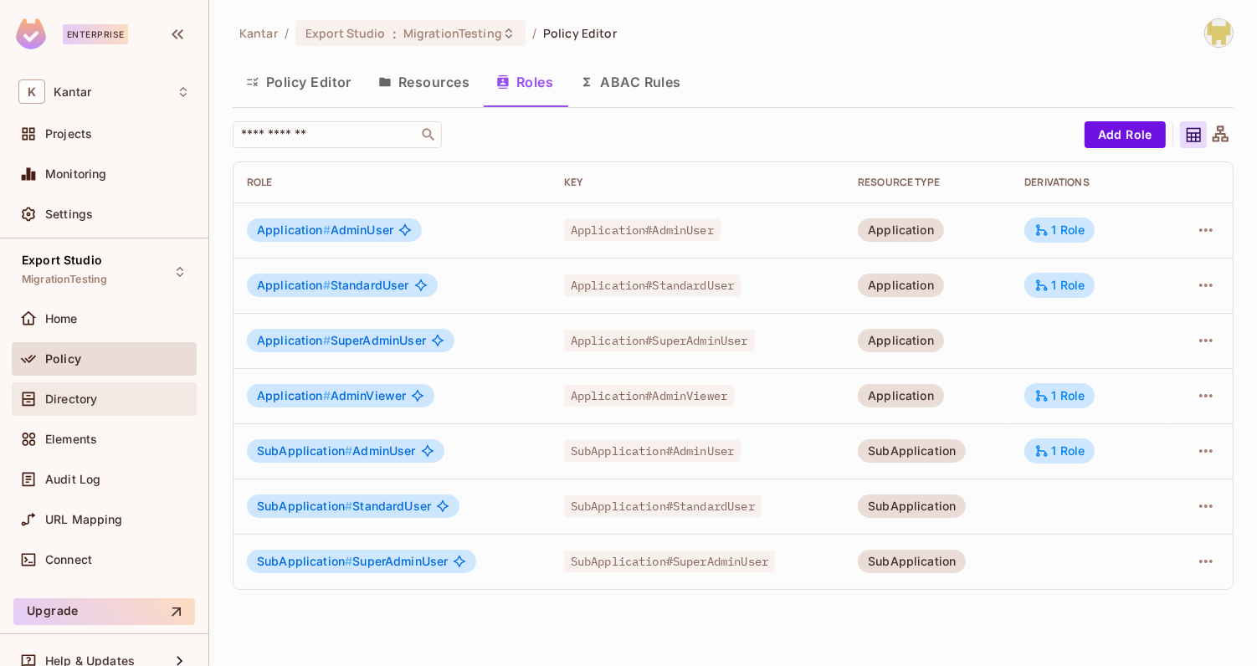
click at [123, 408] on div "Directory" at bounding box center [104, 399] width 185 height 33
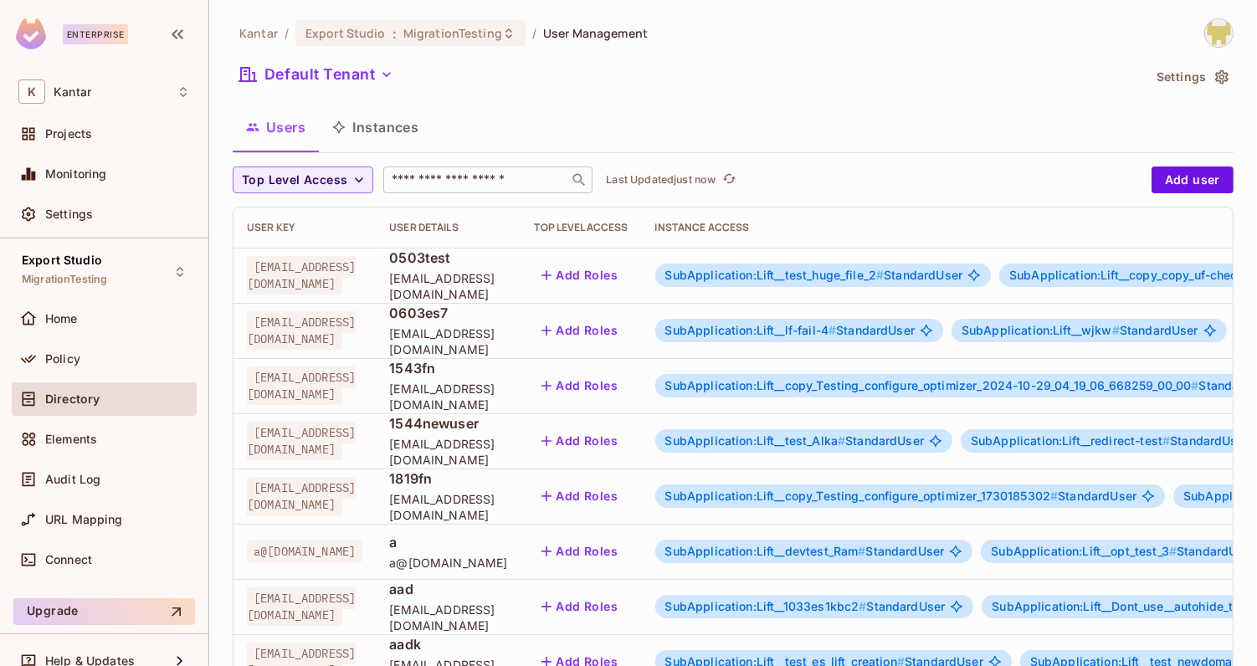
click at [419, 185] on input "text" at bounding box center [476, 180] width 176 height 17
type input "****"
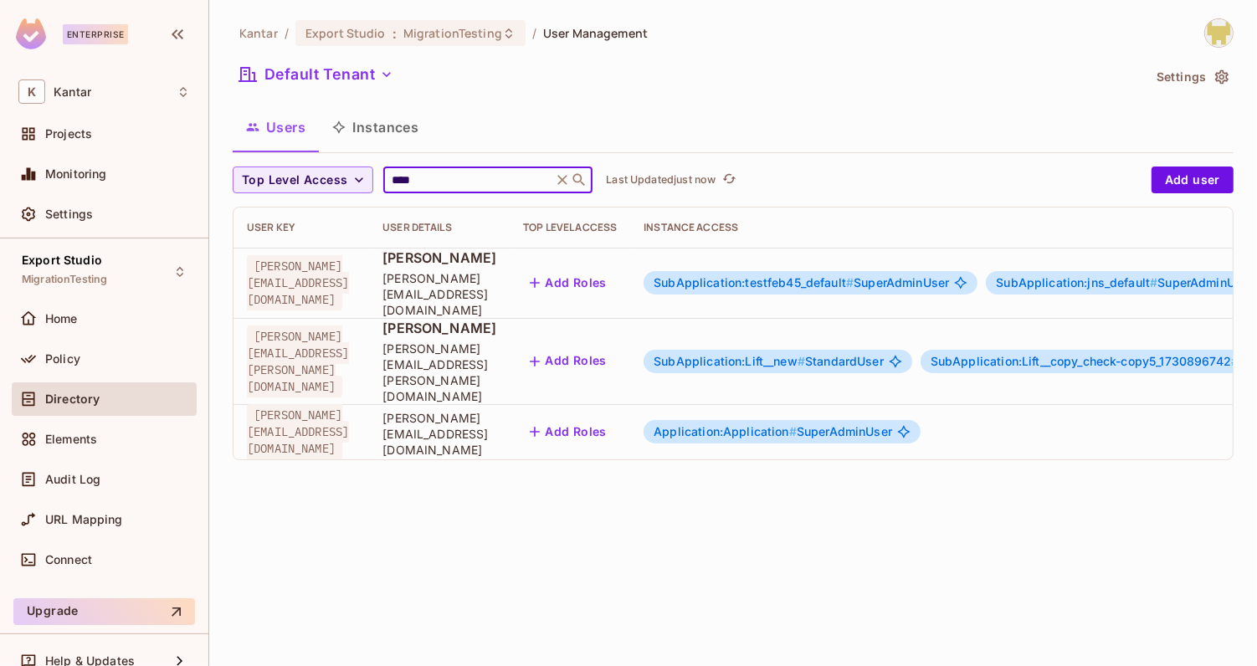
click at [314, 526] on div "Kantar / Export Studio : MigrationTesting / User Management Default Tenant Sett…" at bounding box center [733, 333] width 1048 height 666
click at [797, 424] on span "Application:Application #" at bounding box center [725, 431] width 143 height 14
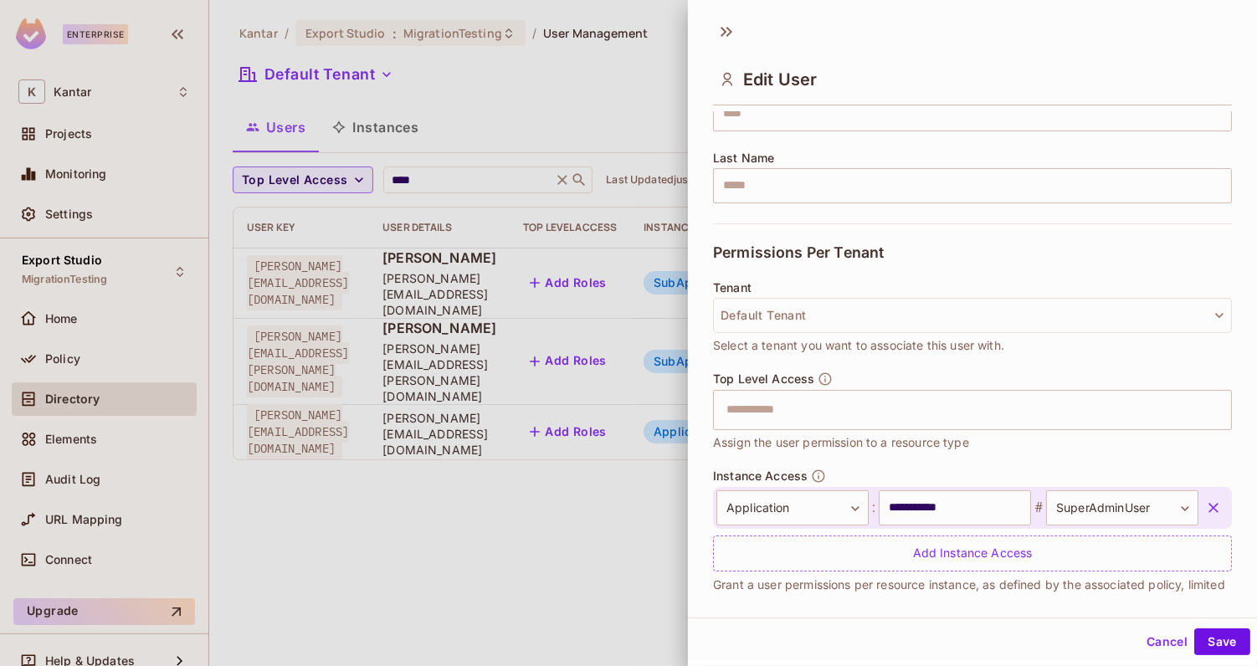
scroll to position [270, 0]
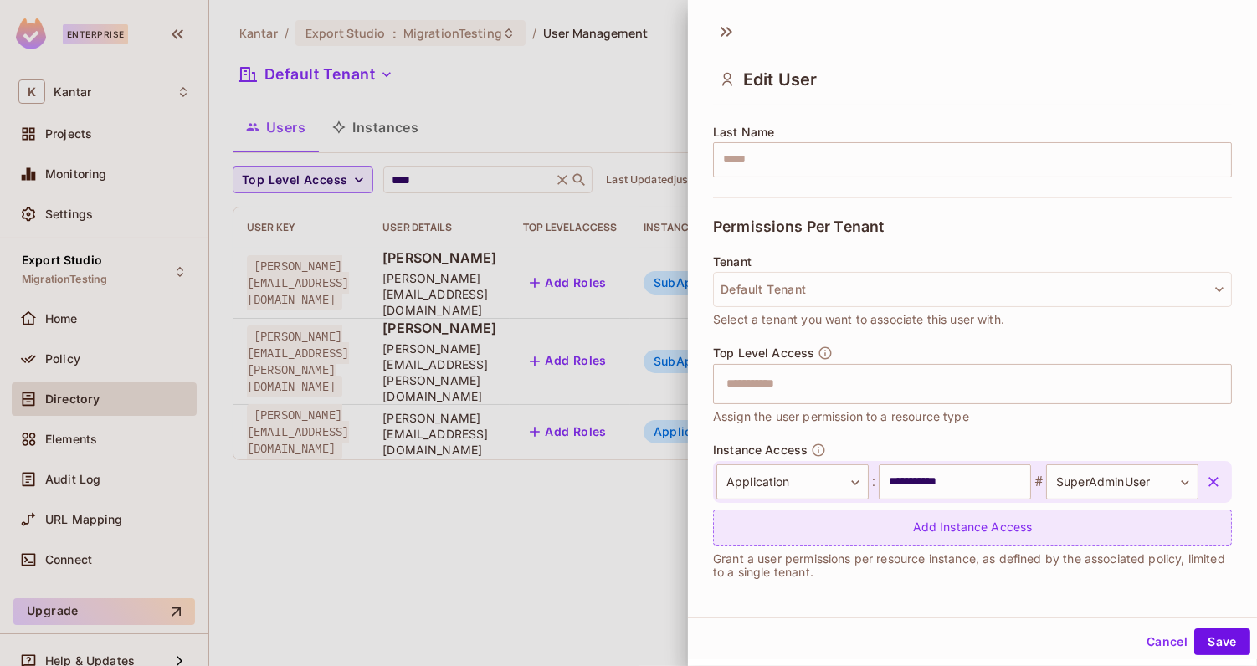
click at [873, 536] on div "Add Instance Access" at bounding box center [972, 528] width 519 height 36
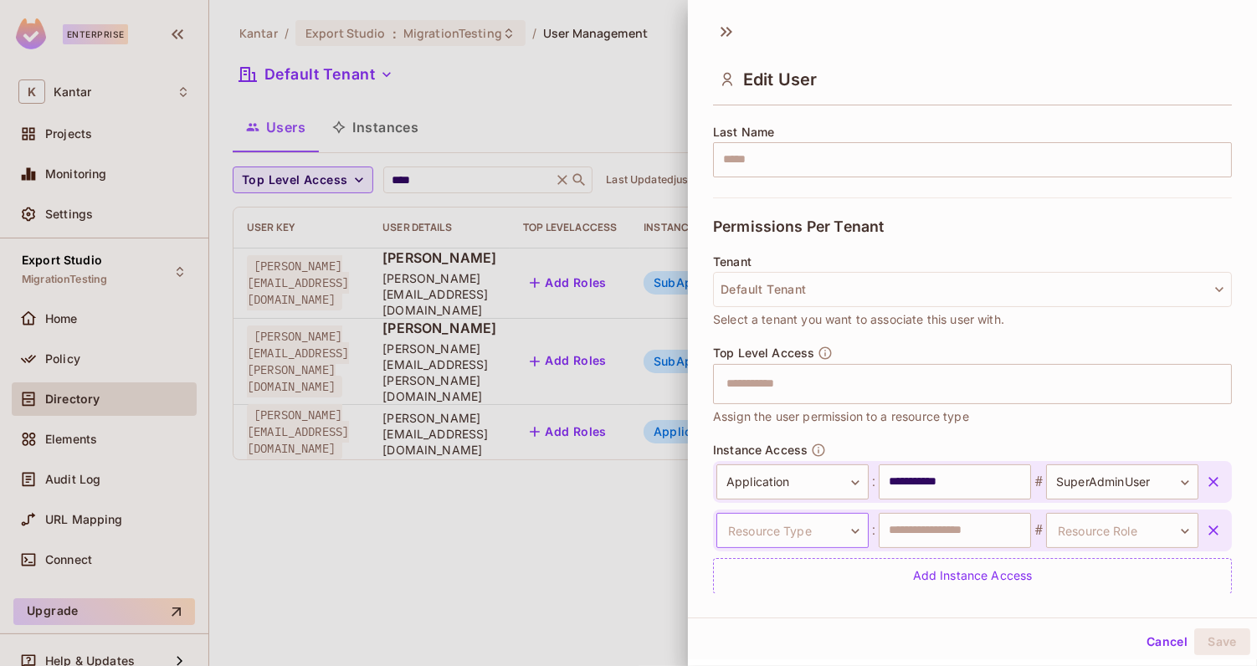
click at [833, 531] on body "**********" at bounding box center [628, 333] width 1257 height 666
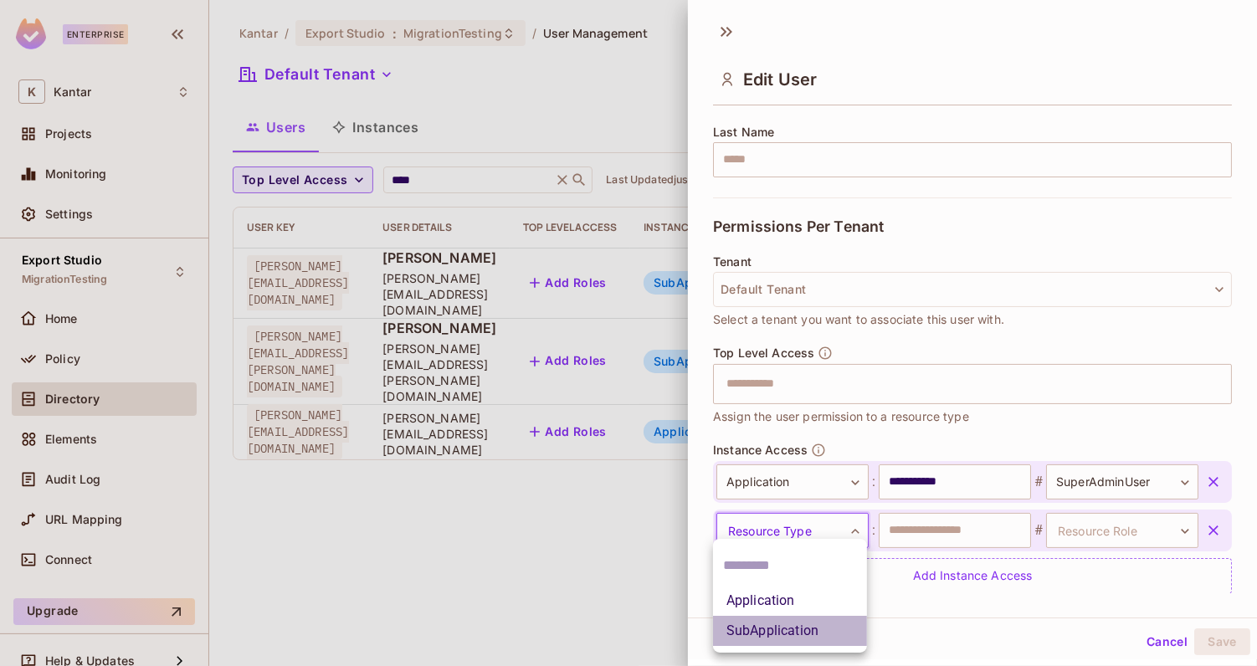
click at [806, 624] on li "SubApplication" at bounding box center [790, 631] width 154 height 30
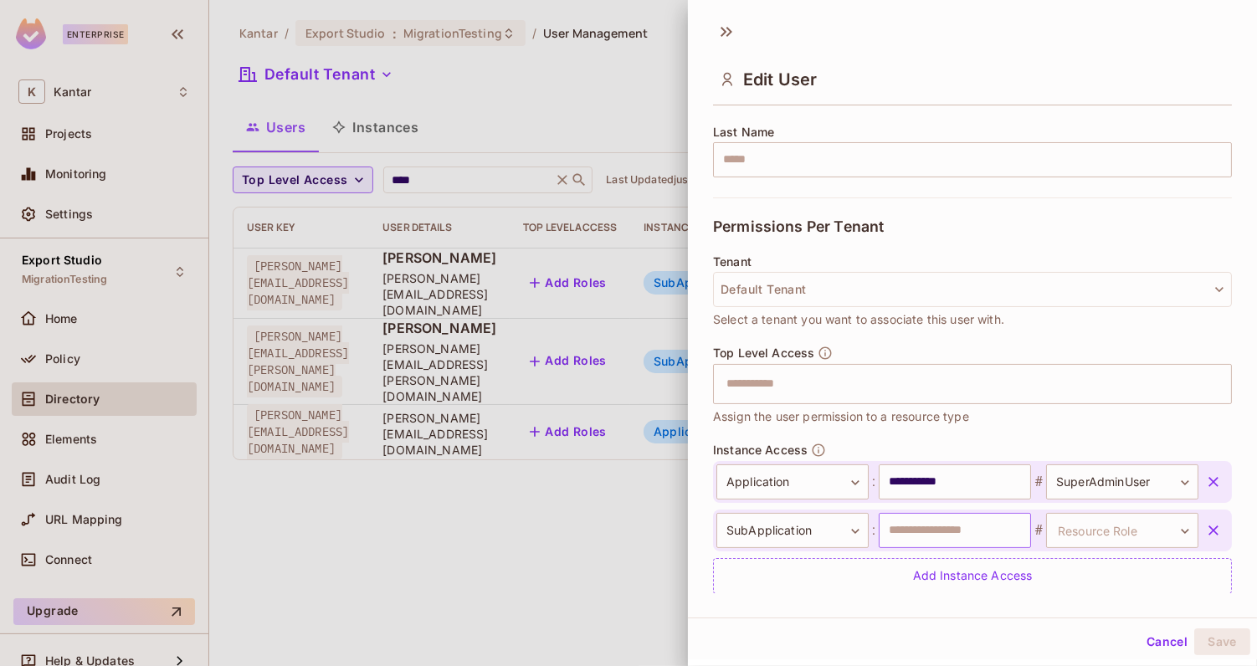
click at [902, 537] on input "text" at bounding box center [955, 530] width 152 height 35
type input "**********"
click at [1086, 523] on body "**********" at bounding box center [628, 333] width 1257 height 666
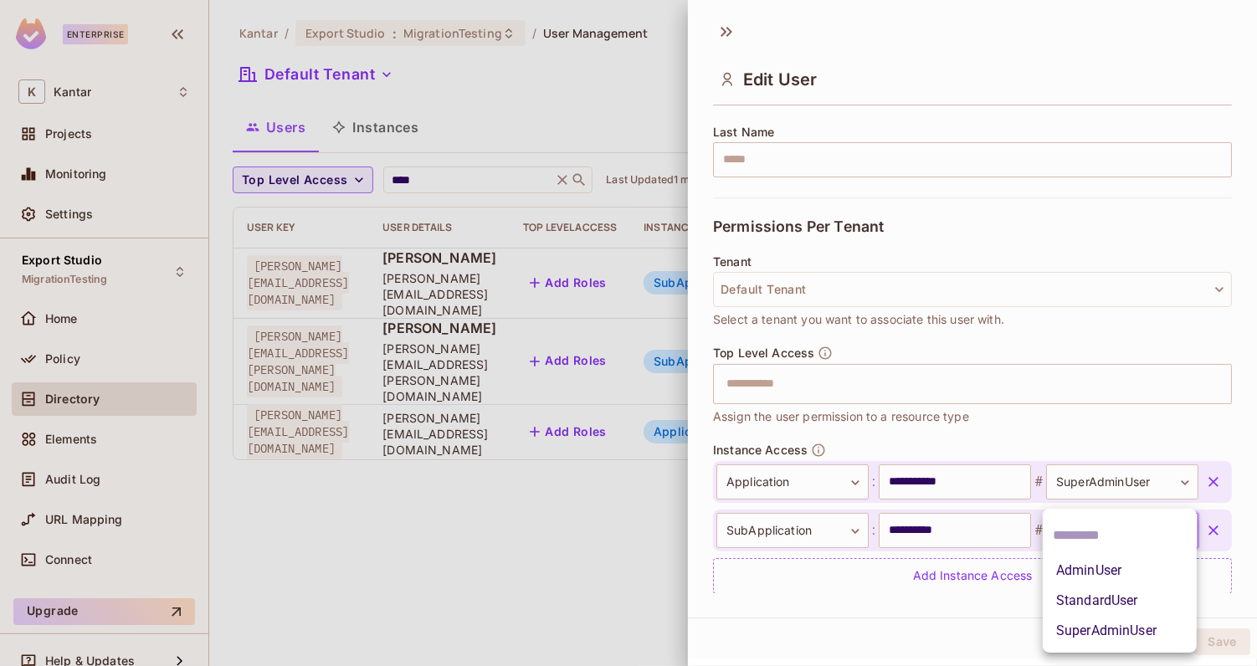
click at [1090, 565] on li "AdminUser" at bounding box center [1120, 571] width 154 height 30
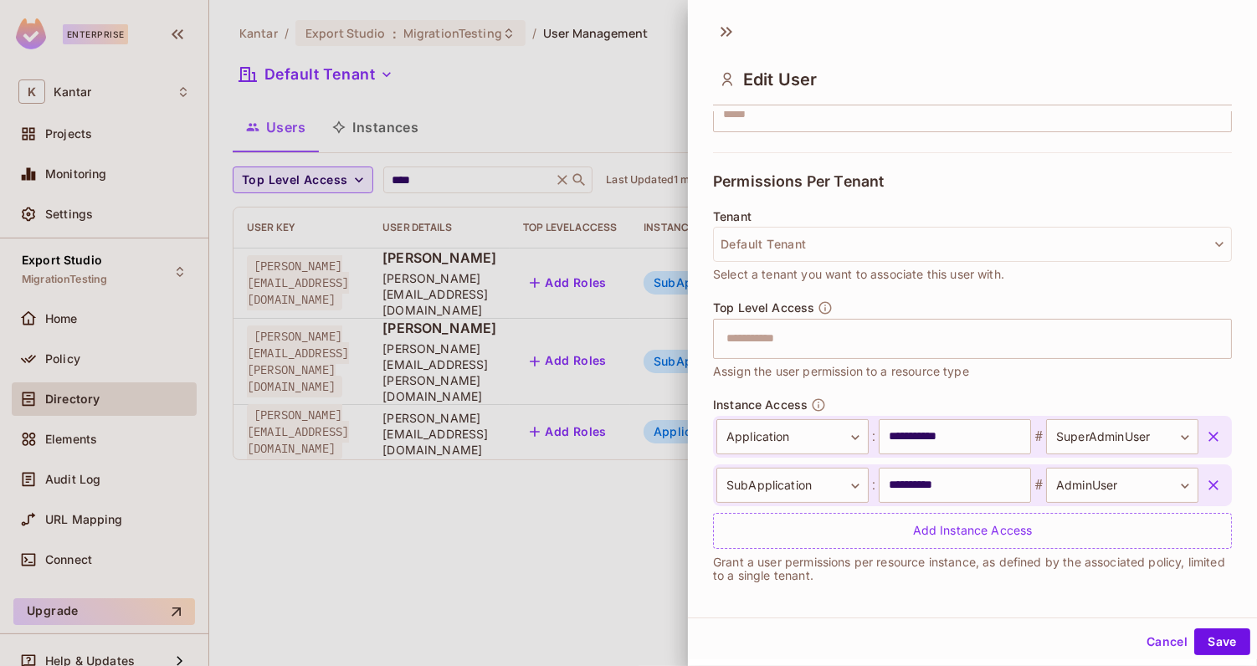
scroll to position [319, 0]
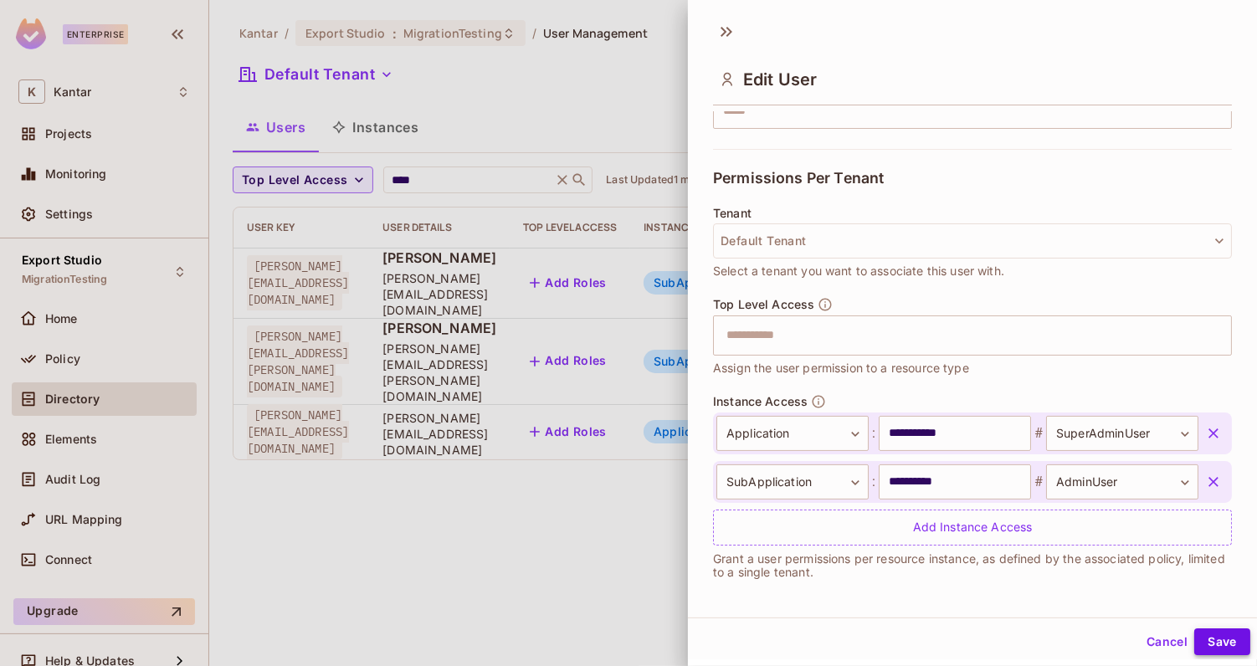
click at [1210, 639] on button "Save" at bounding box center [1222, 642] width 56 height 27
